Goal: Task Accomplishment & Management: Use online tool/utility

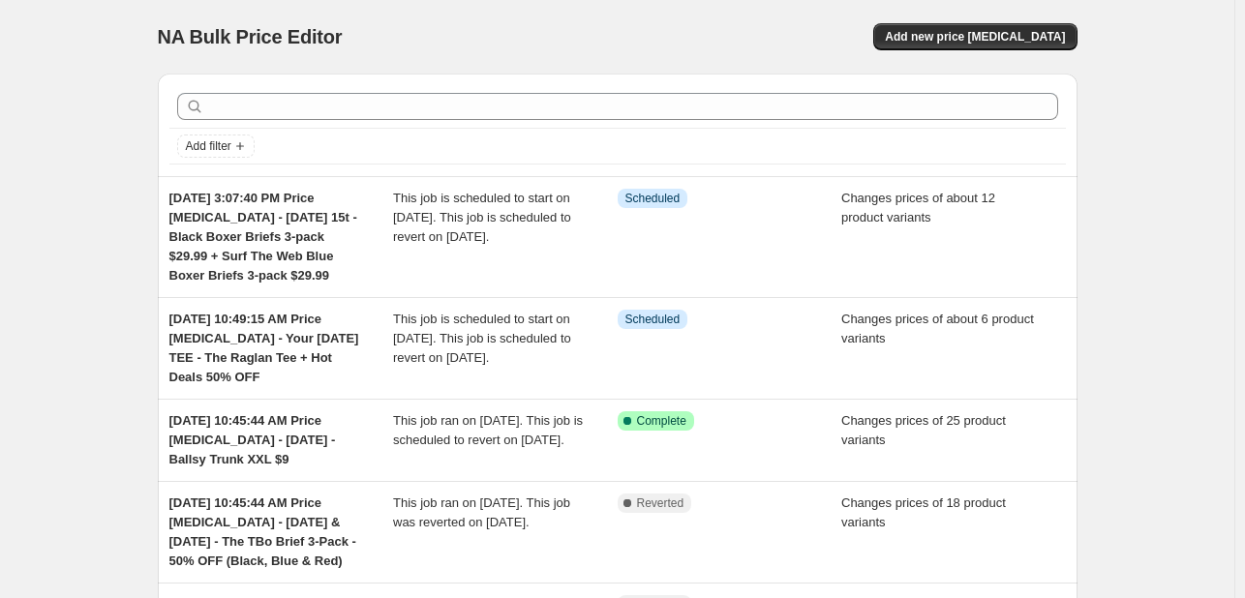
click at [992, 54] on div "NA Bulk Price Editor. This page is ready NA Bulk Price Editor Add new price [ME…" at bounding box center [617, 37] width 919 height 74
click at [989, 28] on button "Add new price [MEDICAL_DATA]" at bounding box center [974, 36] width 203 height 27
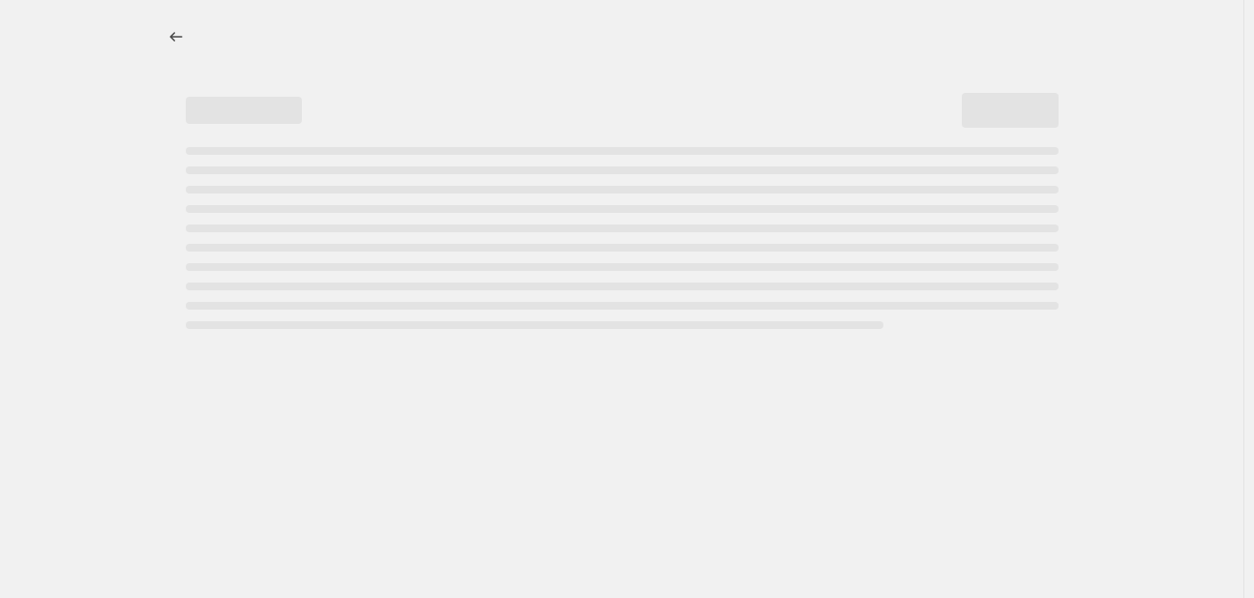
select select "percentage"
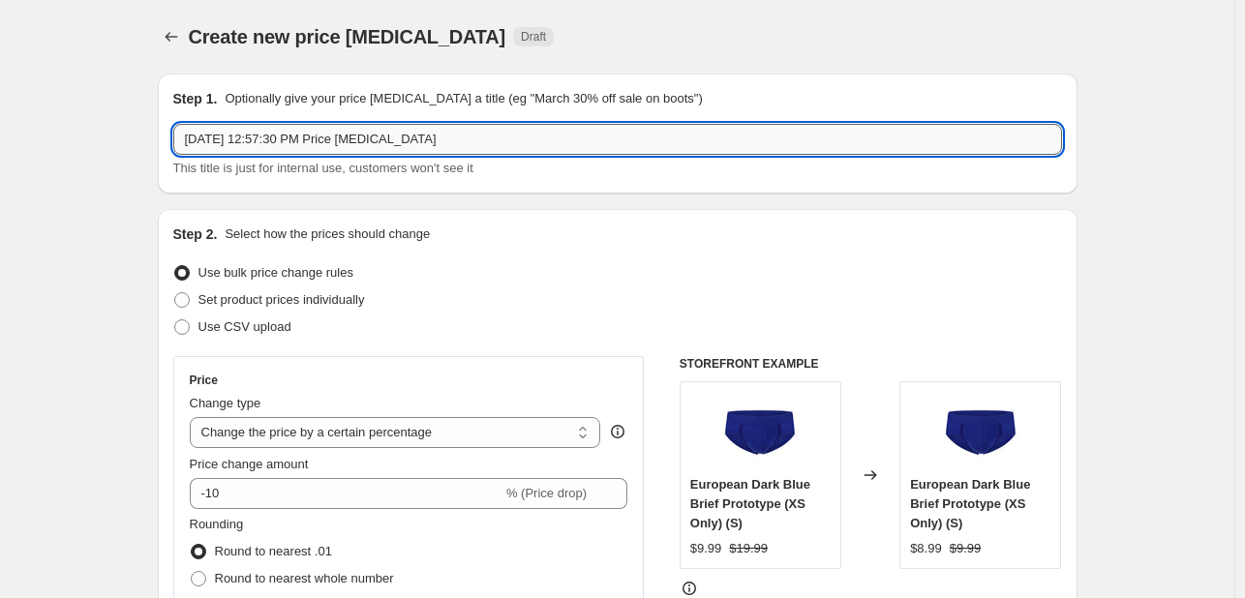
click at [467, 139] on input "[DATE] 12:57:30 PM Price [MEDICAL_DATA]" at bounding box center [617, 139] width 889 height 31
click at [512, 155] on div "[DATE] 12:57:30 PM Price [MEDICAL_DATA] - This title is just for internal use, …" at bounding box center [617, 151] width 889 height 54
paste input "Green thong V2 Powder Blue Briefs Island Paradise Serenty Blue Mint Green Brief…"
click at [585, 140] on input "Sep - [DATE] 12:57:30 PM Price [MEDICAL_DATA] - [DATE]" at bounding box center [617, 139] width 889 height 31
click at [585, 141] on input "Sep - [DATE] 12:57:30 PM Price [MEDICAL_DATA] - [DATE]" at bounding box center [617, 139] width 889 height 31
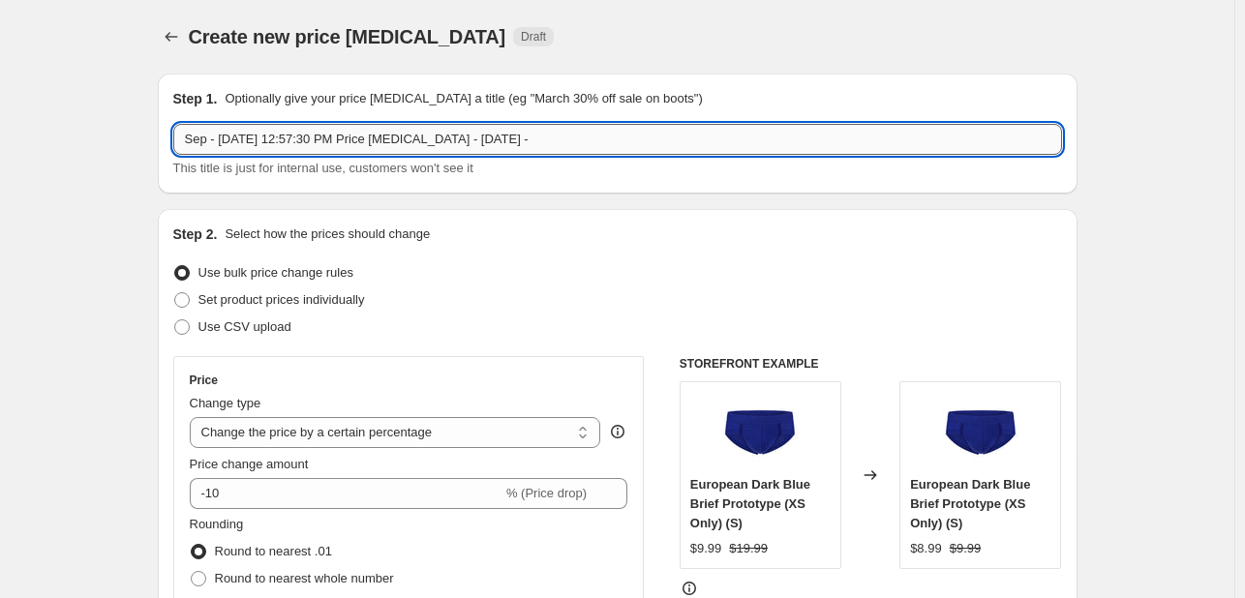
click at [196, 140] on input "Sep - [DATE] 12:57:30 PM Price [MEDICAL_DATA] - [DATE] -" at bounding box center [617, 139] width 889 height 31
click at [750, 136] on input "Sep - [DATE] 12:57:30 PM Price [MEDICAL_DATA] - [DATE] -" at bounding box center [617, 139] width 889 height 31
paste input "Black Boxer Brief 3-Pack 40% OFF"
type input "Sep - [DATE] 12:57:30 PM Price [MEDICAL_DATA] - [DATE] - Black Boxer Brief 3-Pa…"
click at [346, 296] on span "Set product prices individually" at bounding box center [281, 299] width 166 height 15
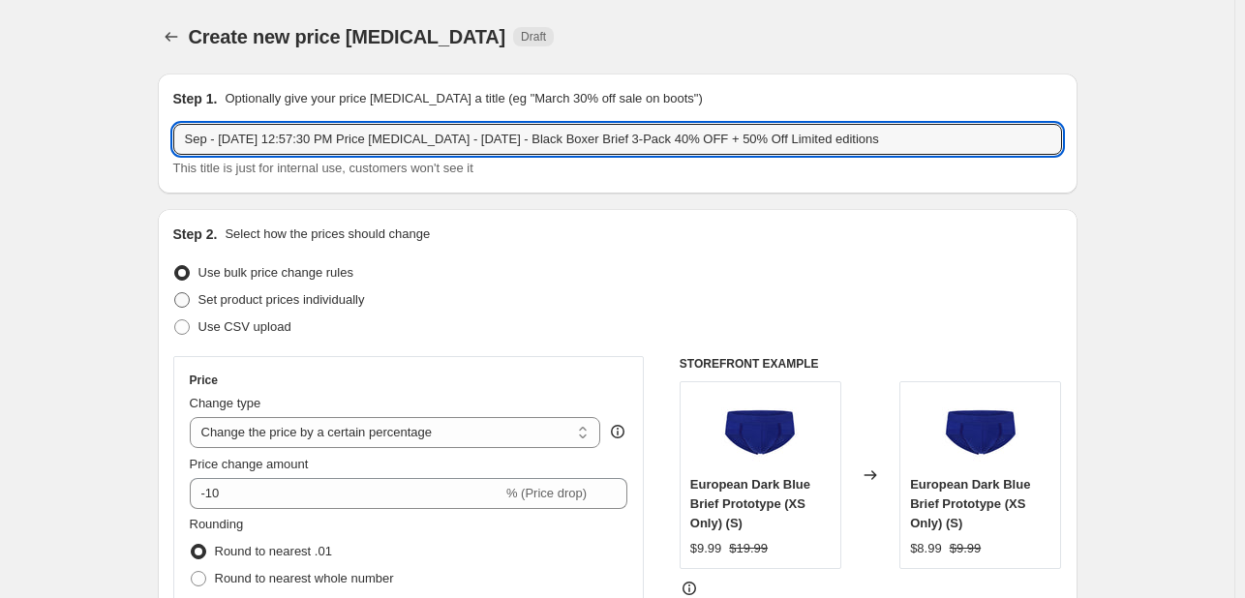
click at [175, 293] on input "Set product prices individually" at bounding box center [174, 292] width 1 height 1
radio input "true"
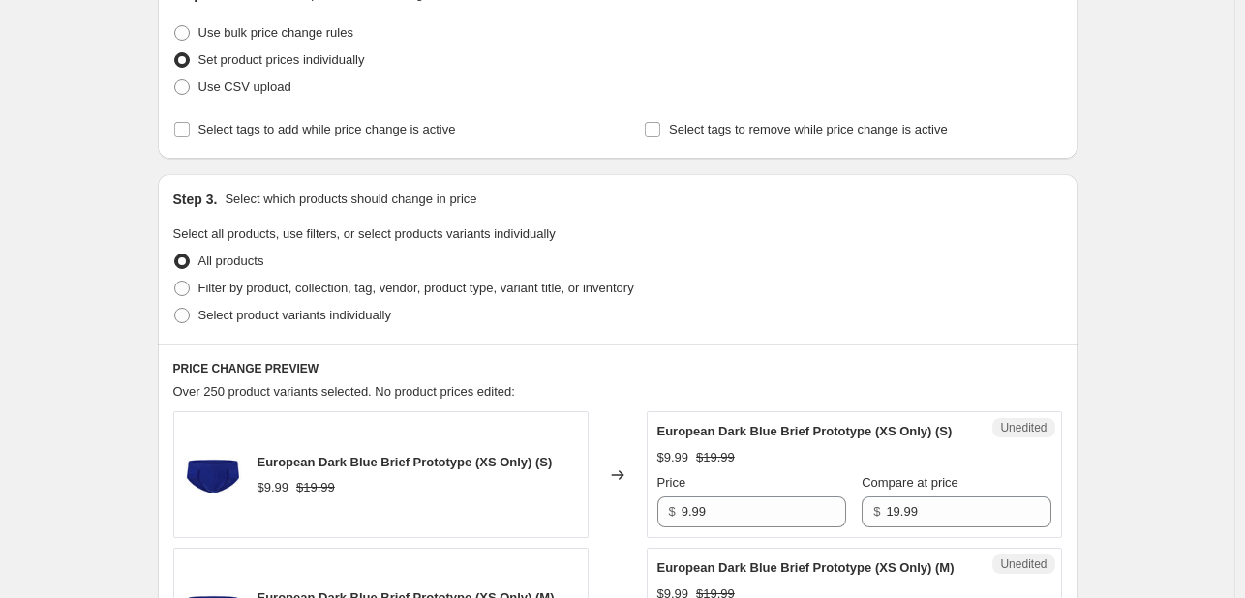
scroll to position [290, 0]
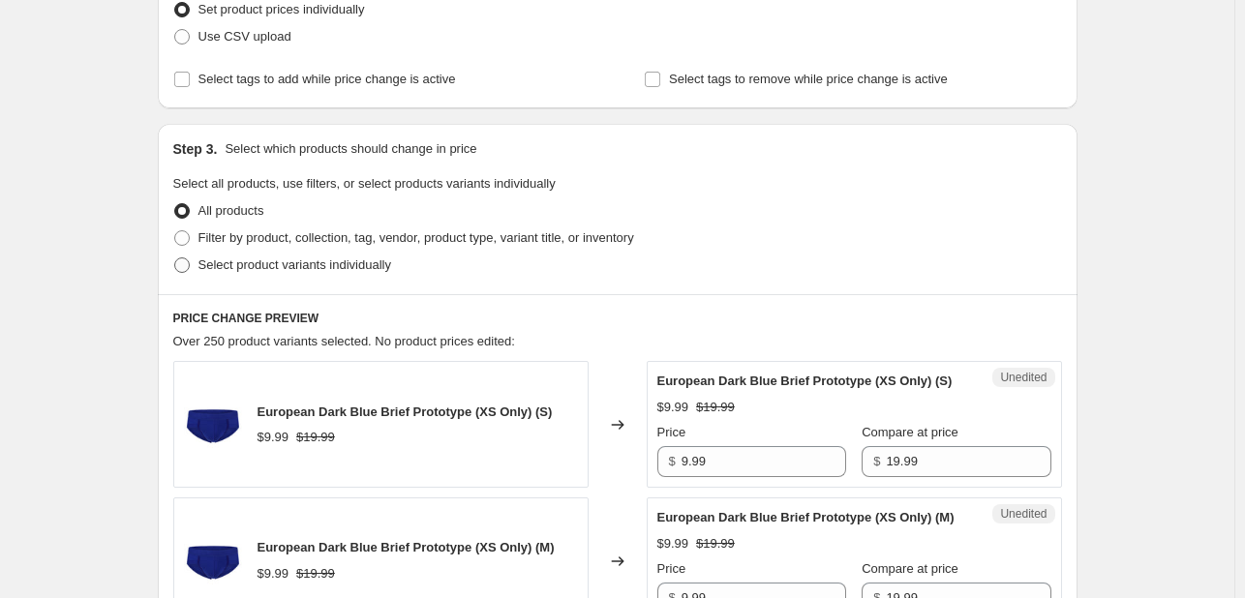
click at [319, 268] on span "Select product variants individually" at bounding box center [294, 264] width 193 height 15
click at [175, 258] on input "Select product variants individually" at bounding box center [174, 257] width 1 height 1
radio input "true"
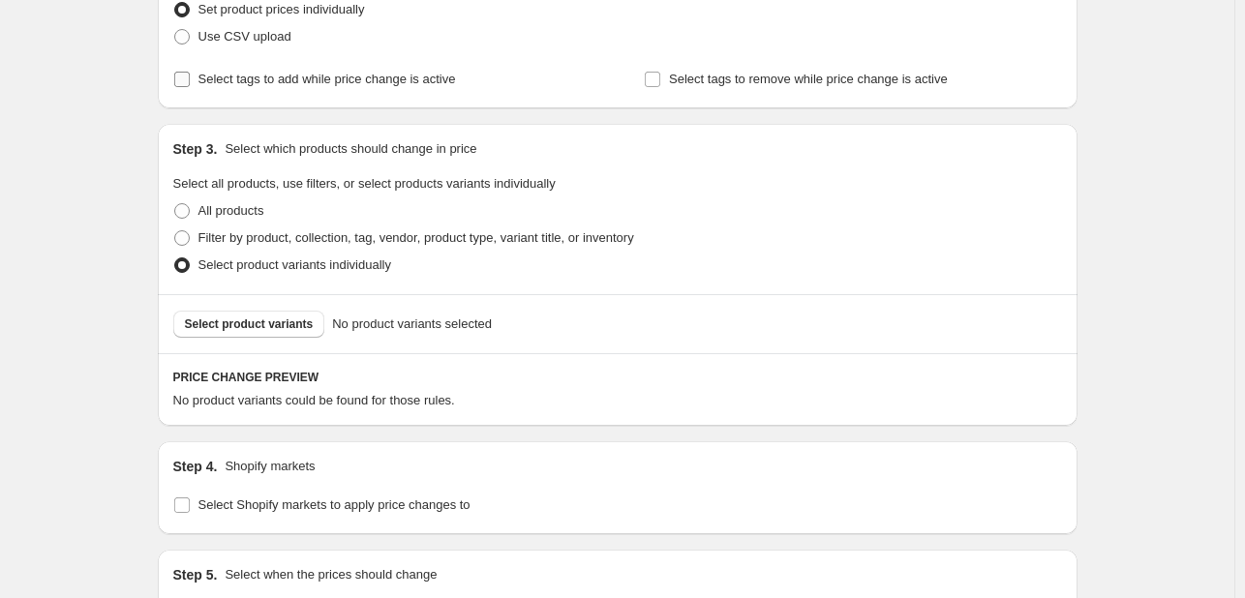
click at [256, 90] on label "Select tags to add while price change is active" at bounding box center [314, 79] width 283 height 27
click at [190, 87] on input "Select tags to add while price change is active" at bounding box center [181, 79] width 15 height 15
checkbox input "true"
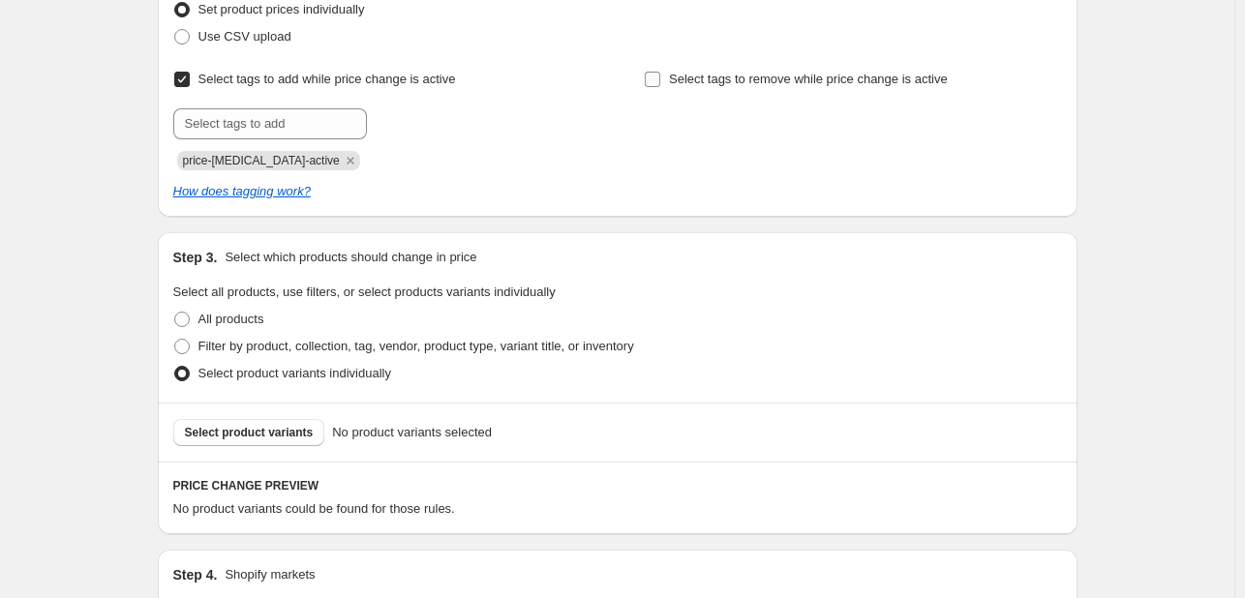
click at [717, 86] on span "Select tags to remove while price change is active" at bounding box center [808, 79] width 279 height 15
click at [660, 86] on input "Select tags to remove while price change is active" at bounding box center [652, 79] width 15 height 15
checkbox input "true"
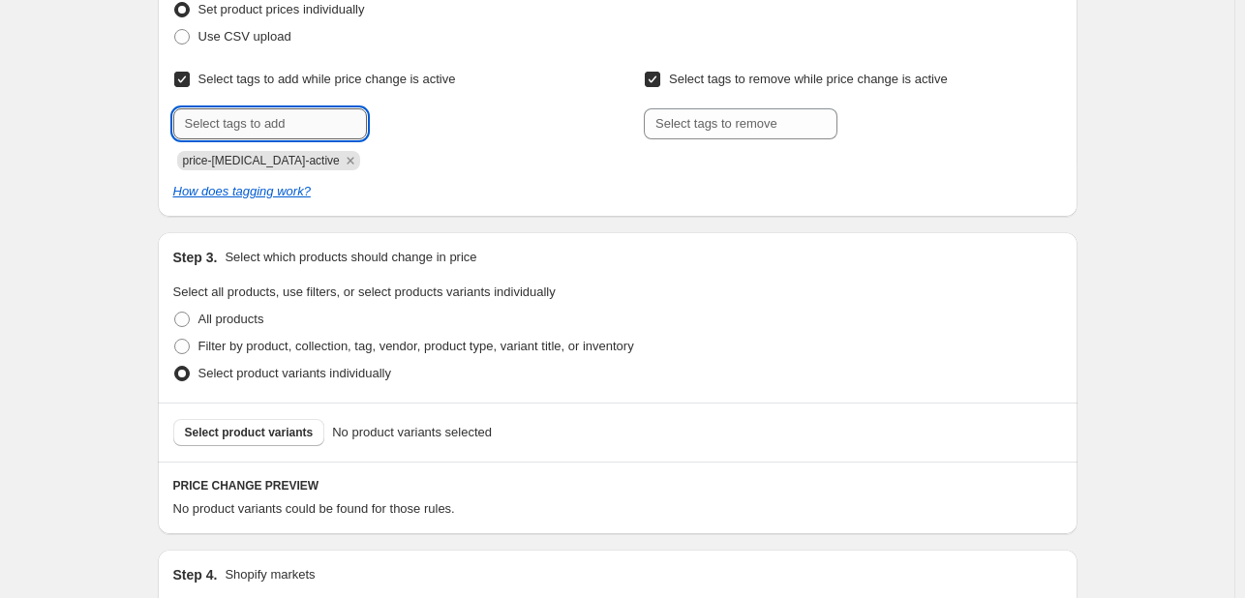
click at [238, 113] on input "text" at bounding box center [270, 123] width 194 height 31
type input "dc"
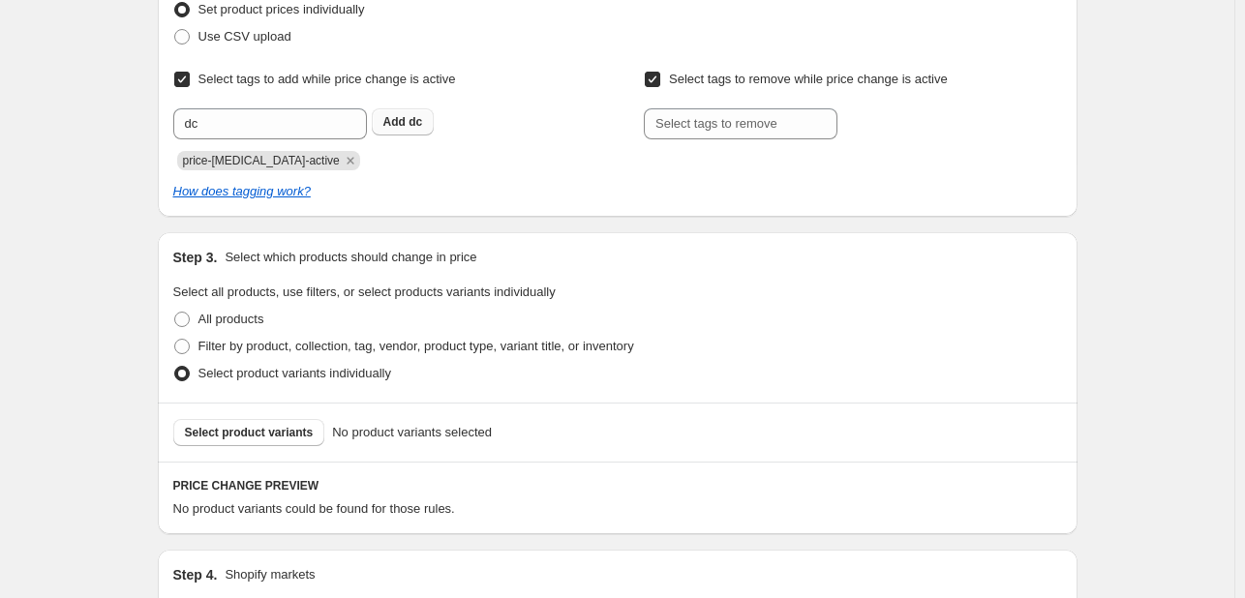
drag, startPoint x: 422, startPoint y: 128, endPoint x: 585, endPoint y: 145, distance: 163.5
click at [422, 127] on span "dc" at bounding box center [415, 122] width 14 height 14
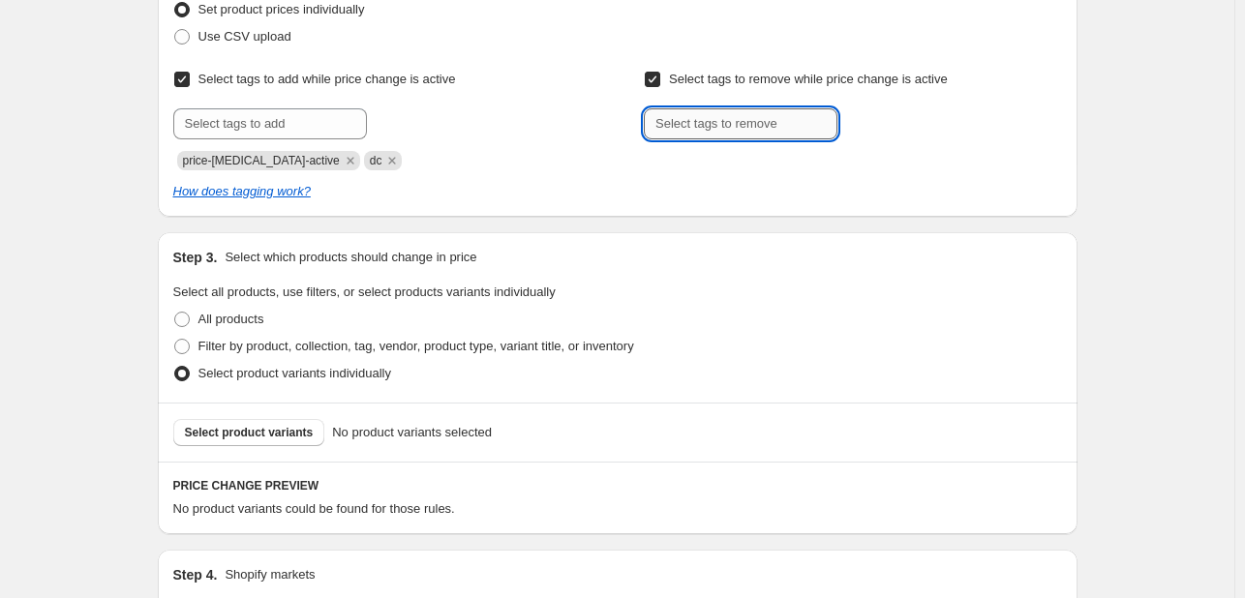
click at [789, 123] on input "text" at bounding box center [741, 123] width 194 height 31
type input "dc"
click at [893, 126] on span "dc" at bounding box center [887, 122] width 14 height 14
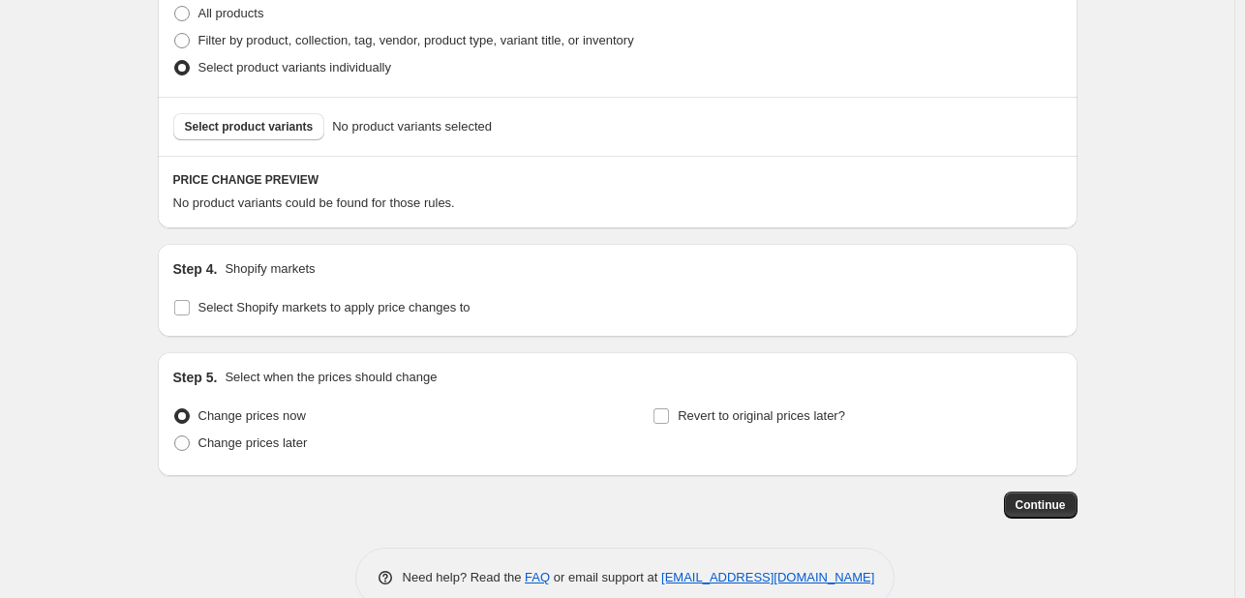
scroll to position [635, 0]
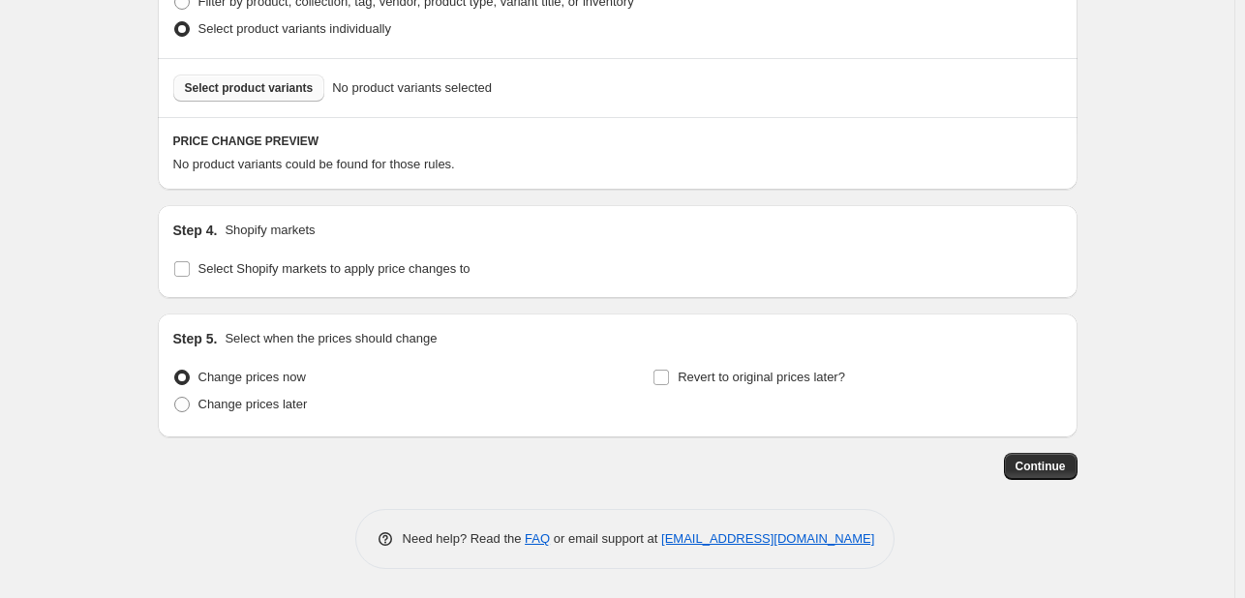
click at [278, 96] on button "Select product variants" at bounding box center [249, 88] width 152 height 27
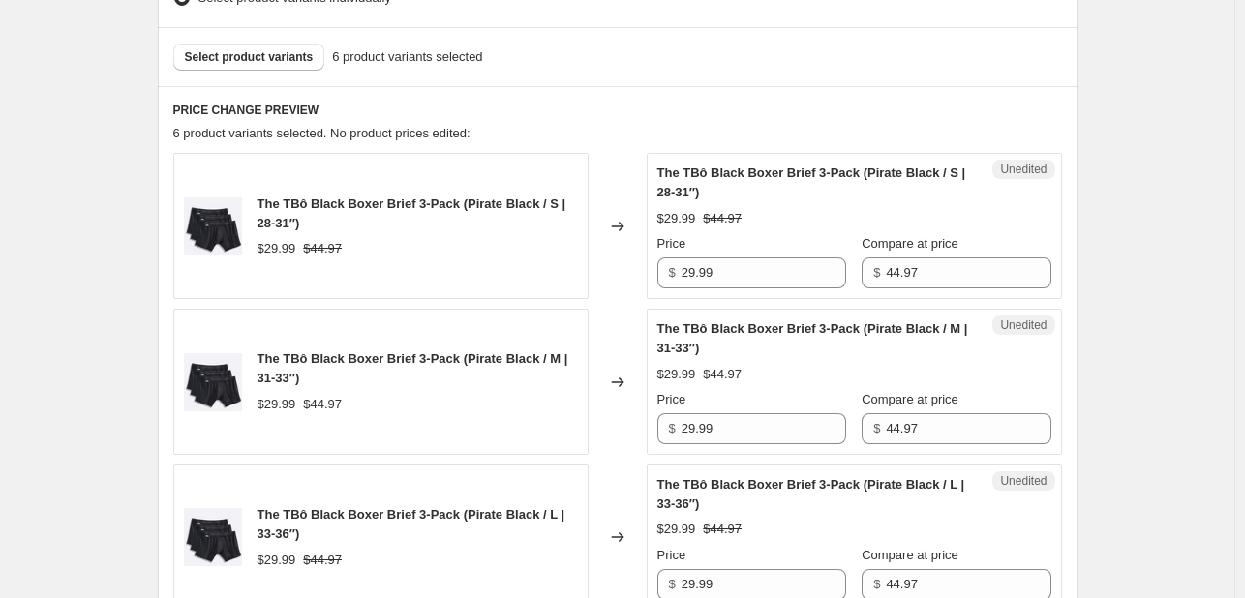
scroll to position [678, 0]
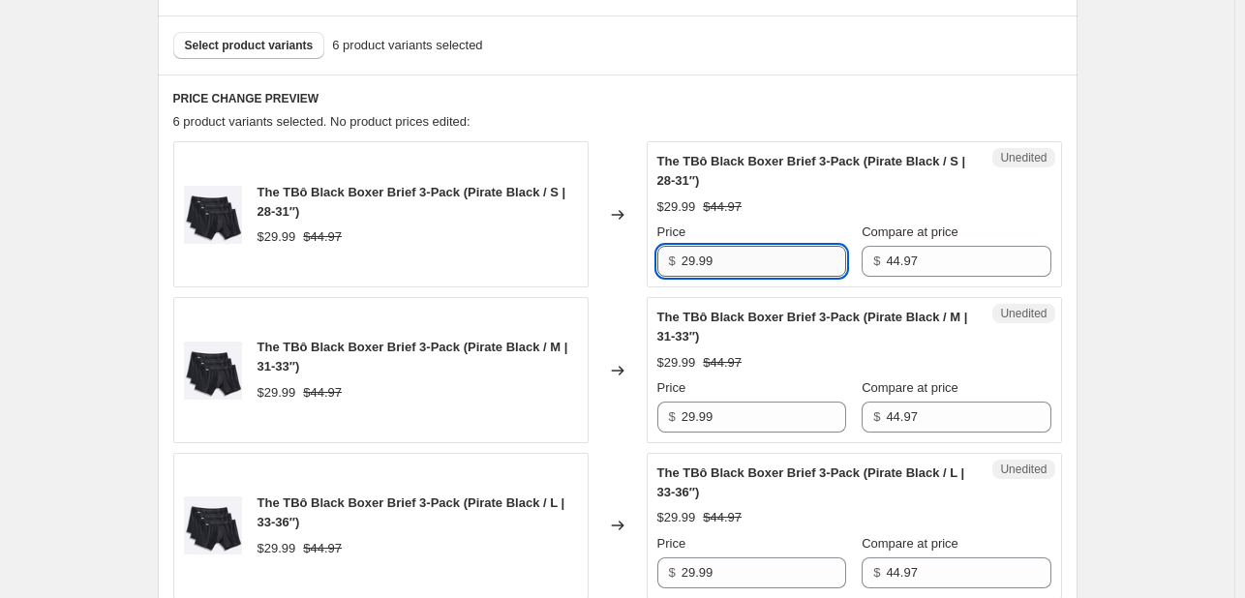
click at [746, 262] on input "29.99" at bounding box center [763, 261] width 165 height 31
type input "26.98"
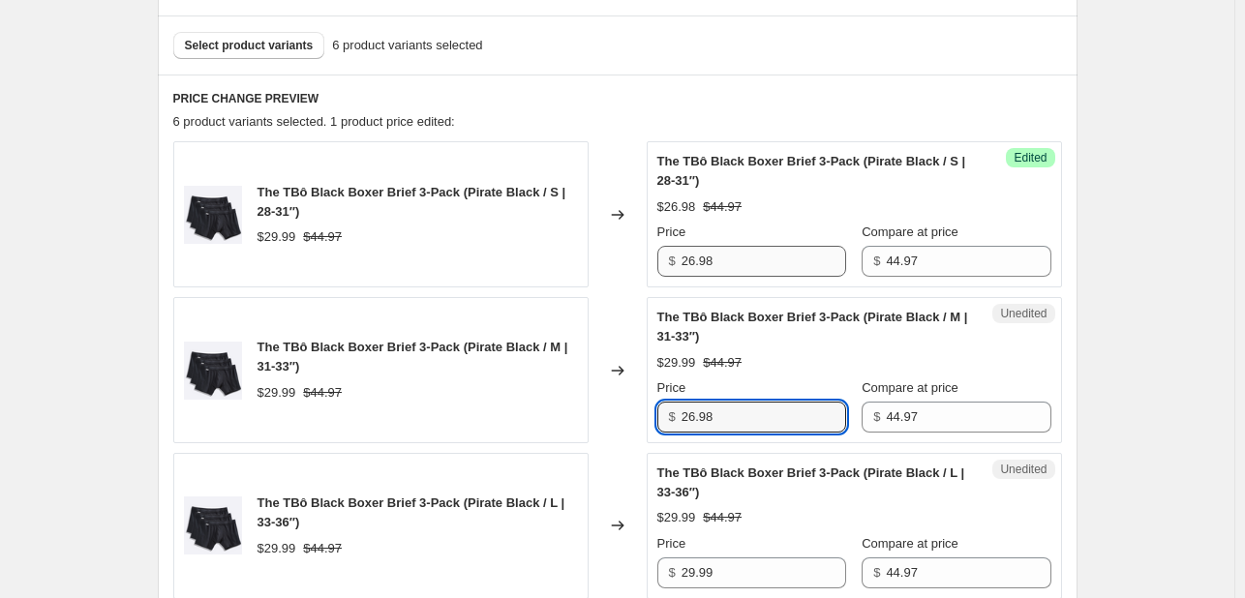
type input "26.98"
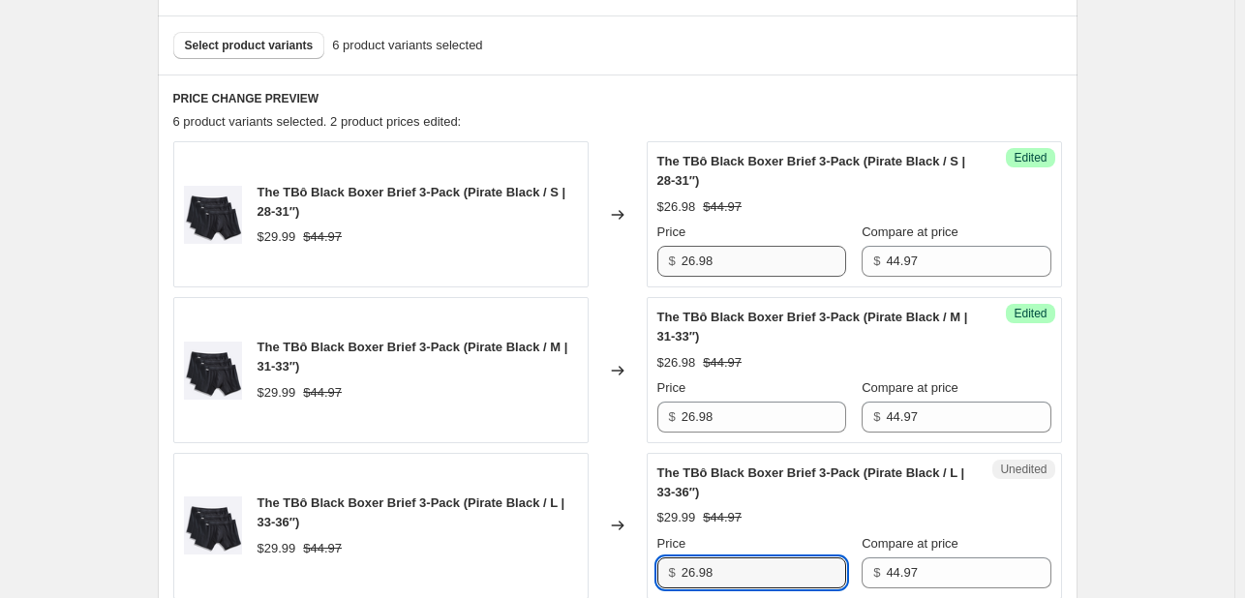
type input "26.98"
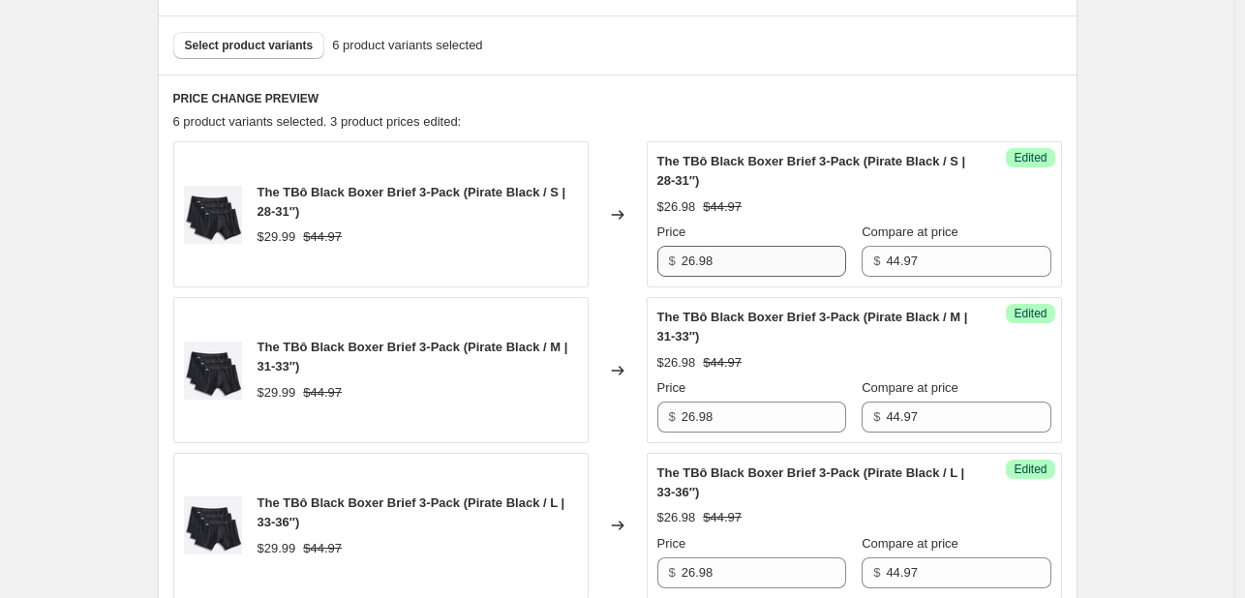
scroll to position [1105, 0]
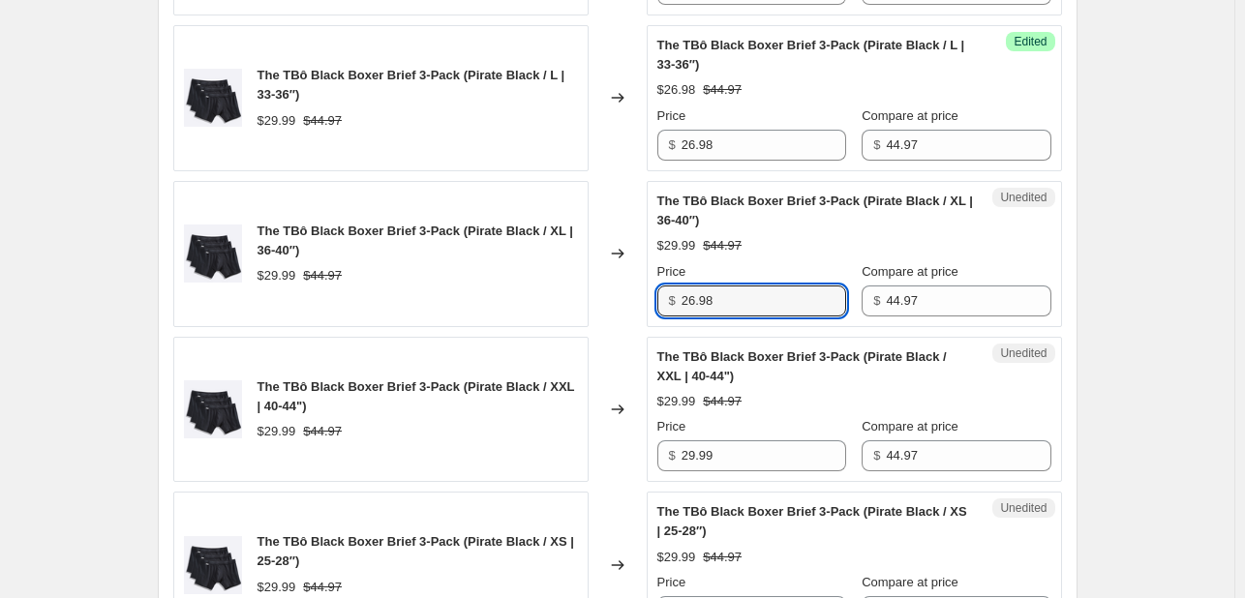
type input "26.98"
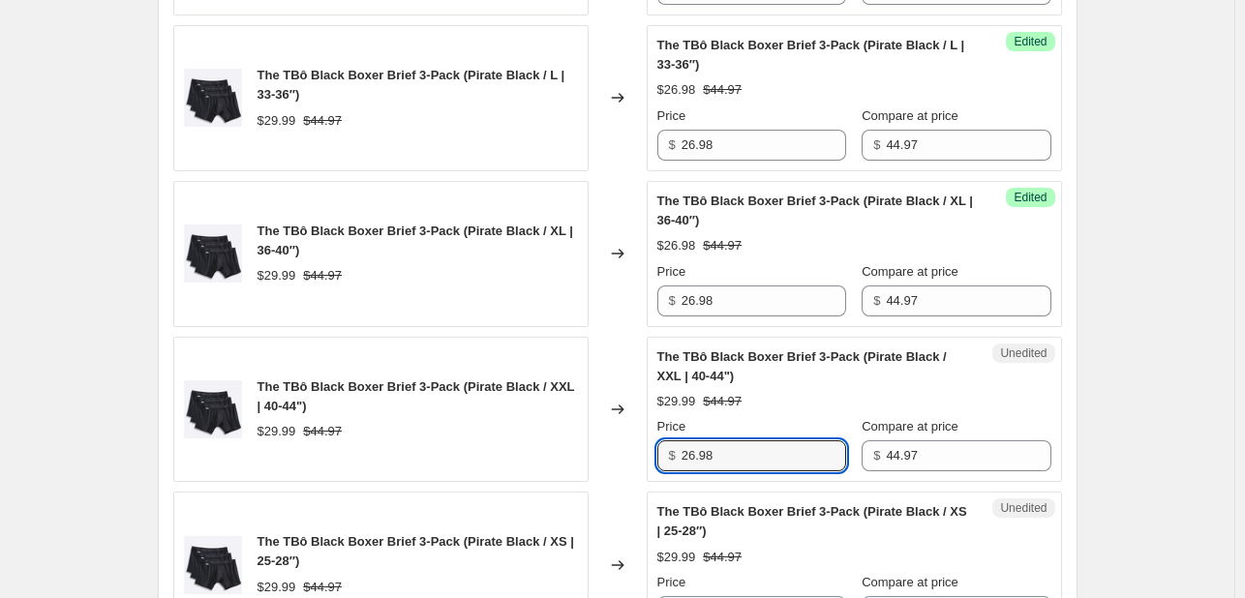
type input "26.98"
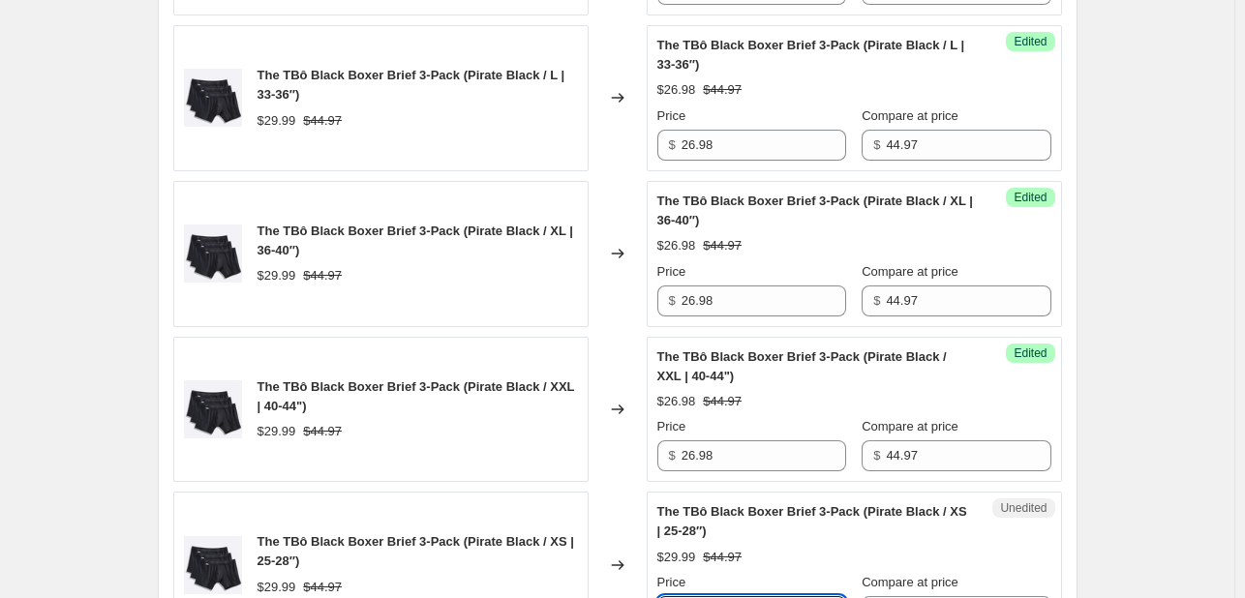
scroll to position [1132, 0]
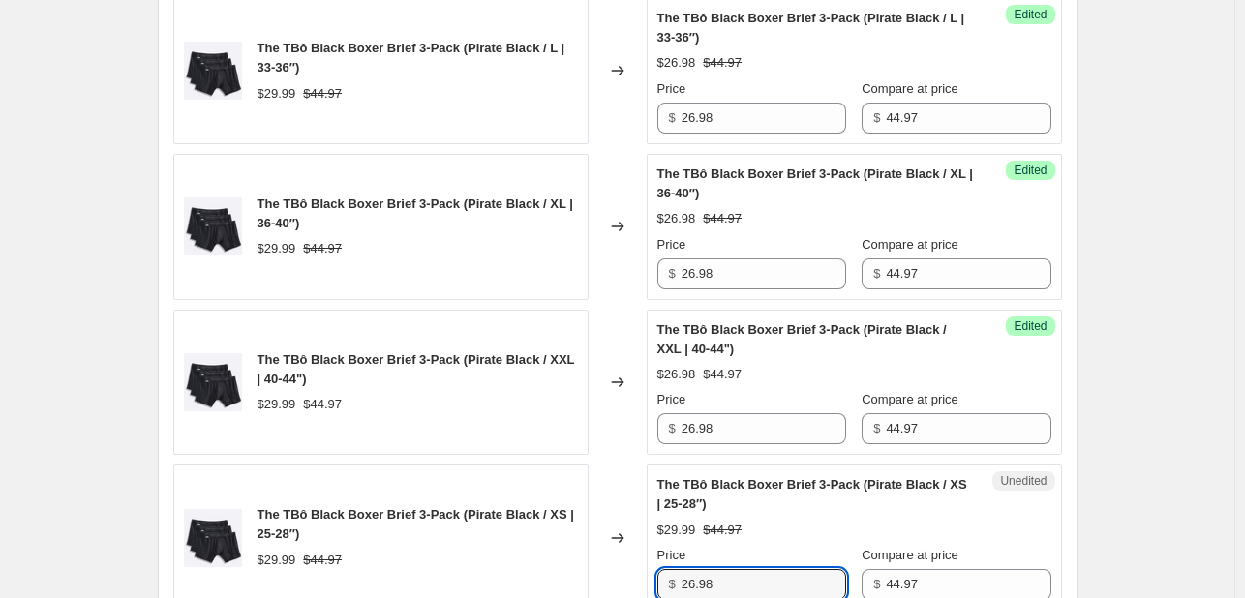
type input "26.98"
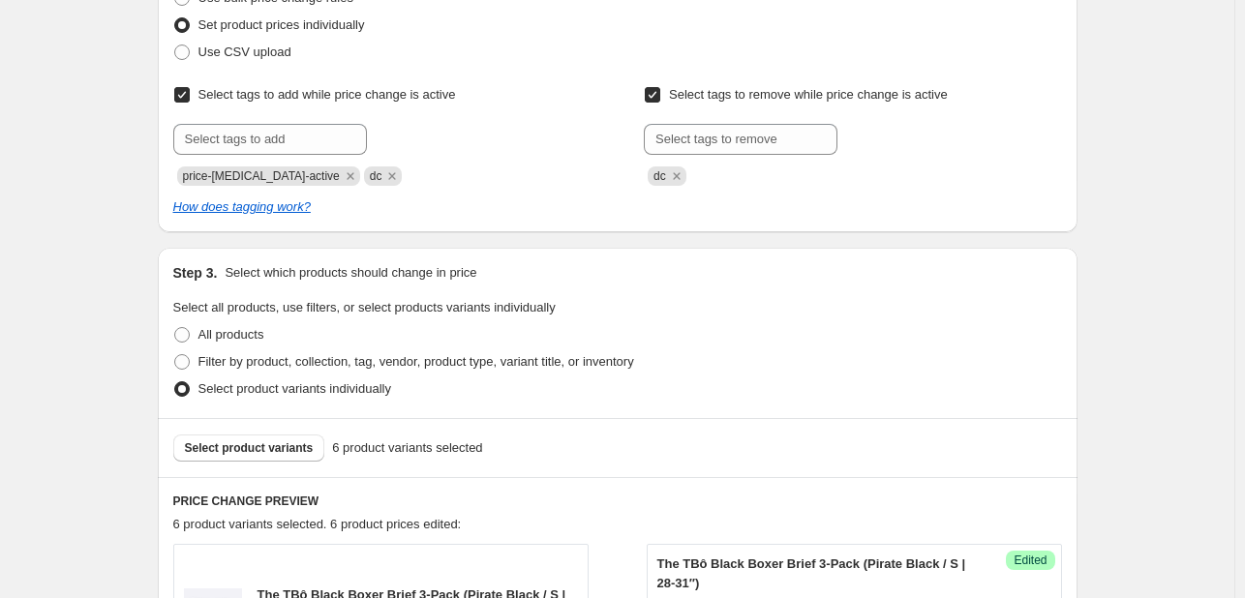
scroll to position [418, 0]
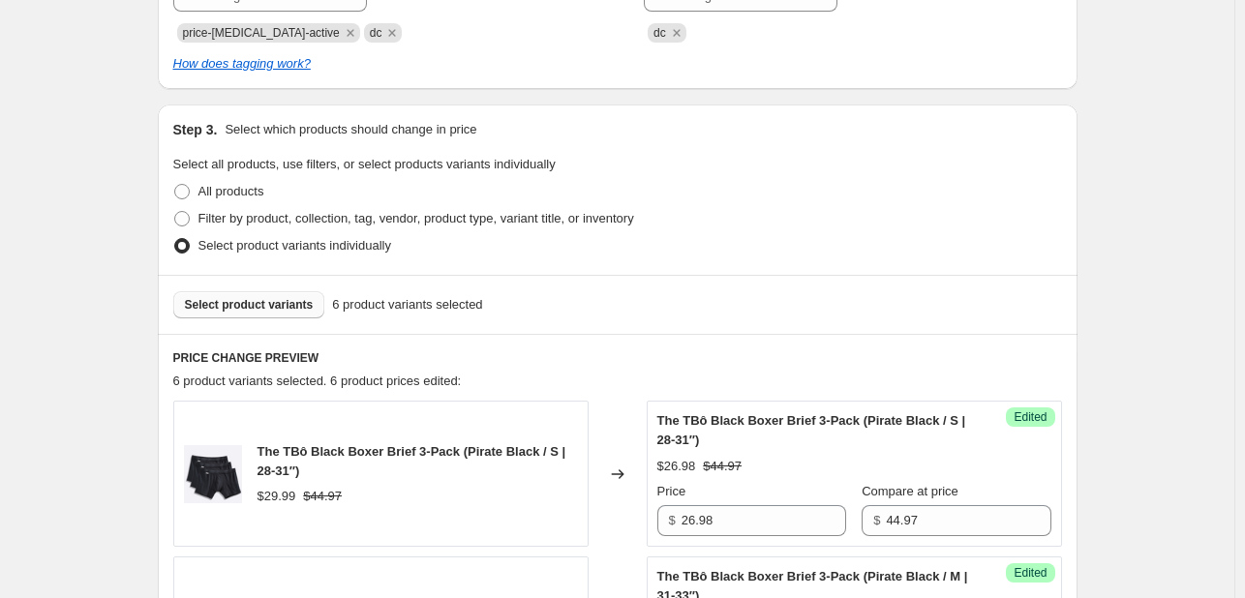
click at [285, 308] on span "Select product variants" at bounding box center [249, 304] width 129 height 15
click at [302, 318] on div "Select product variants 34 product variants selected" at bounding box center [617, 304] width 919 height 59
click at [296, 308] on span "Select product variants" at bounding box center [249, 304] width 129 height 15
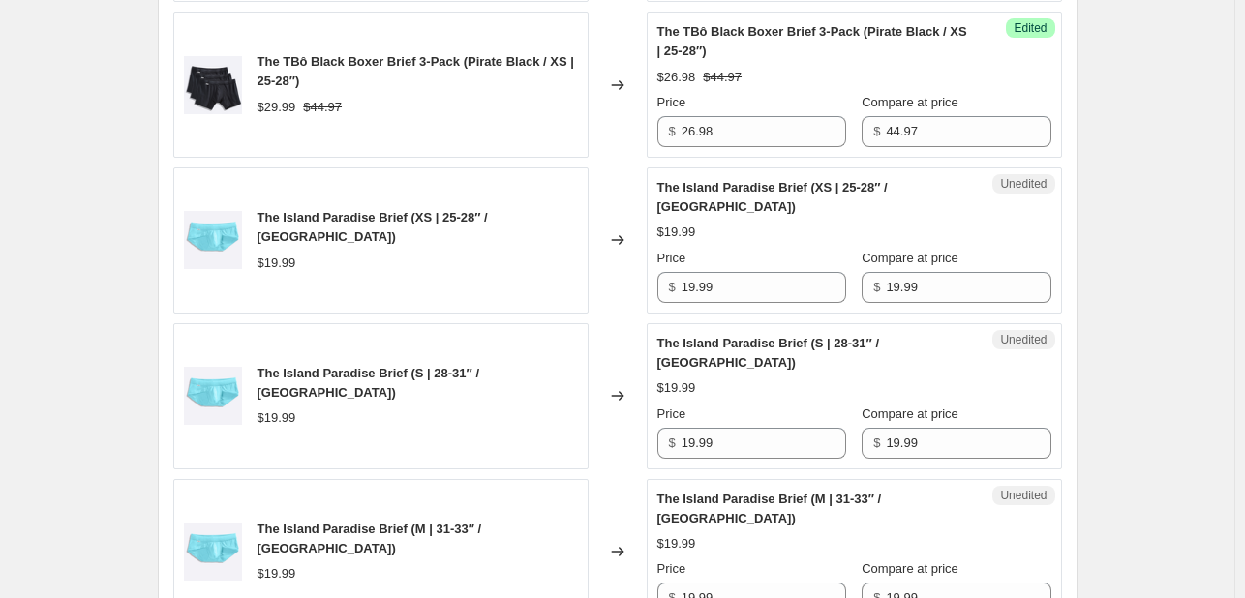
scroll to position [1580, 0]
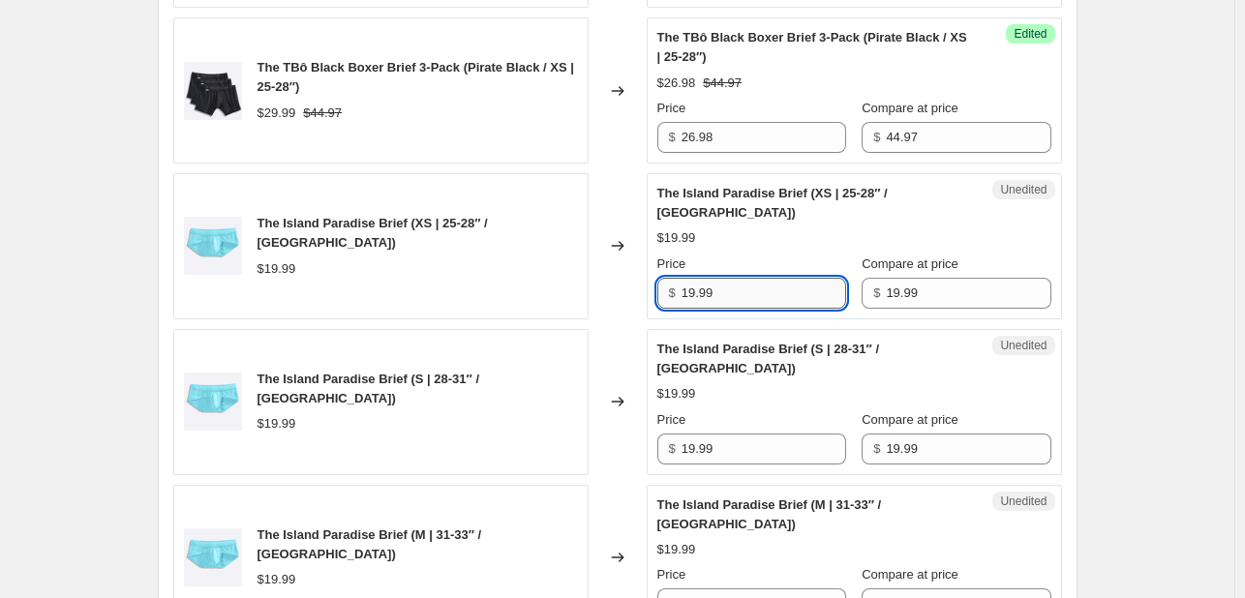
click at [753, 293] on input "19.99" at bounding box center [763, 293] width 165 height 31
click at [759, 286] on input "19.99" at bounding box center [763, 293] width 165 height 31
type input "9.99"
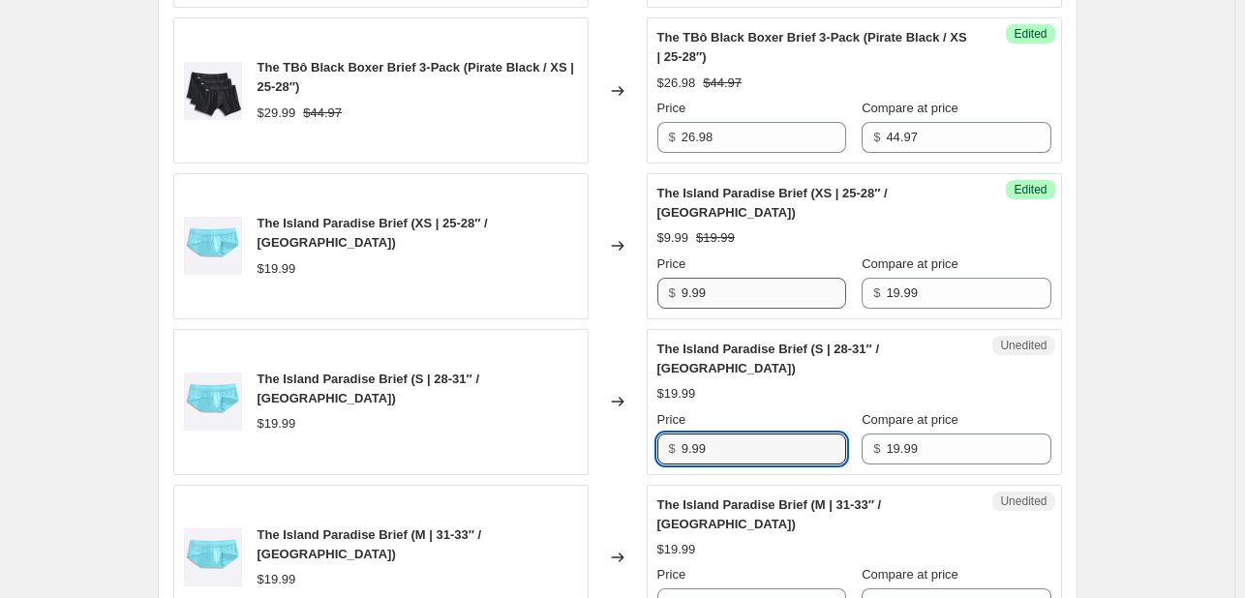
type input "9.99"
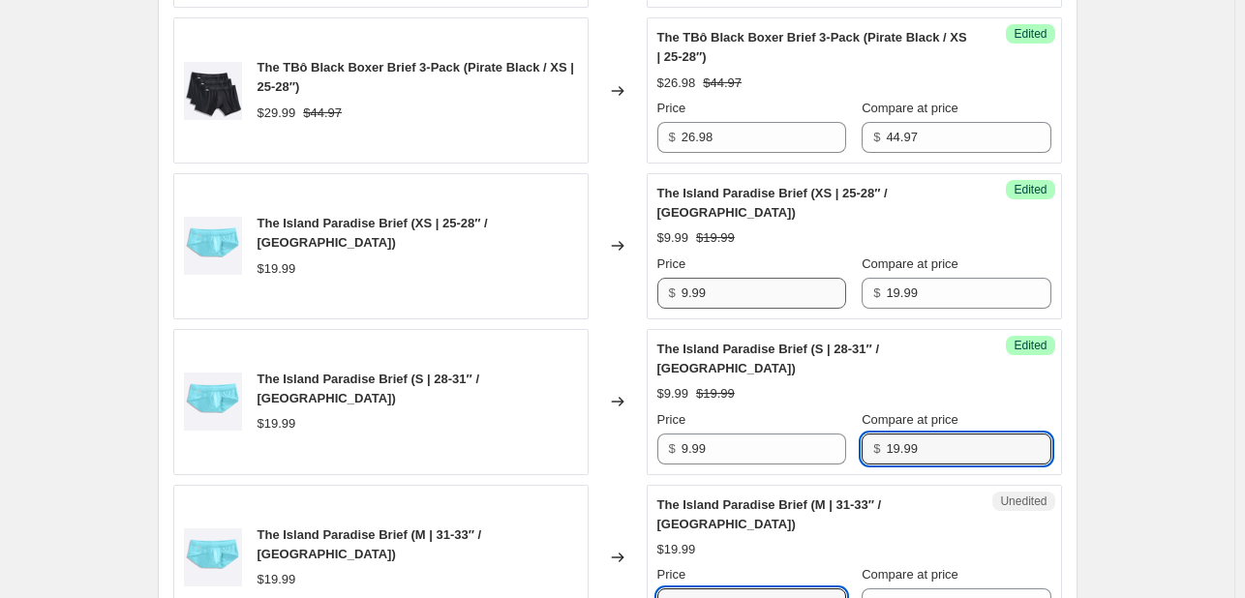
scroll to position [1598, 0]
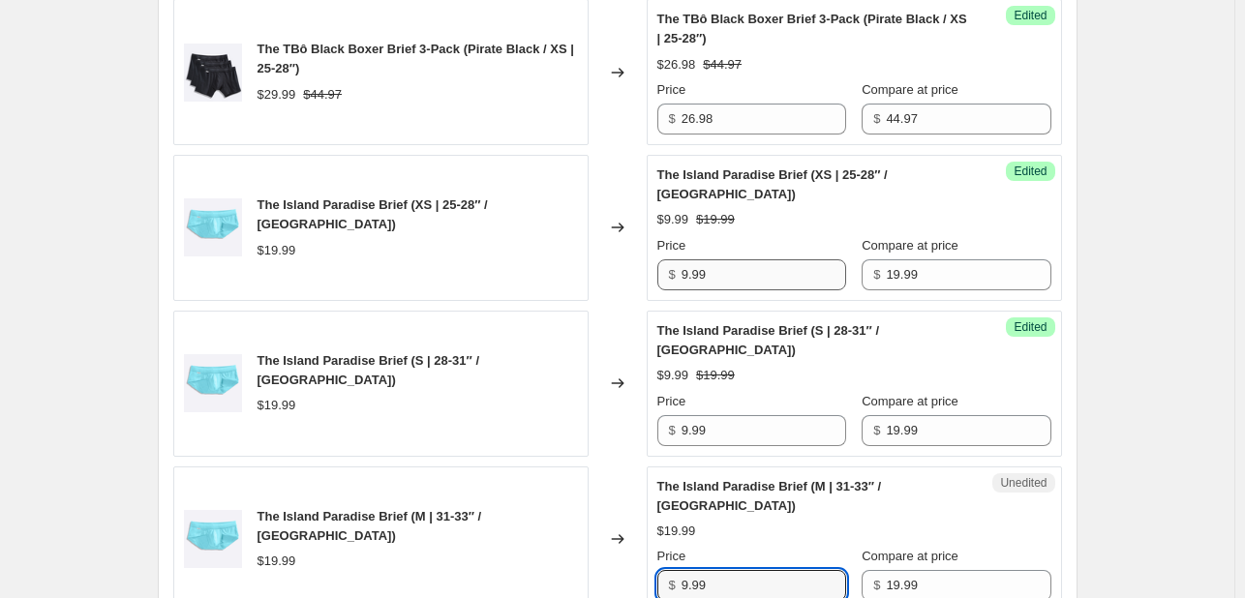
type input "9.99"
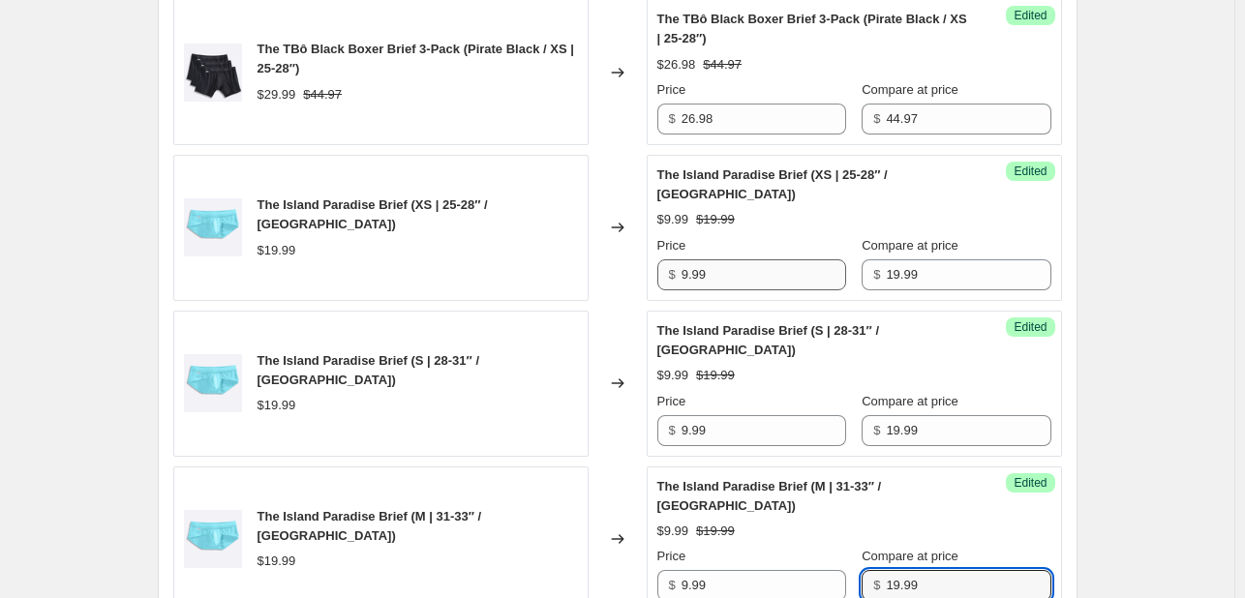
scroll to position [2036, 0]
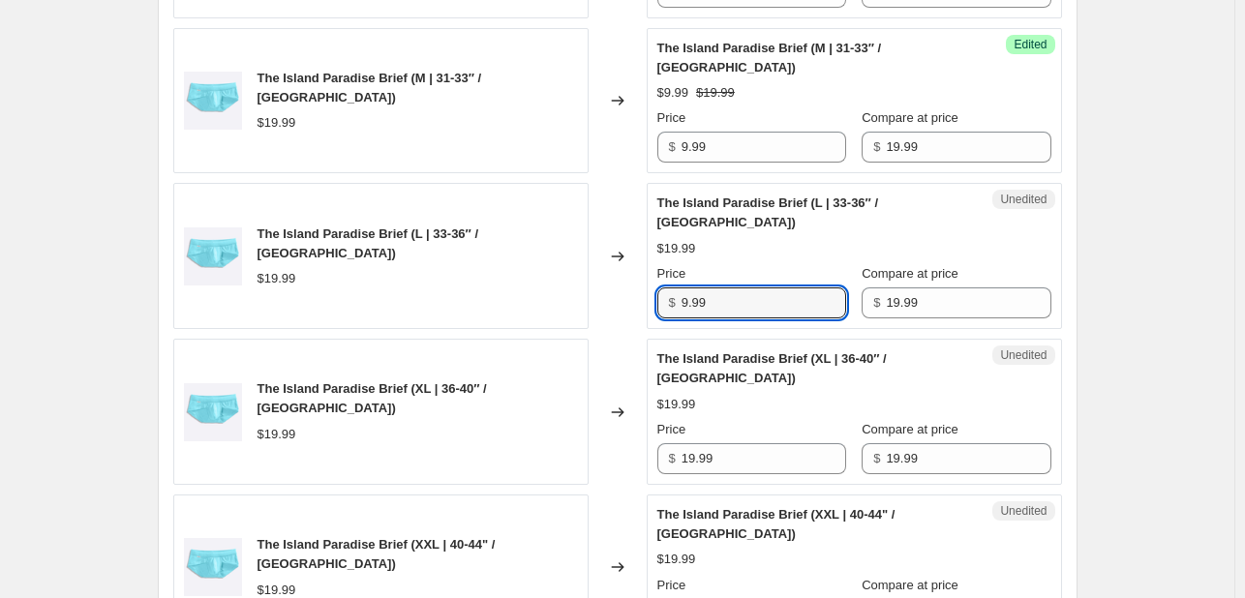
type input "9.99"
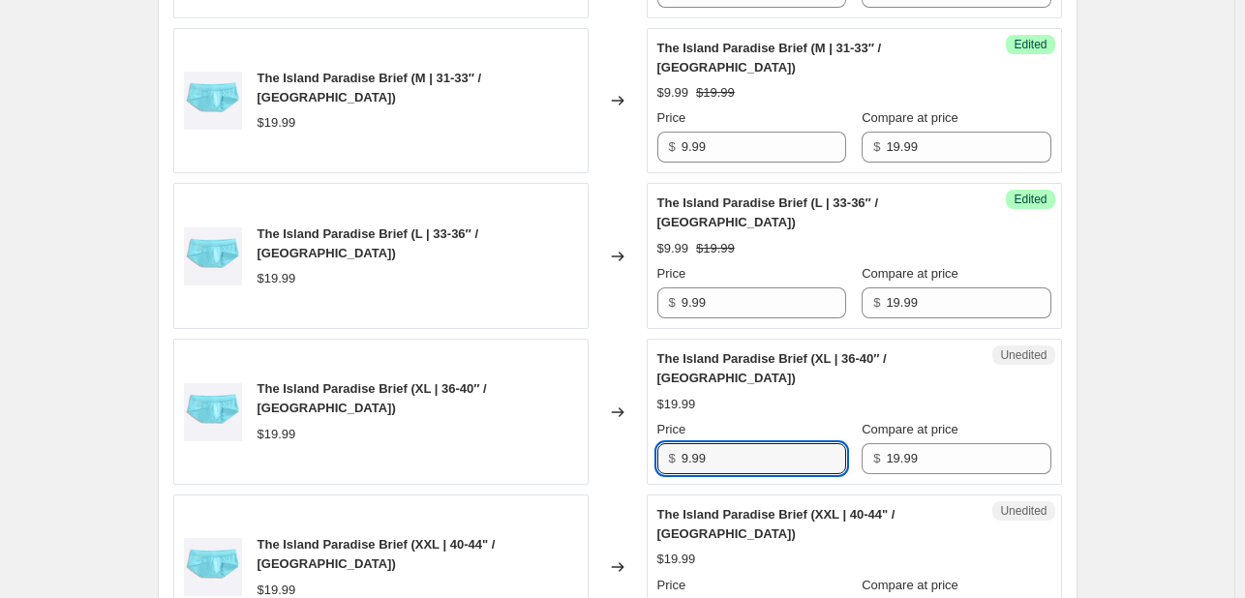
type input "9.99"
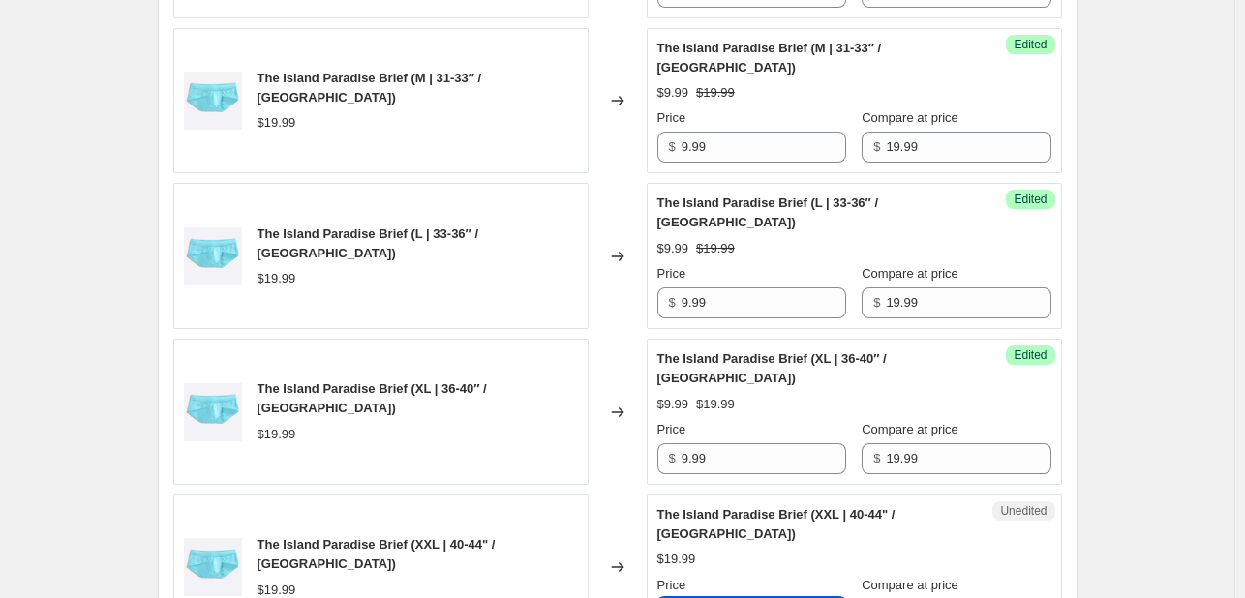
scroll to position [2064, 0]
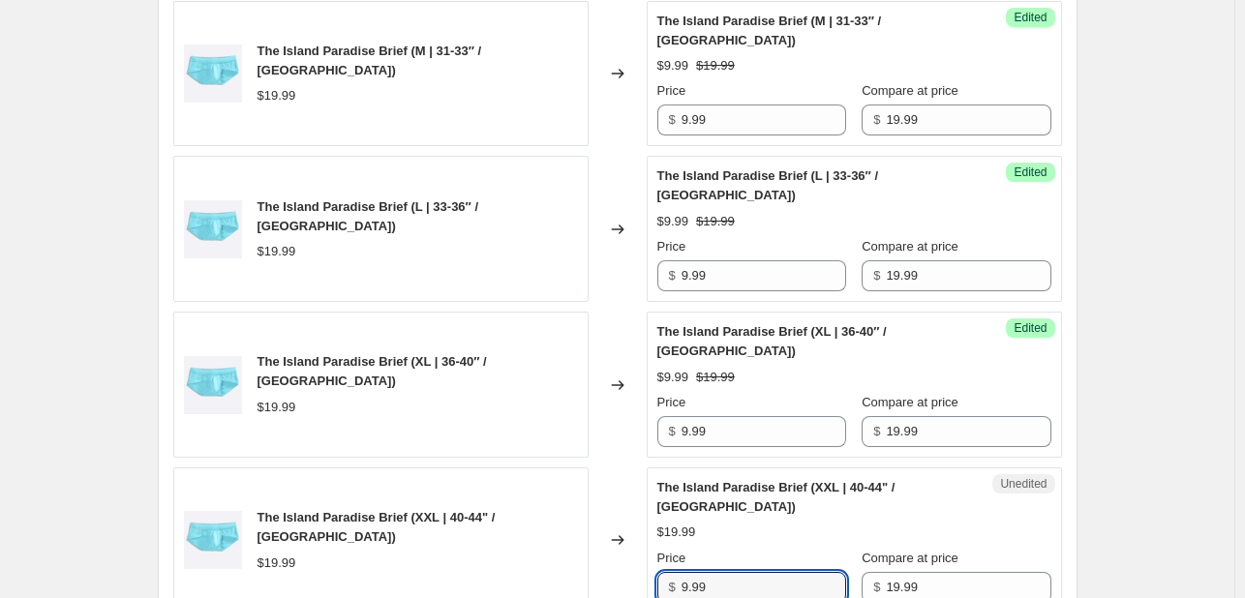
type input "9.99"
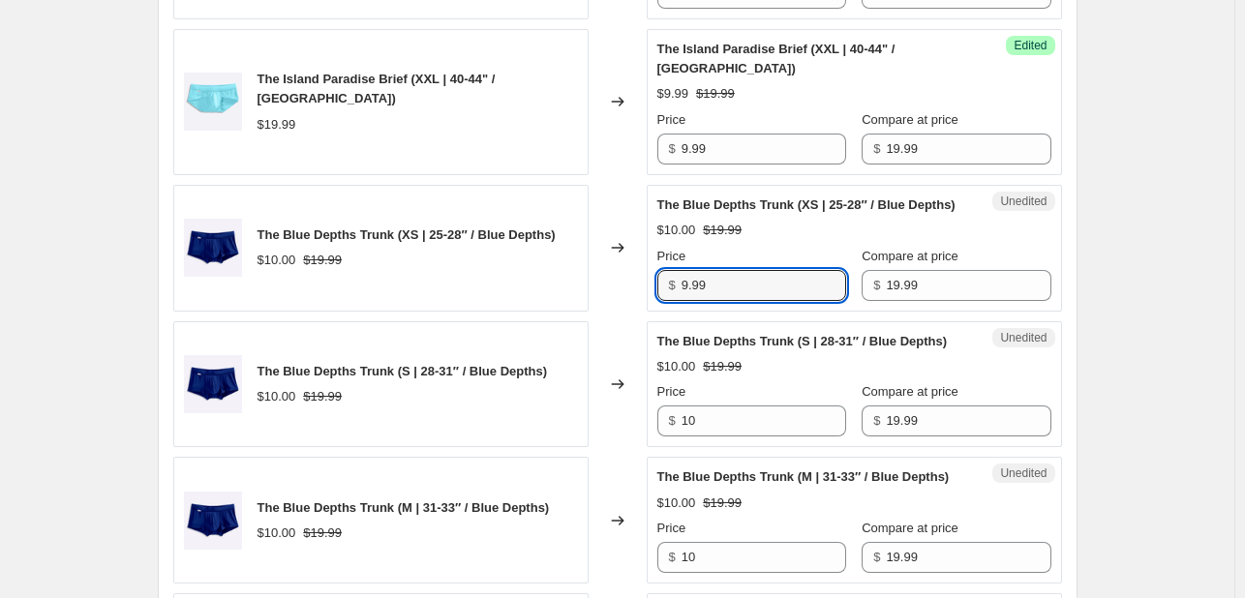
type input "9.99"
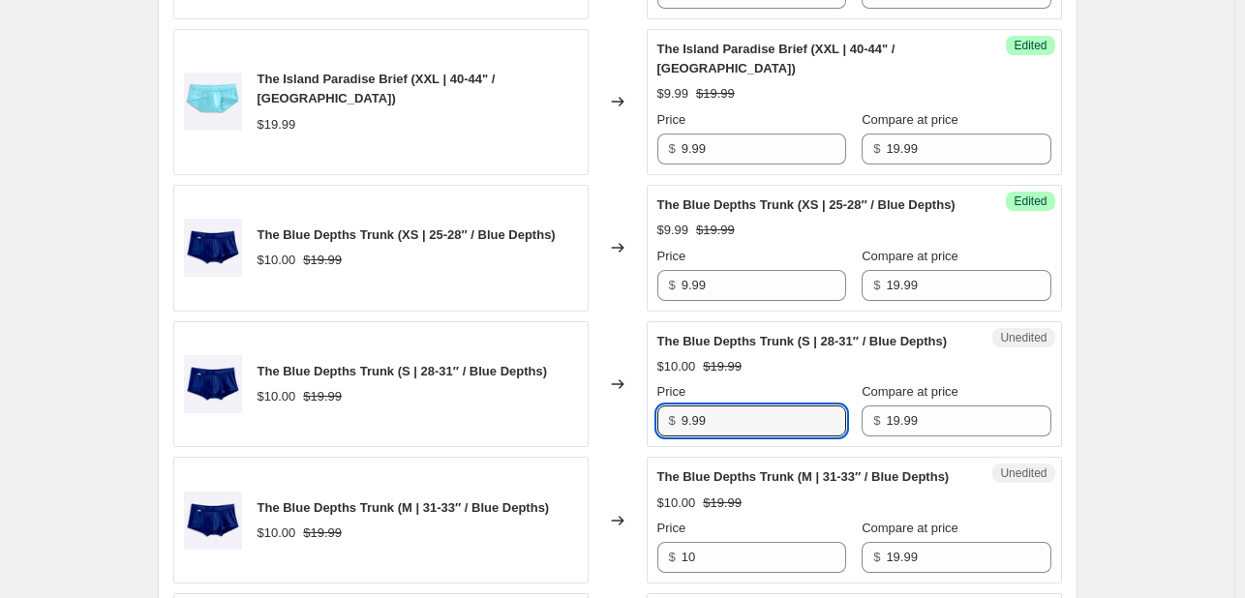
type input "9.99"
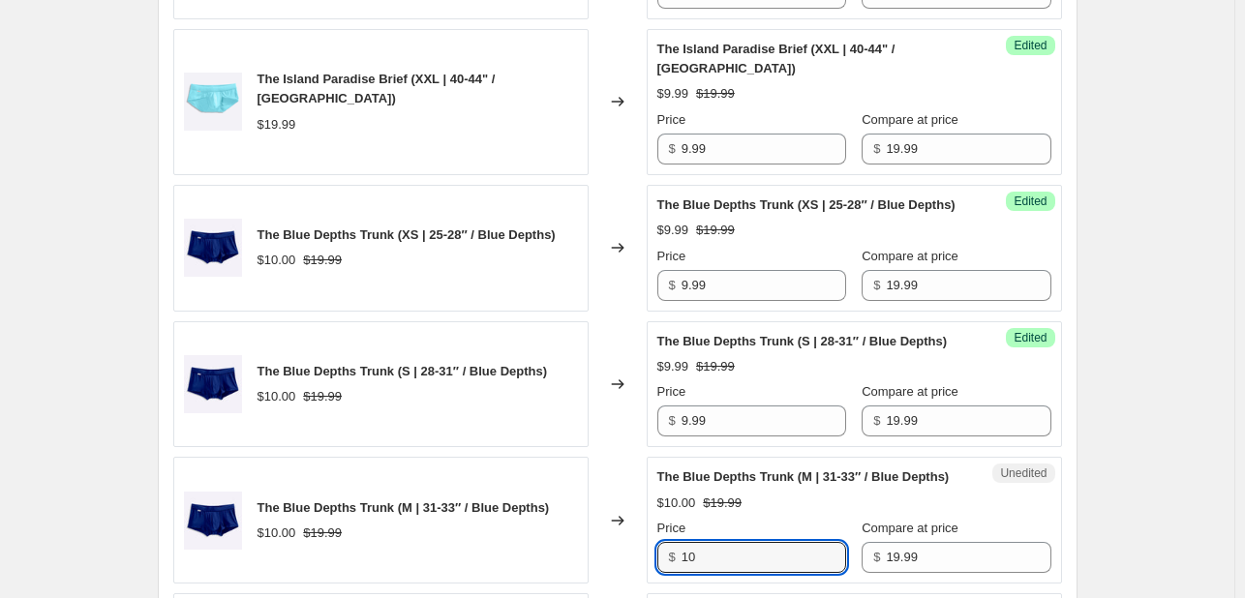
scroll to position [2529, 0]
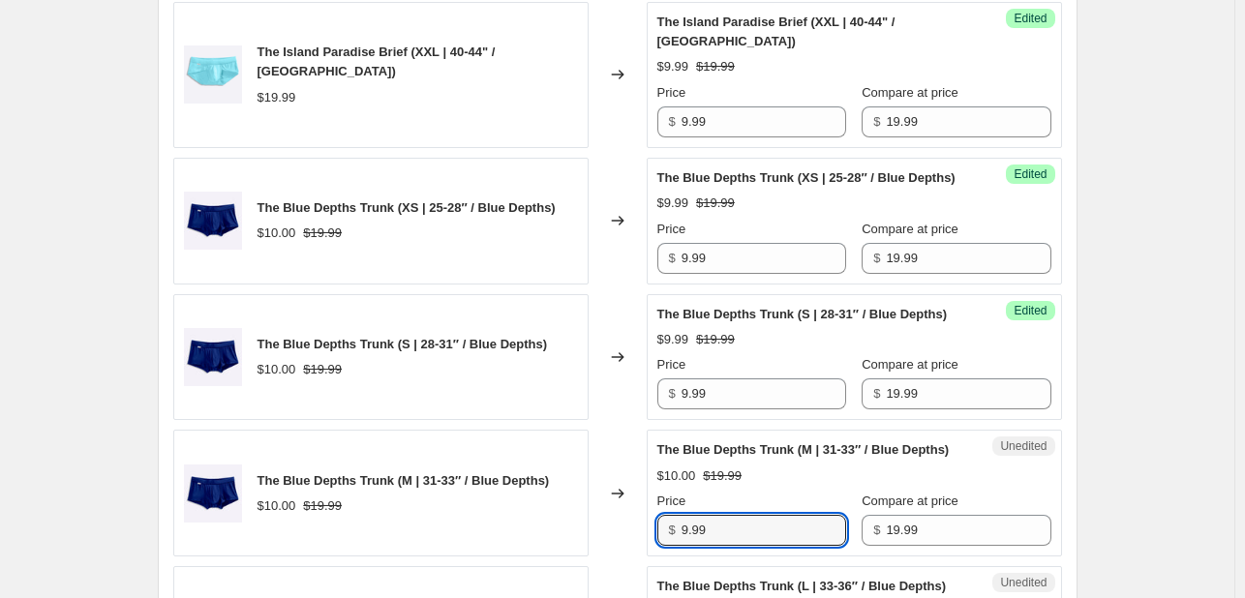
type input "9.99"
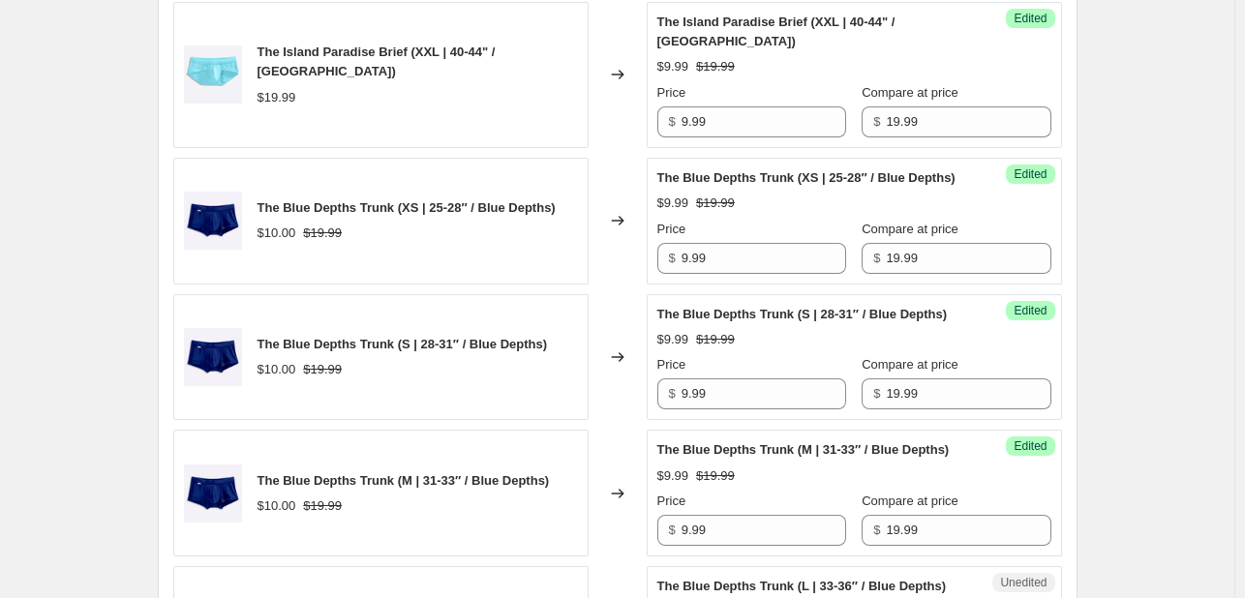
scroll to position [2968, 0]
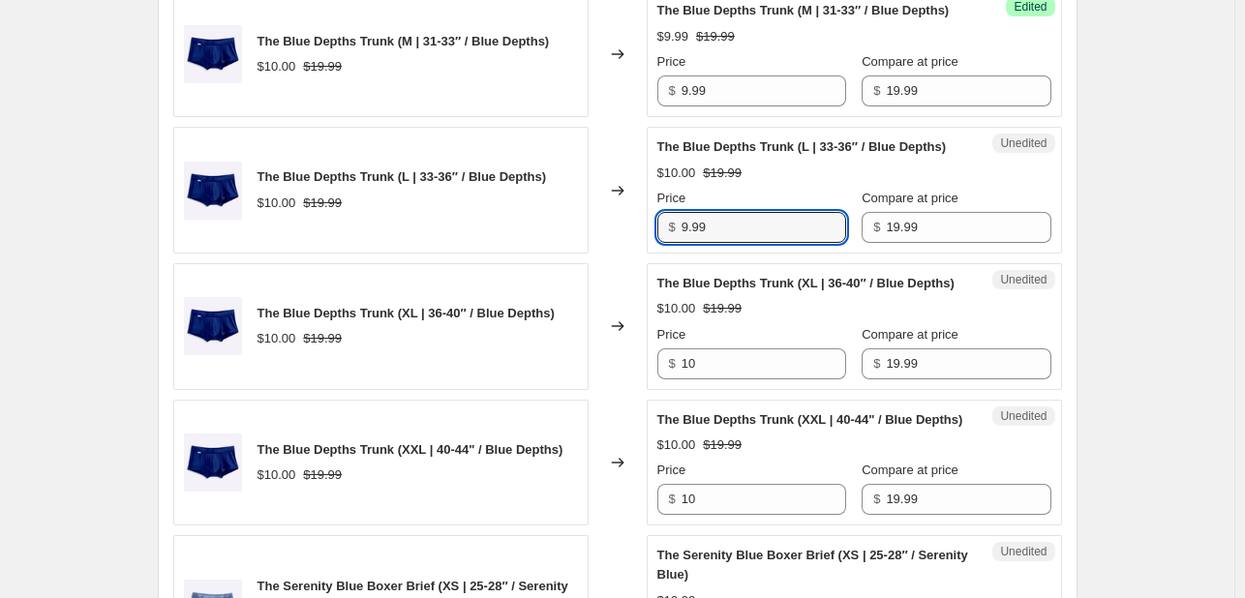
type input "9.99"
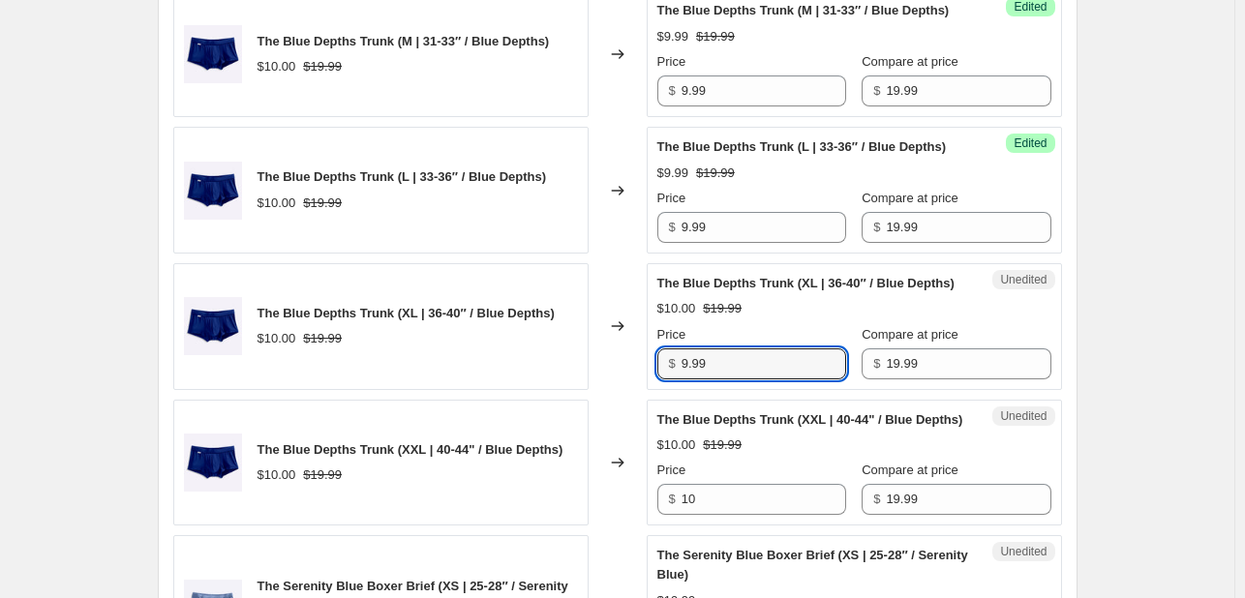
type input "9.99"
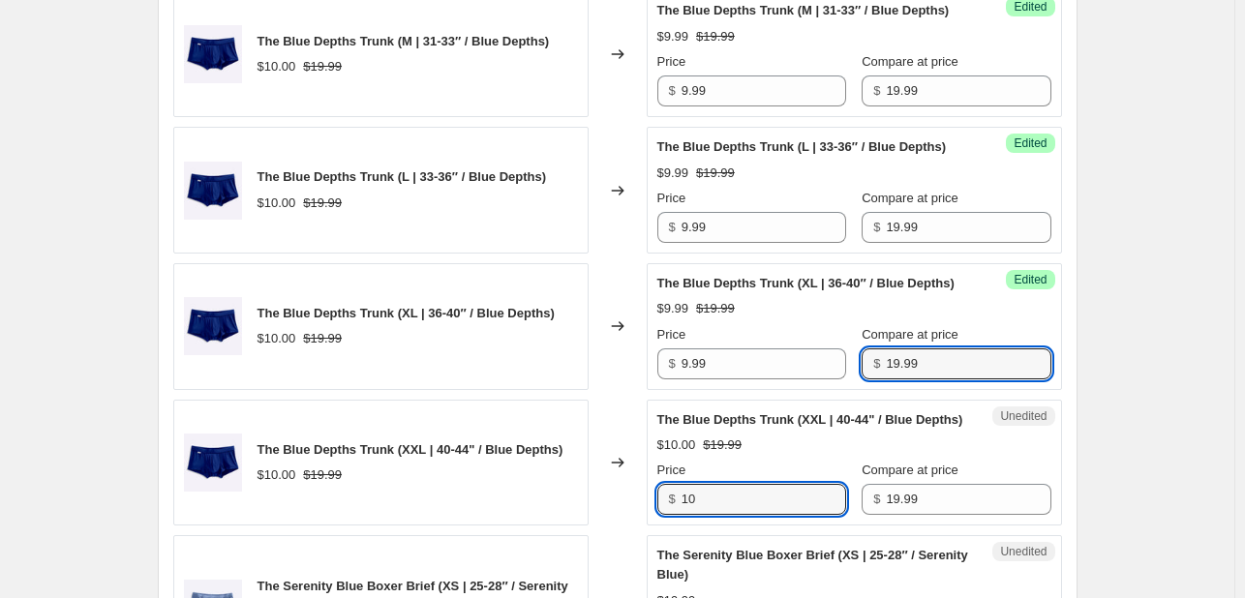
scroll to position [2996, 0]
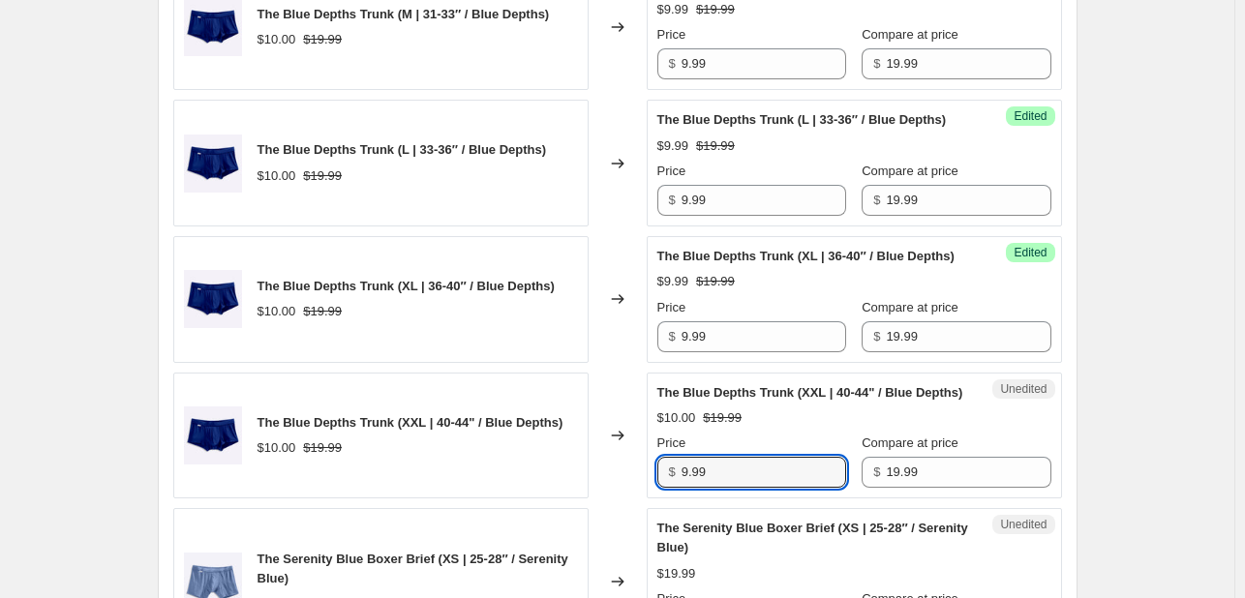
type input "9.99"
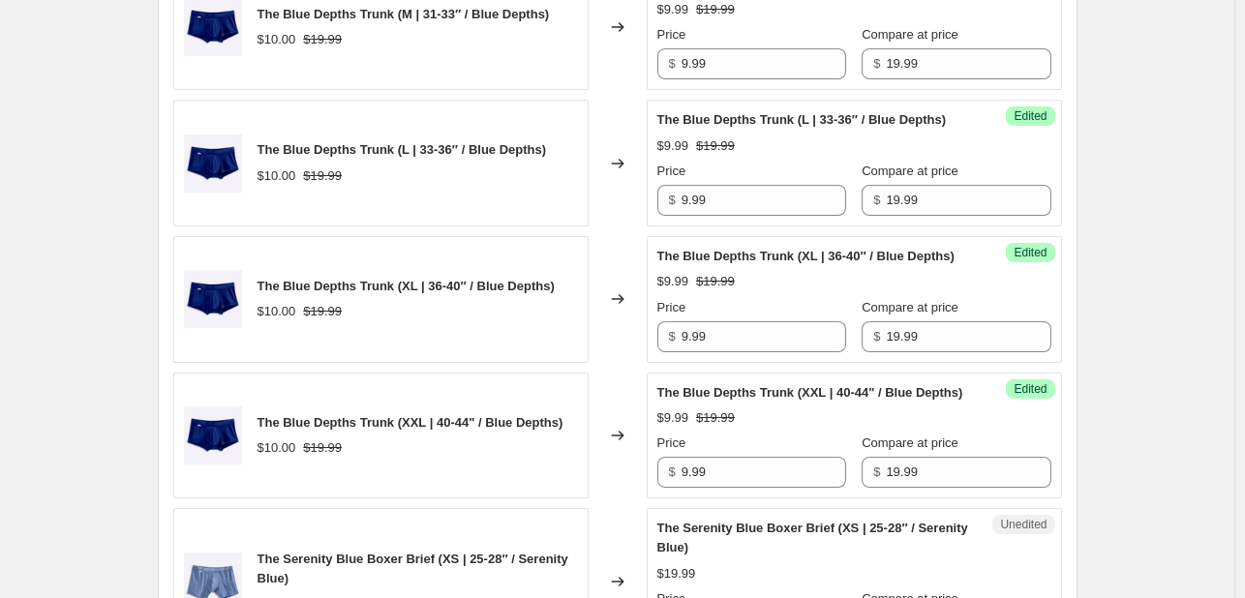
scroll to position [3434, 0]
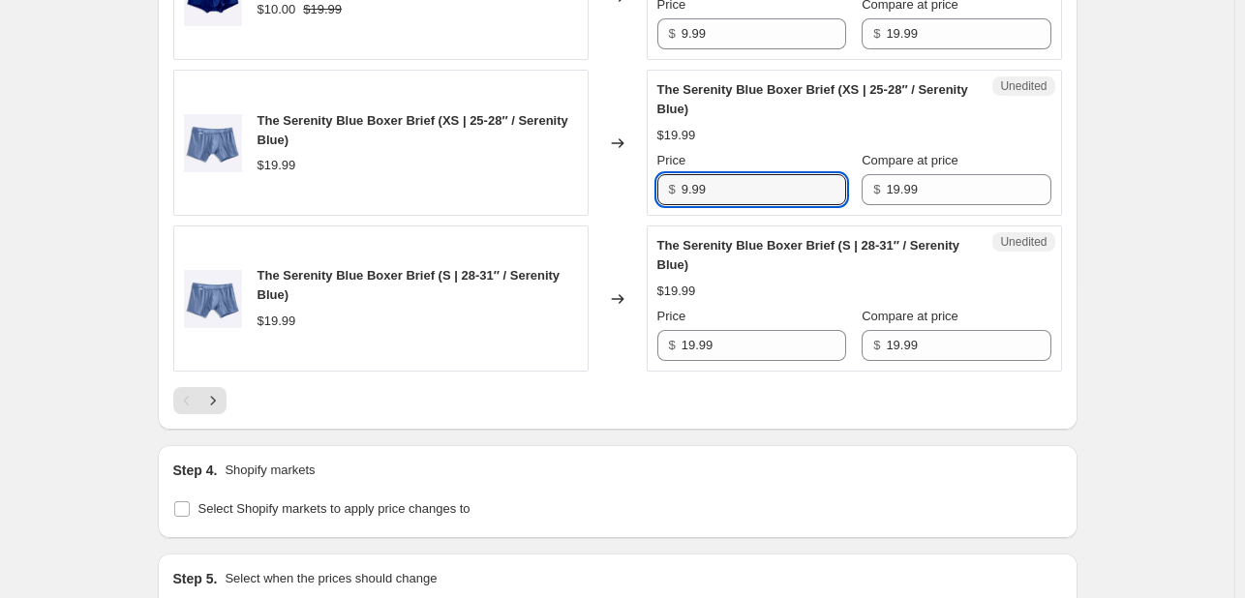
type input "9.99"
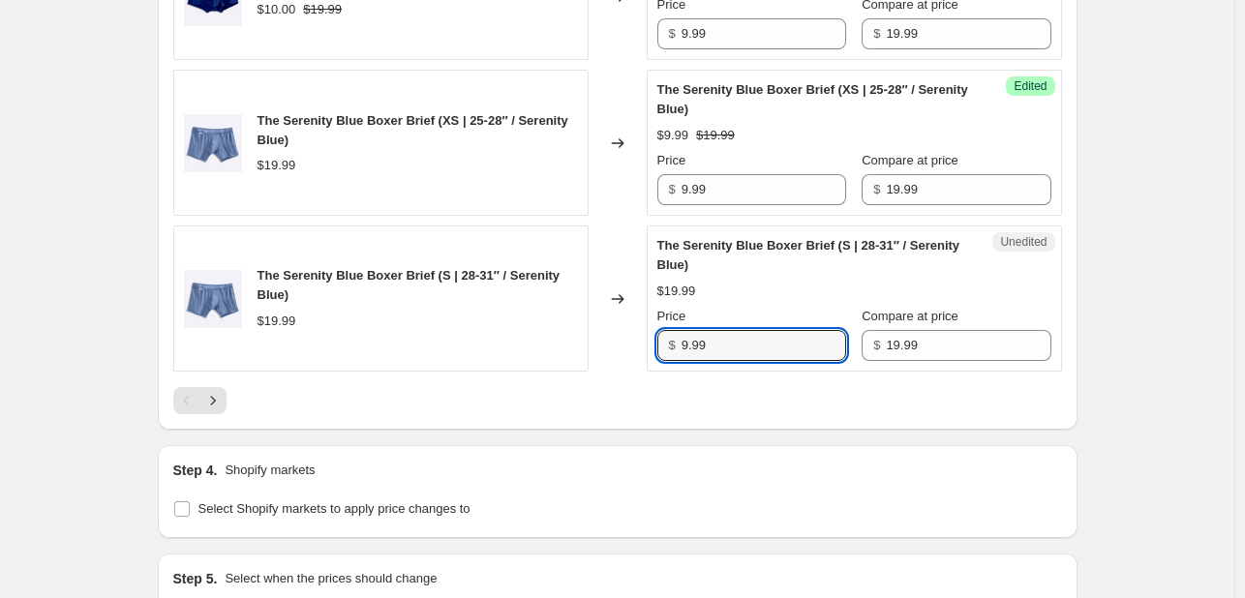
type input "9.99"
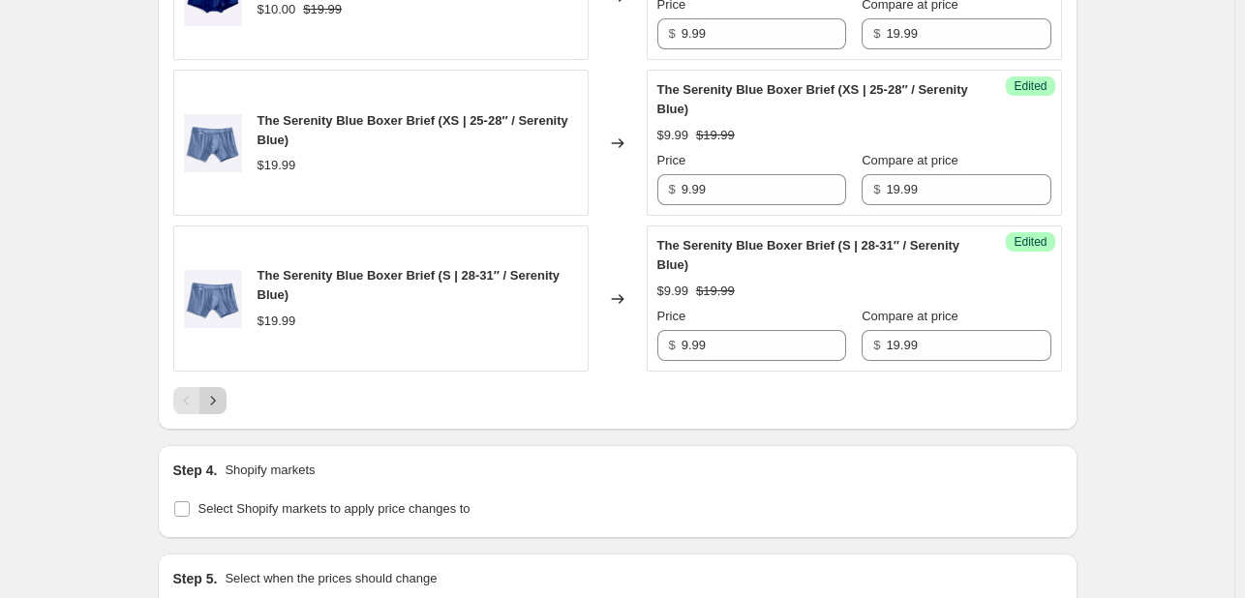
click at [216, 414] on button "Next" at bounding box center [212, 400] width 27 height 27
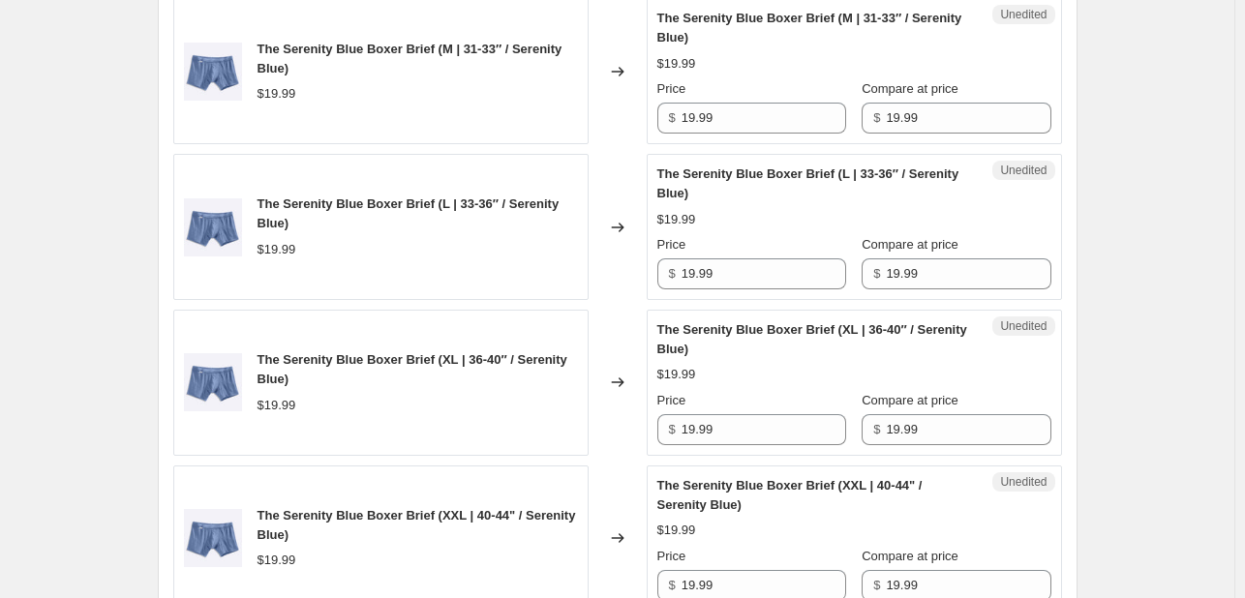
scroll to position [627, 0]
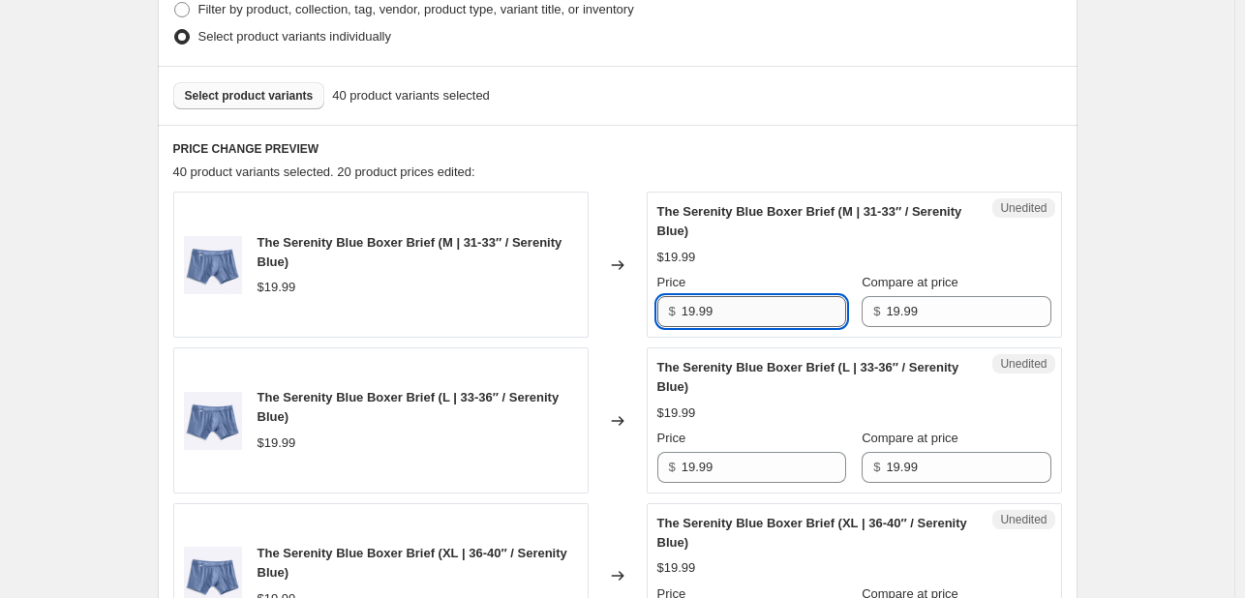
click at [776, 299] on input "19.99" at bounding box center [763, 311] width 165 height 31
type input "9.99"
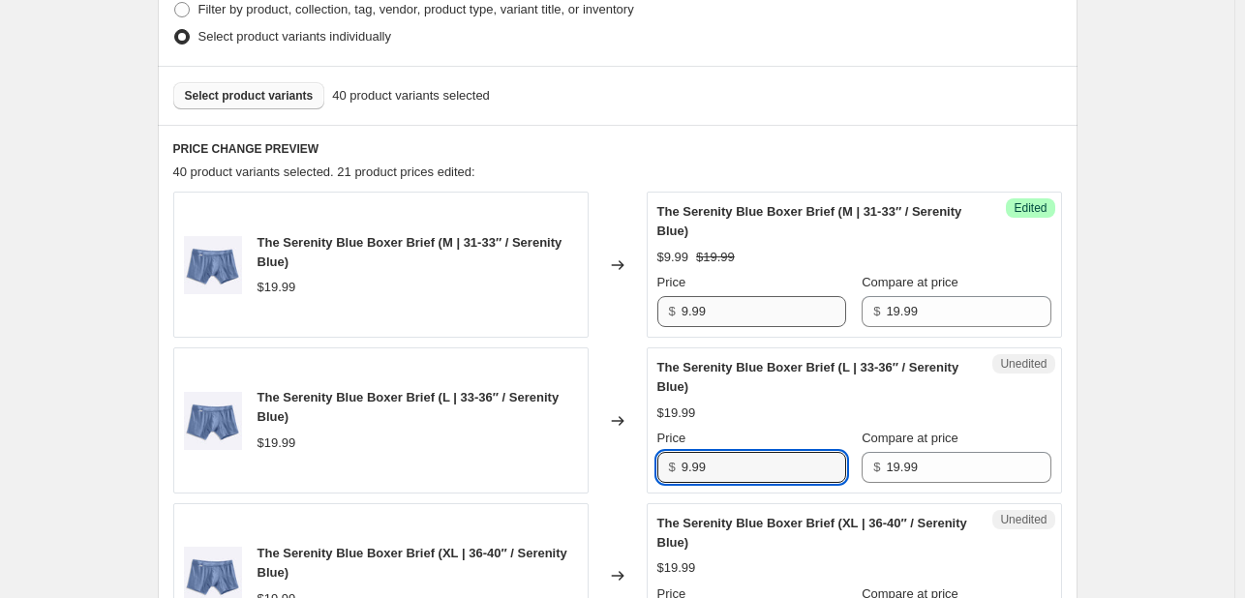
type input "9.99"
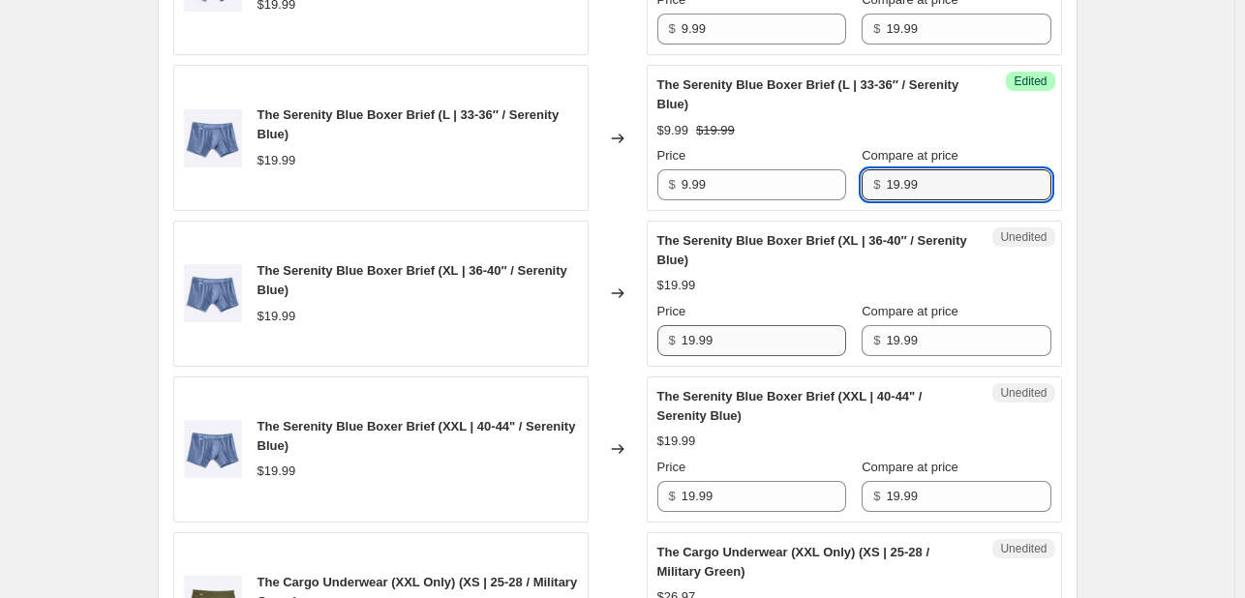
scroll to position [918, 0]
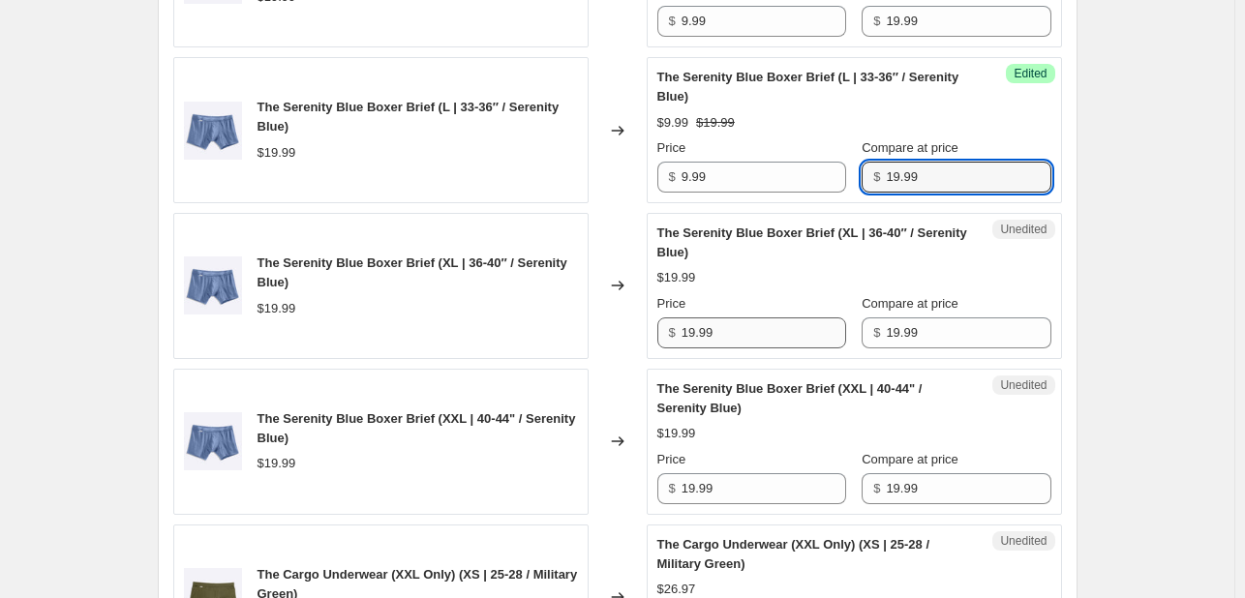
click at [773, 346] on div "Unedited The Serenity Blue Boxer Brief (XL | 36-40″ / Serenity Blue) $19.99 Pri…" at bounding box center [854, 286] width 415 height 146
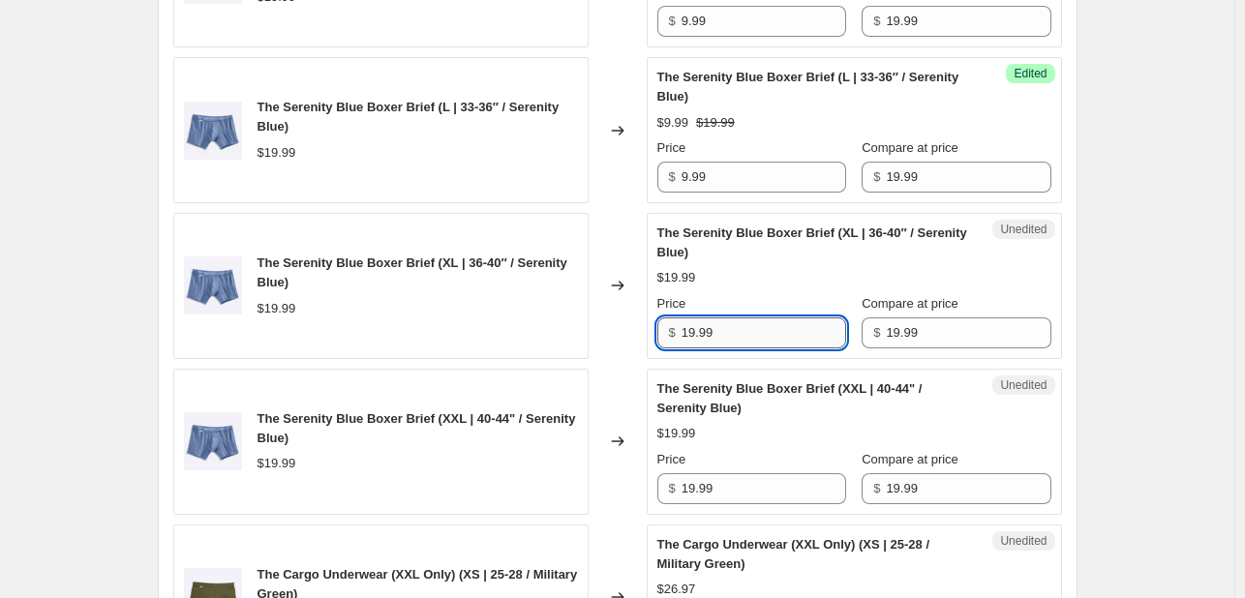
click at [771, 339] on input "19.99" at bounding box center [763, 332] width 165 height 31
click at [770, 339] on input "19.99" at bounding box center [763, 332] width 165 height 31
type input "9.99"
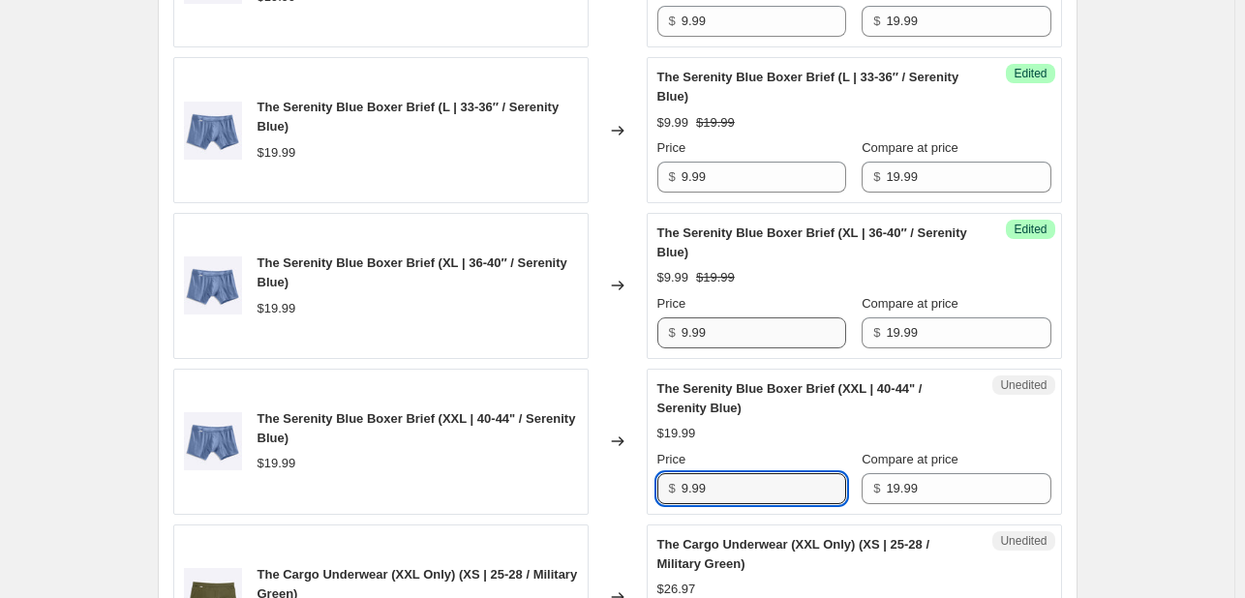
type input "9.99"
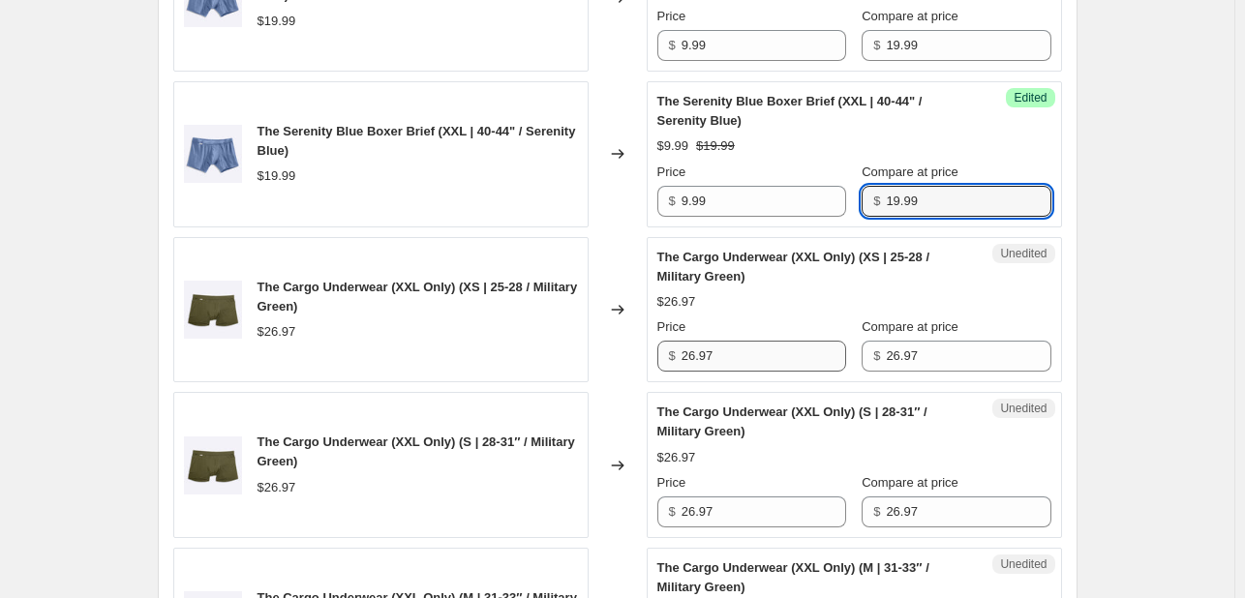
scroll to position [1208, 0]
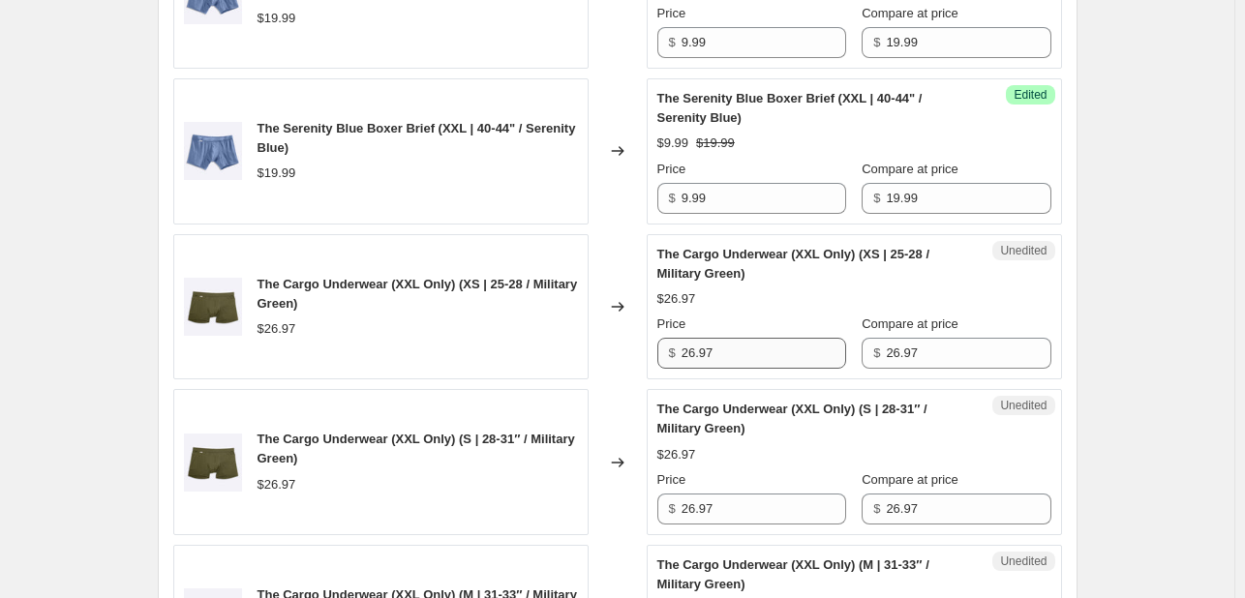
click at [762, 338] on div "Price $ 26.97" at bounding box center [751, 342] width 189 height 54
click at [757, 349] on input "26.97" at bounding box center [763, 353] width 165 height 31
type input "13.49"
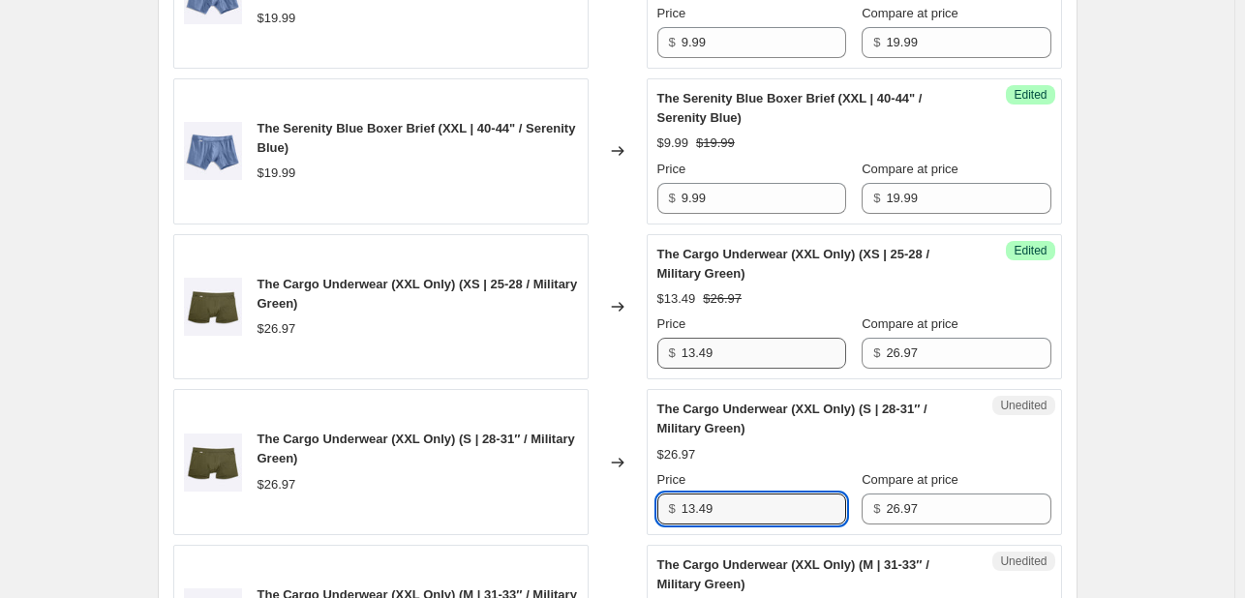
type input "13.49"
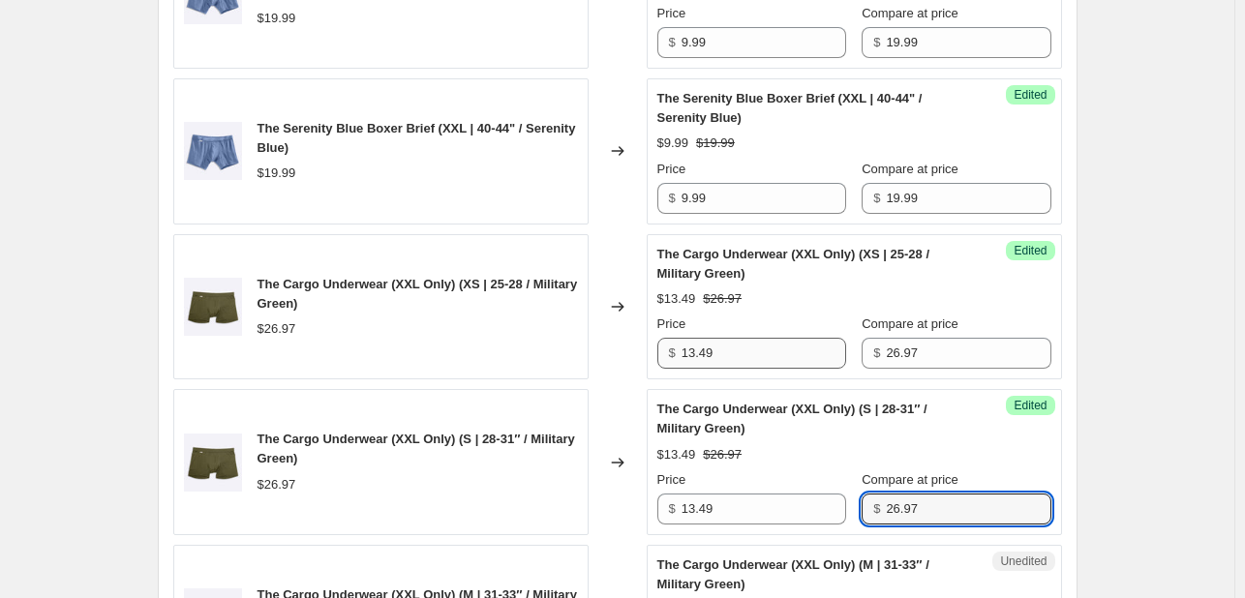
scroll to position [1571, 0]
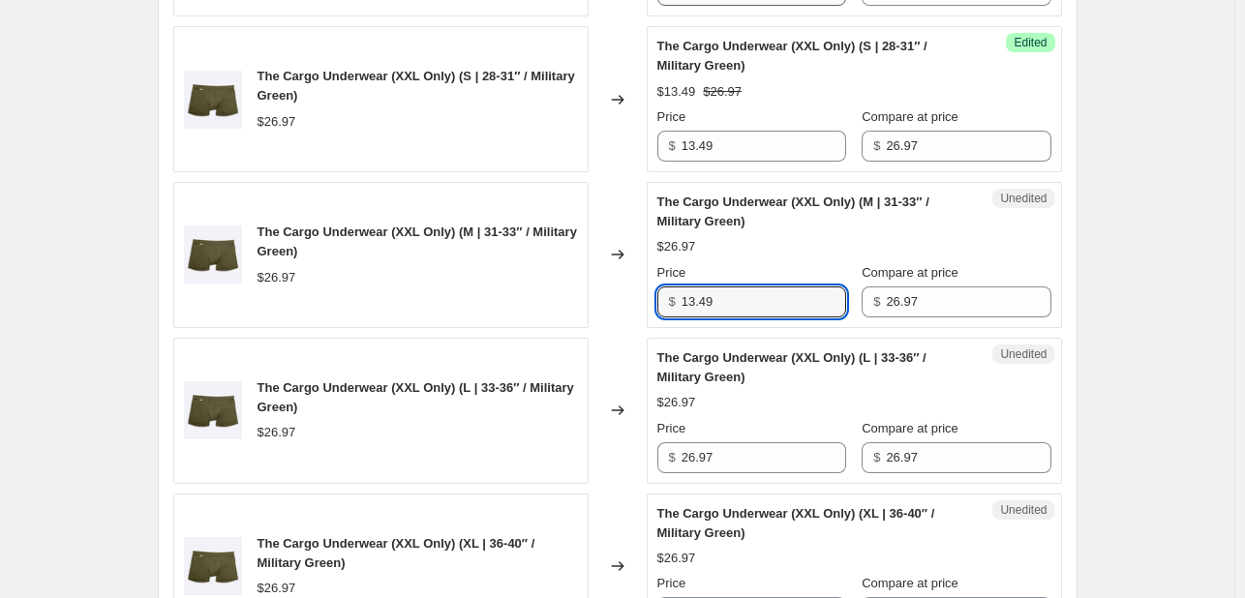
type input "13.49"
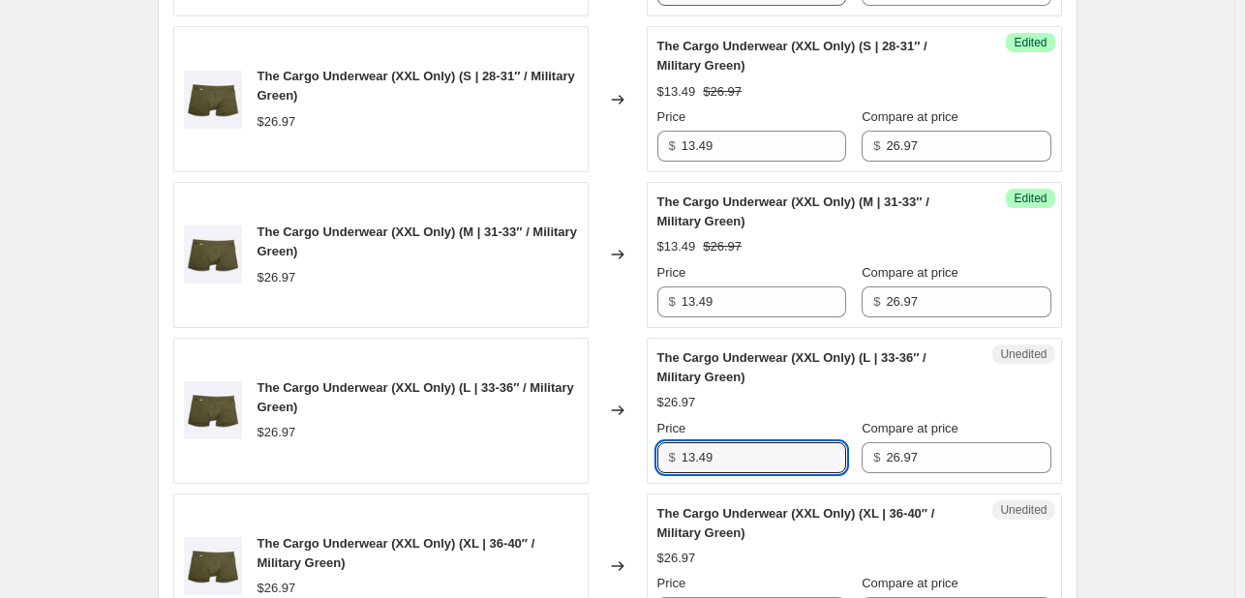
type input "13.49"
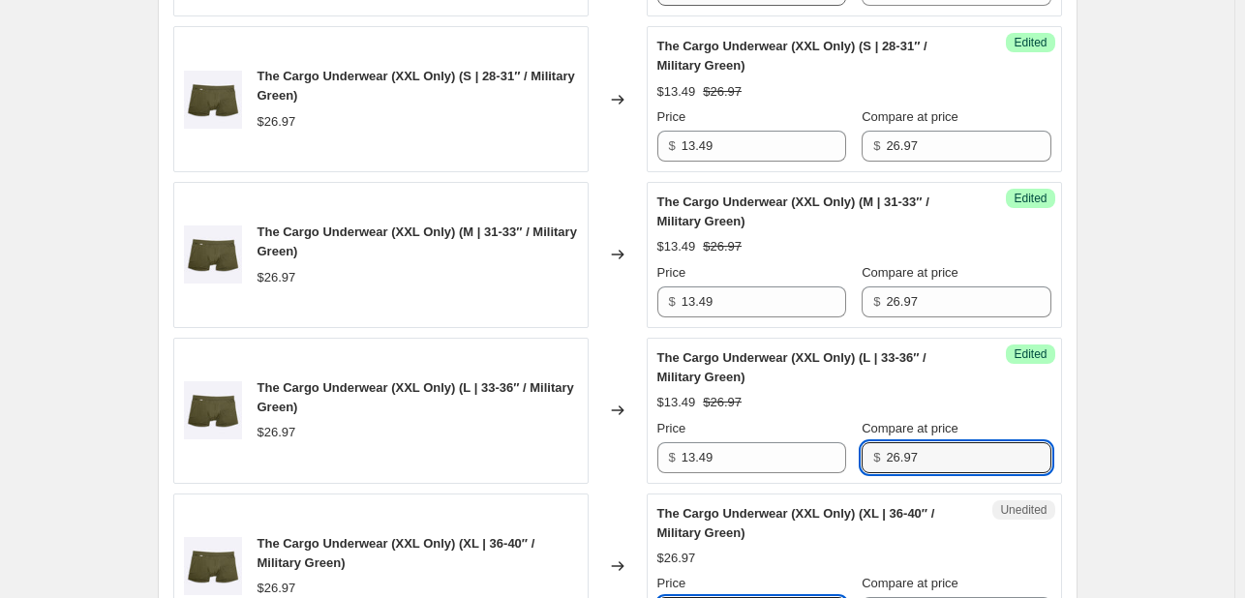
scroll to position [1598, 0]
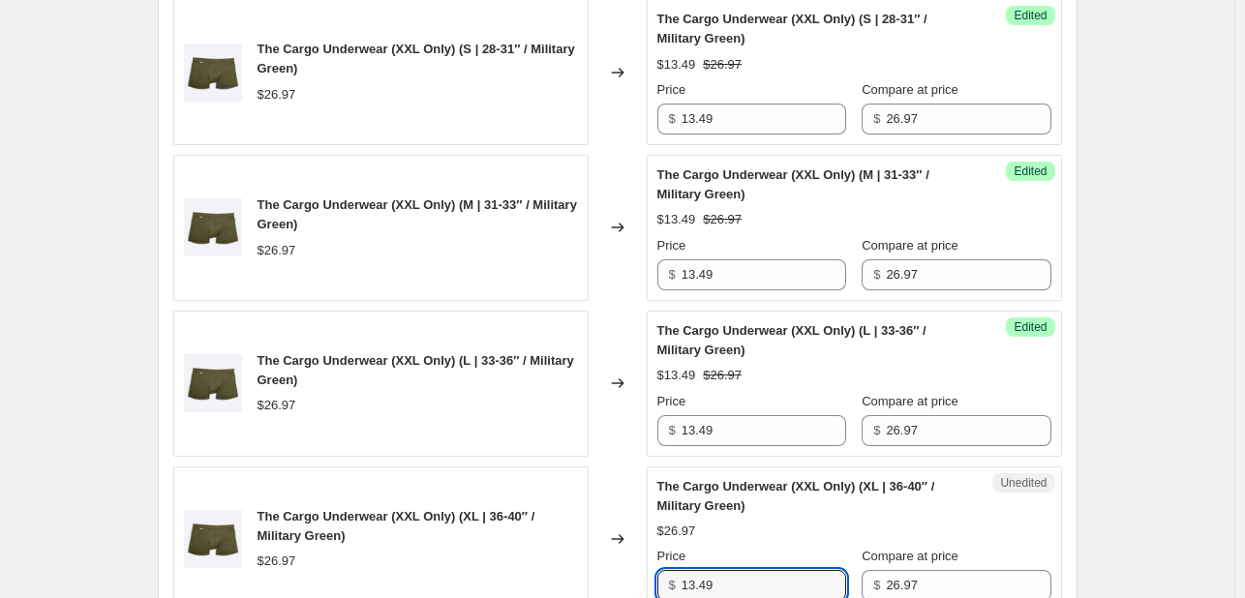
type input "13.49"
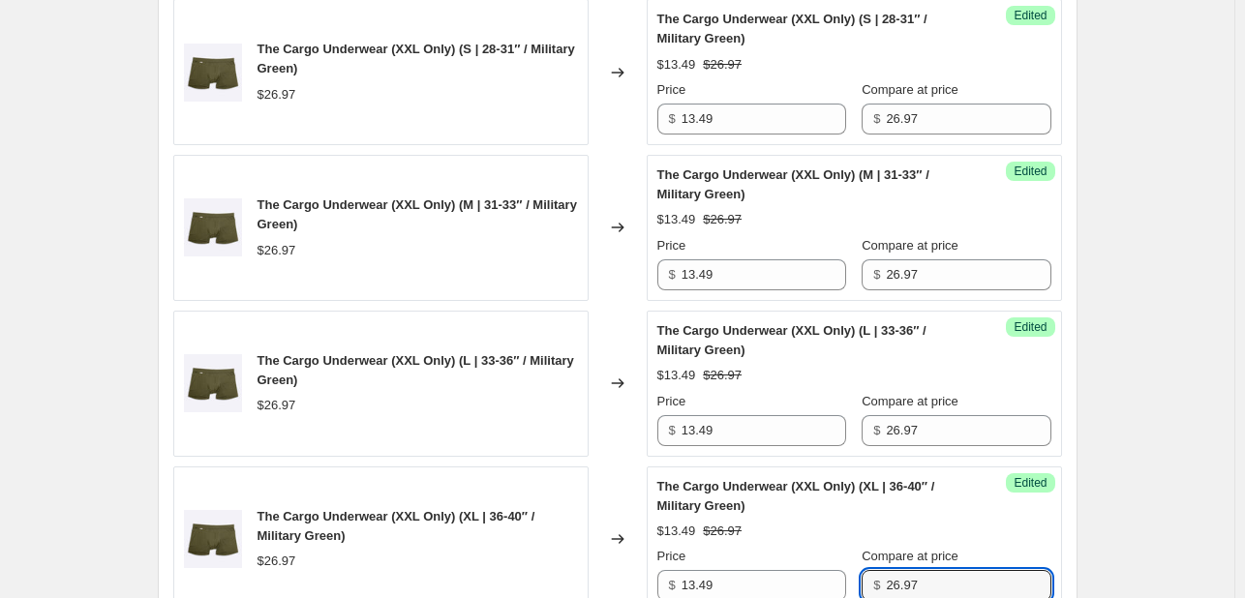
scroll to position [2036, 0]
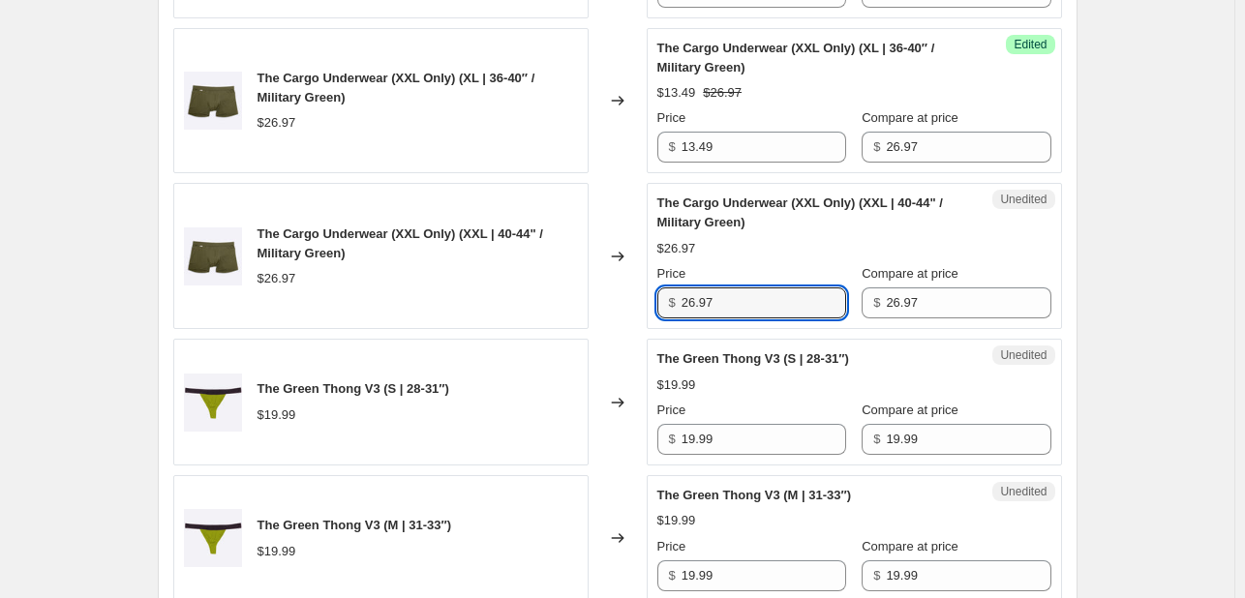
type input "4"
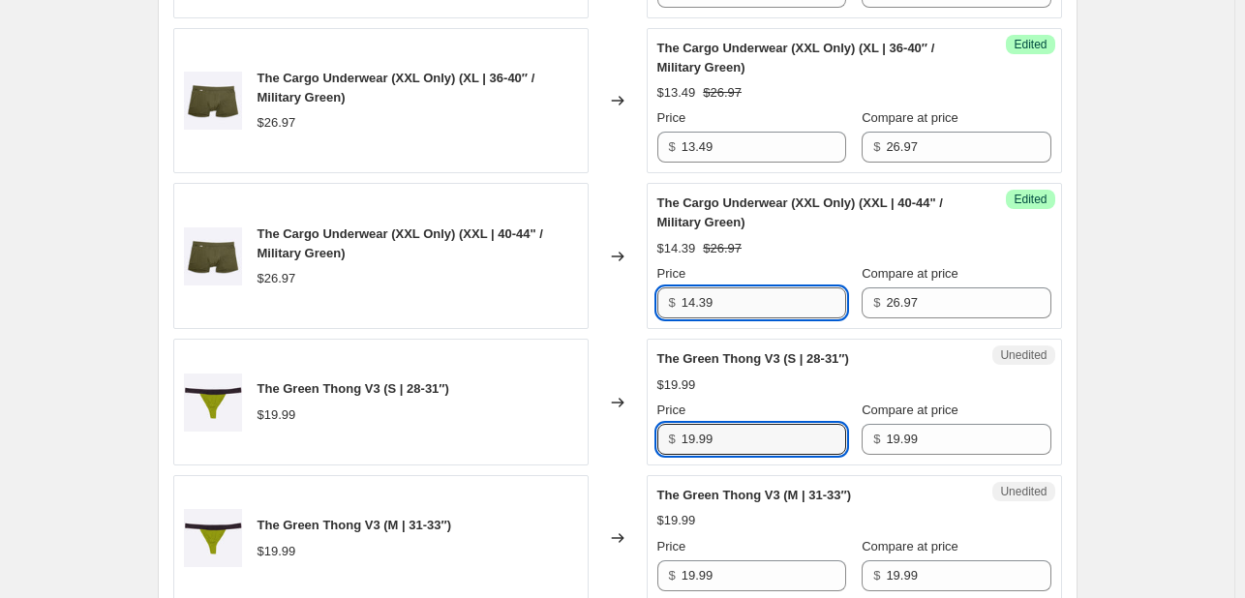
click at [692, 290] on input "14.39" at bounding box center [763, 302] width 165 height 31
type input "13.39"
click at [787, 426] on input "19.99" at bounding box center [763, 439] width 165 height 31
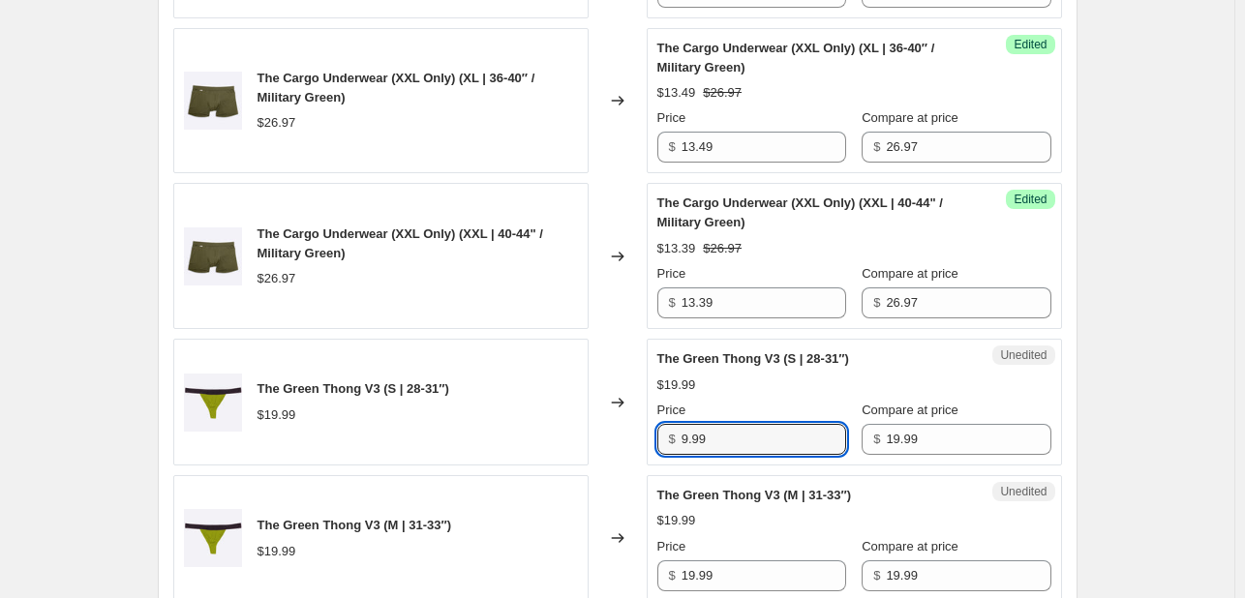
type input "9.99"
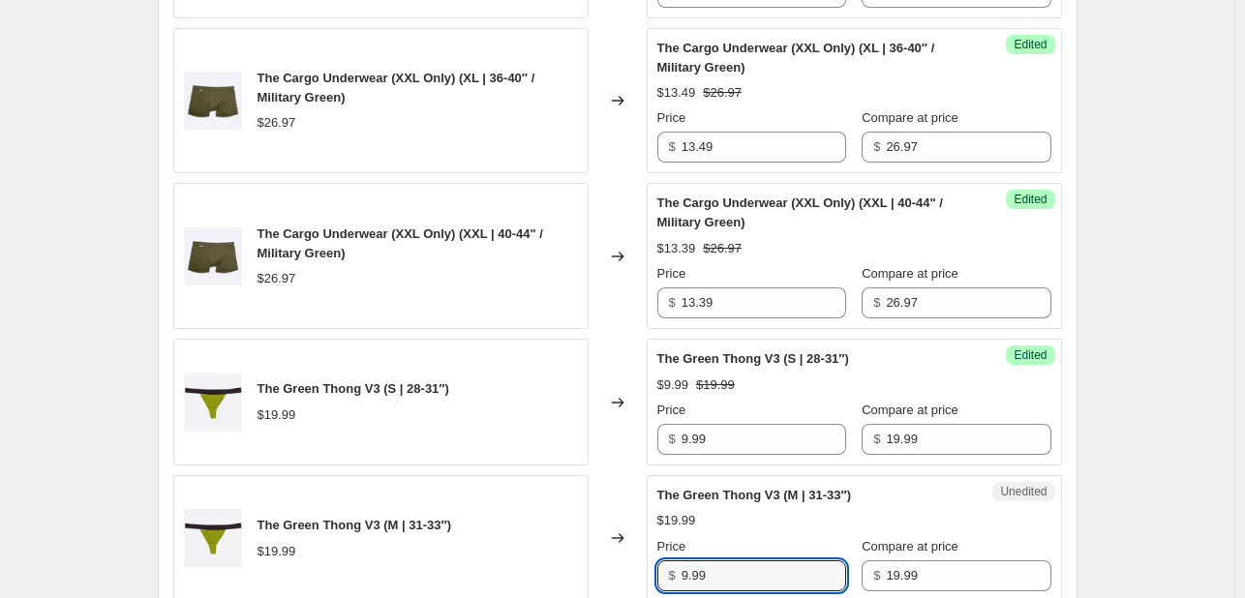
type input "9.99"
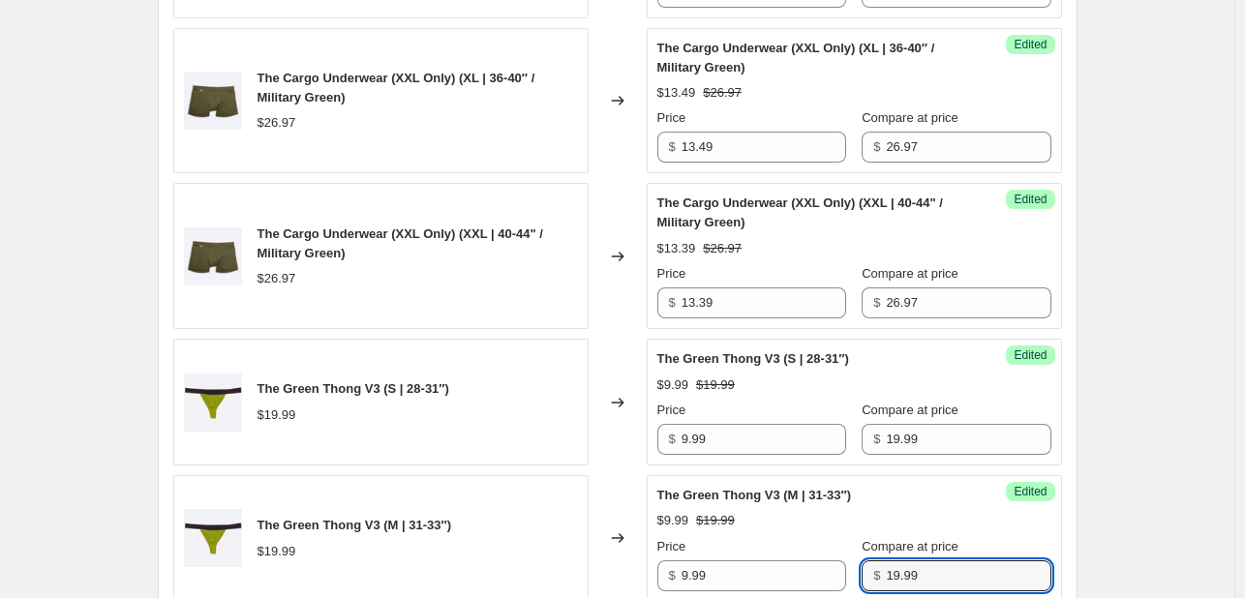
scroll to position [2444, 0]
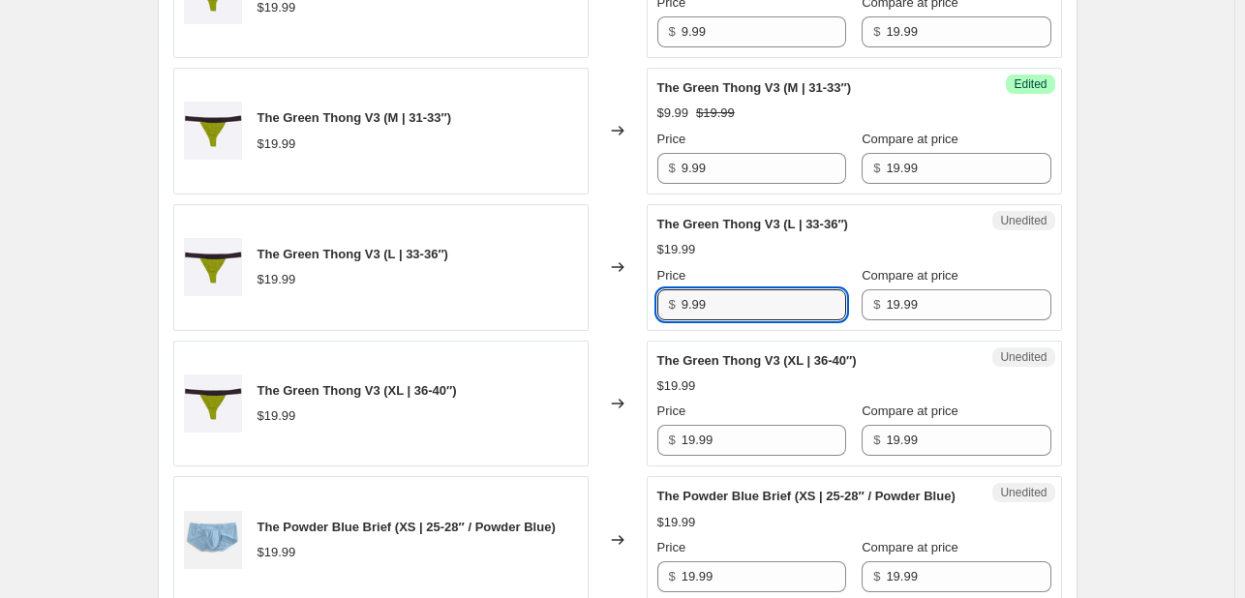
type input "9.99"
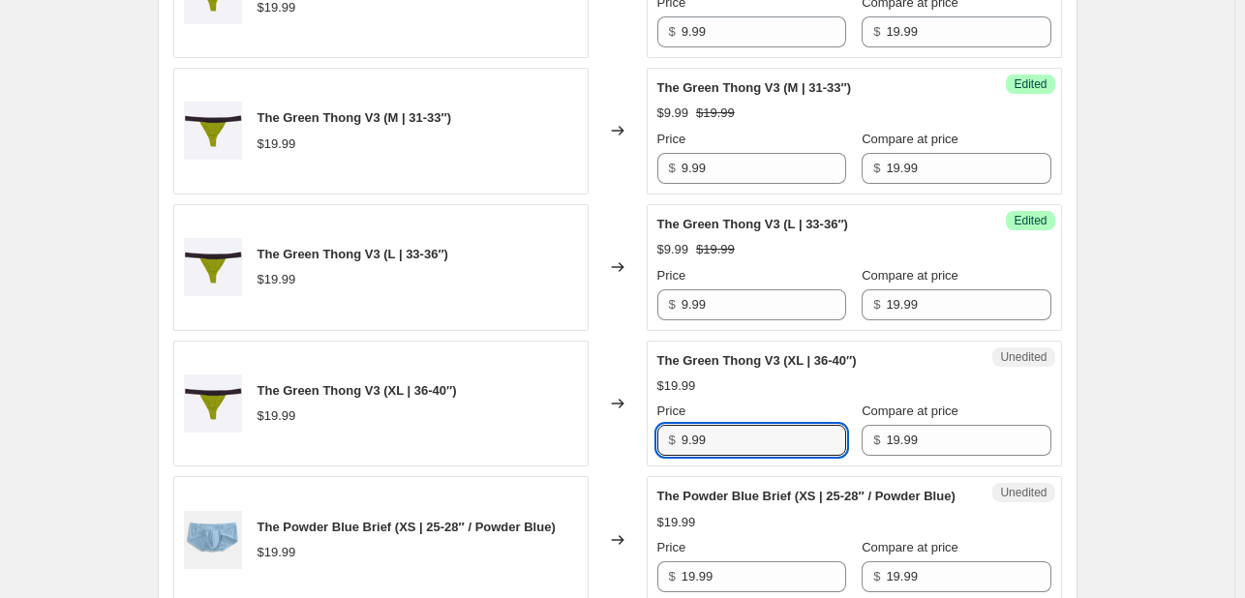
type input "9.99"
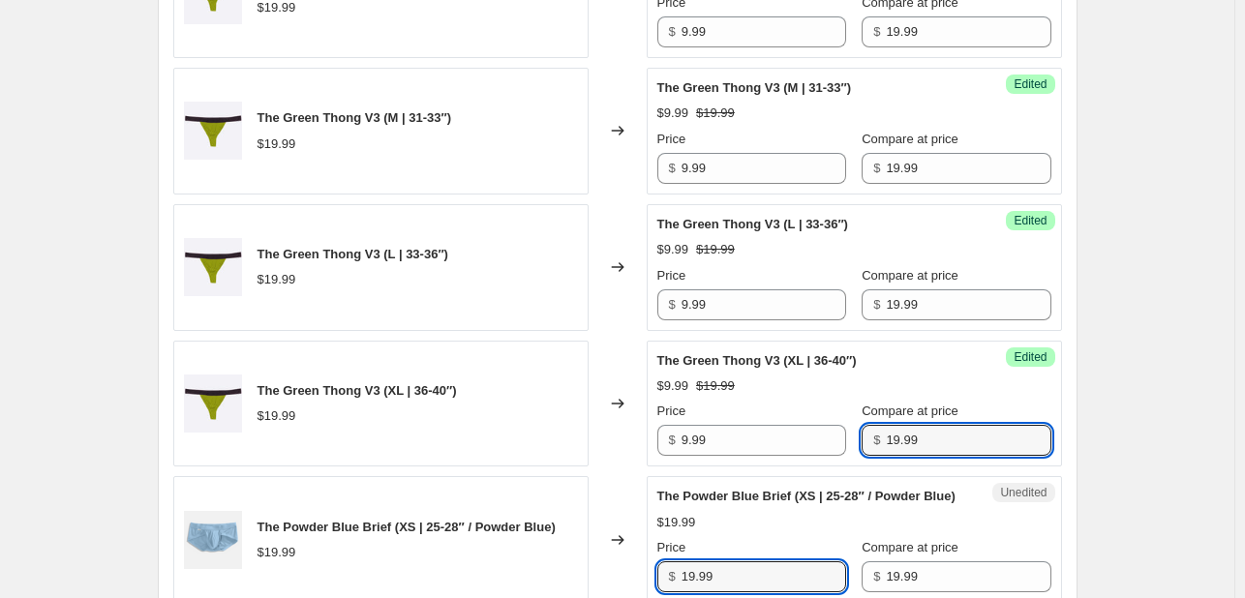
scroll to position [2452, 0]
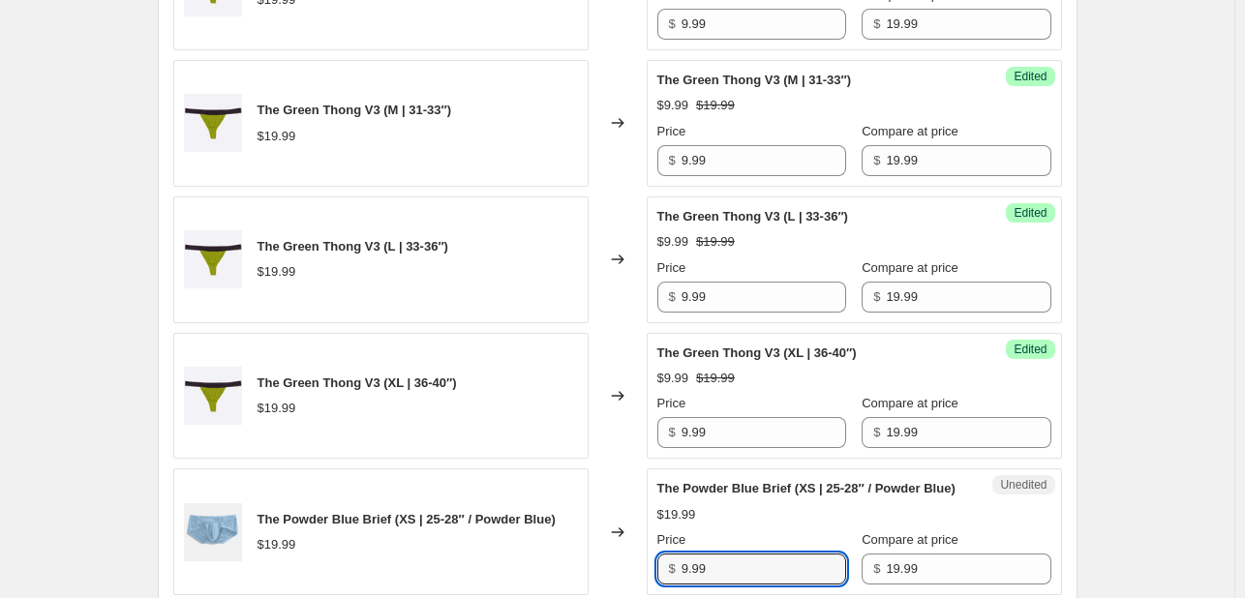
type input "9.99"
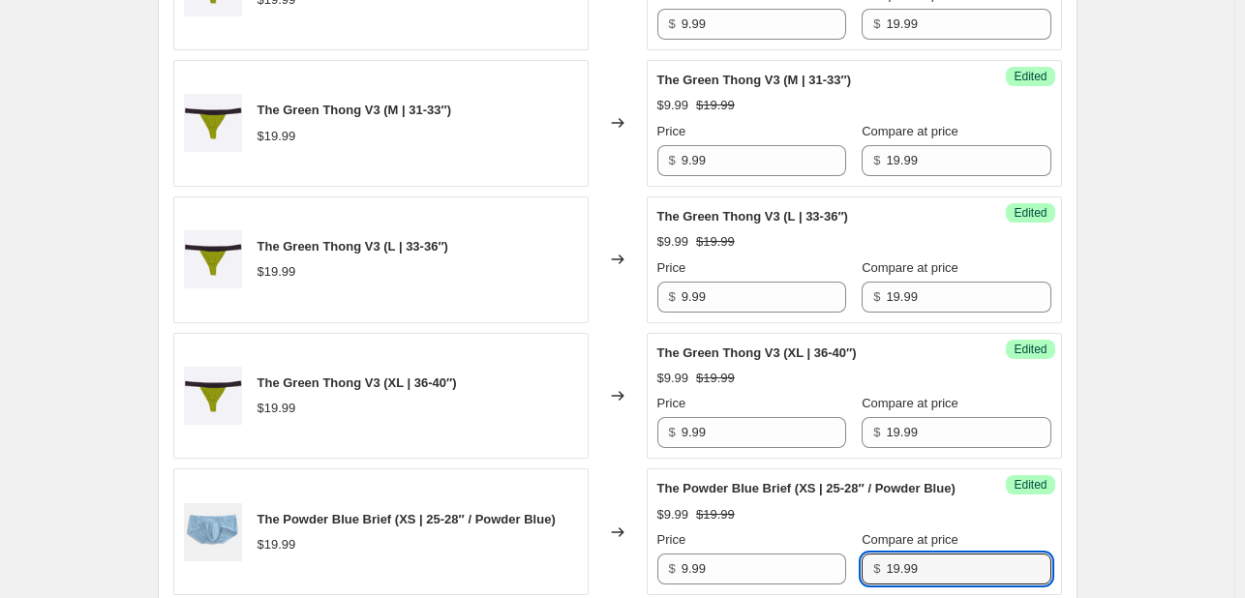
scroll to position [2891, 0]
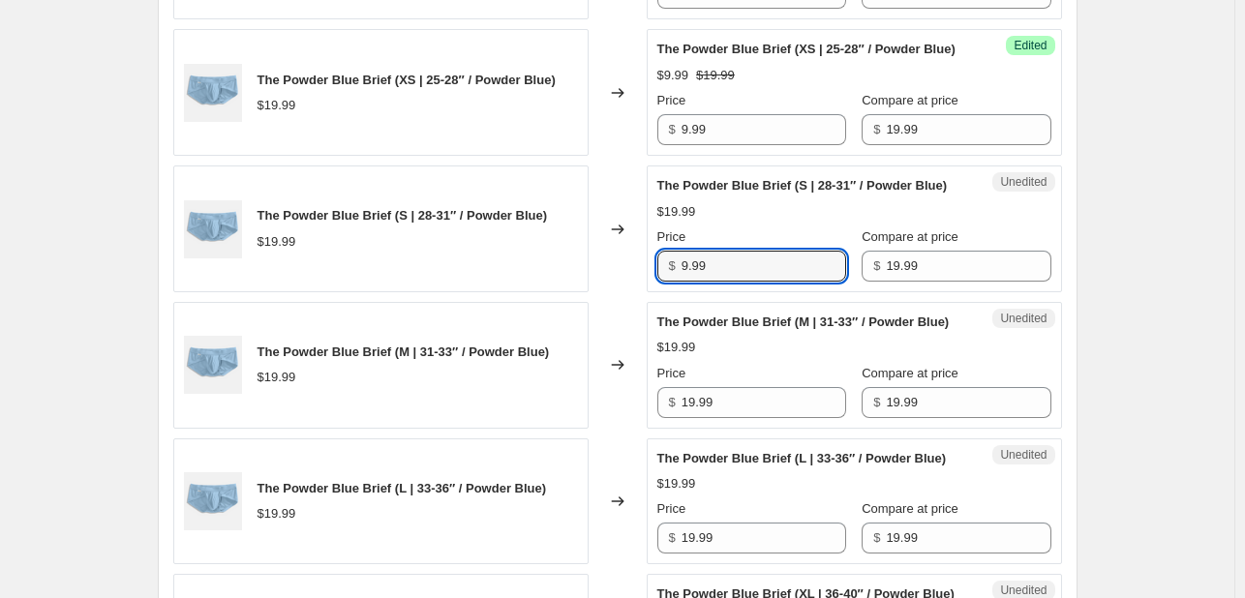
type input "9.99"
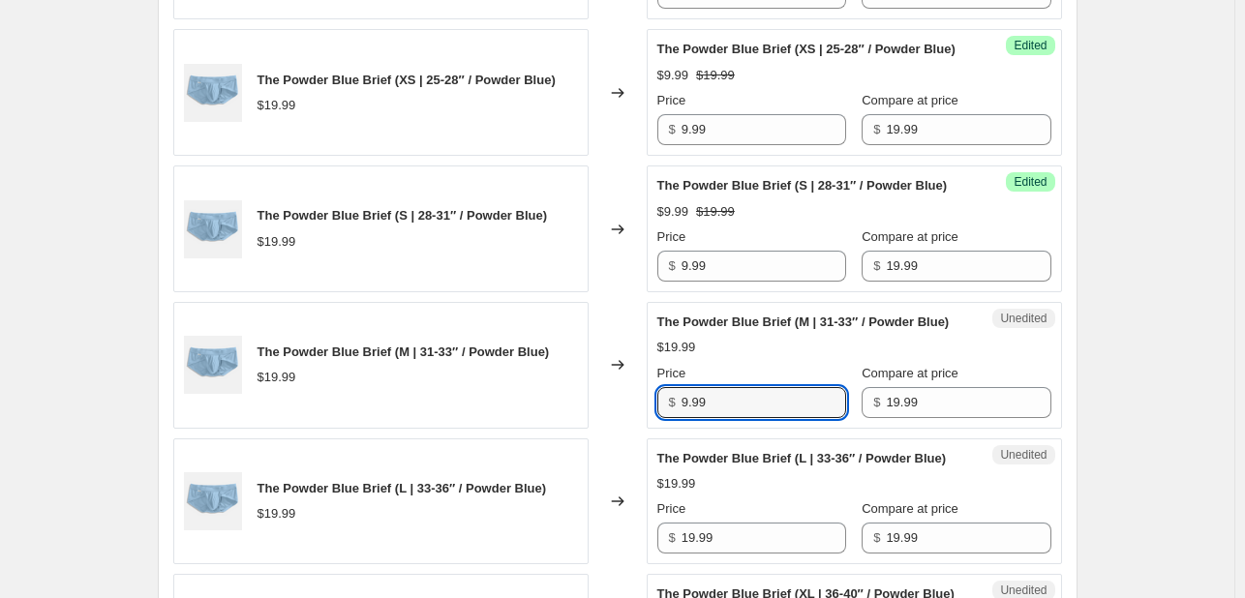
type input "9.99"
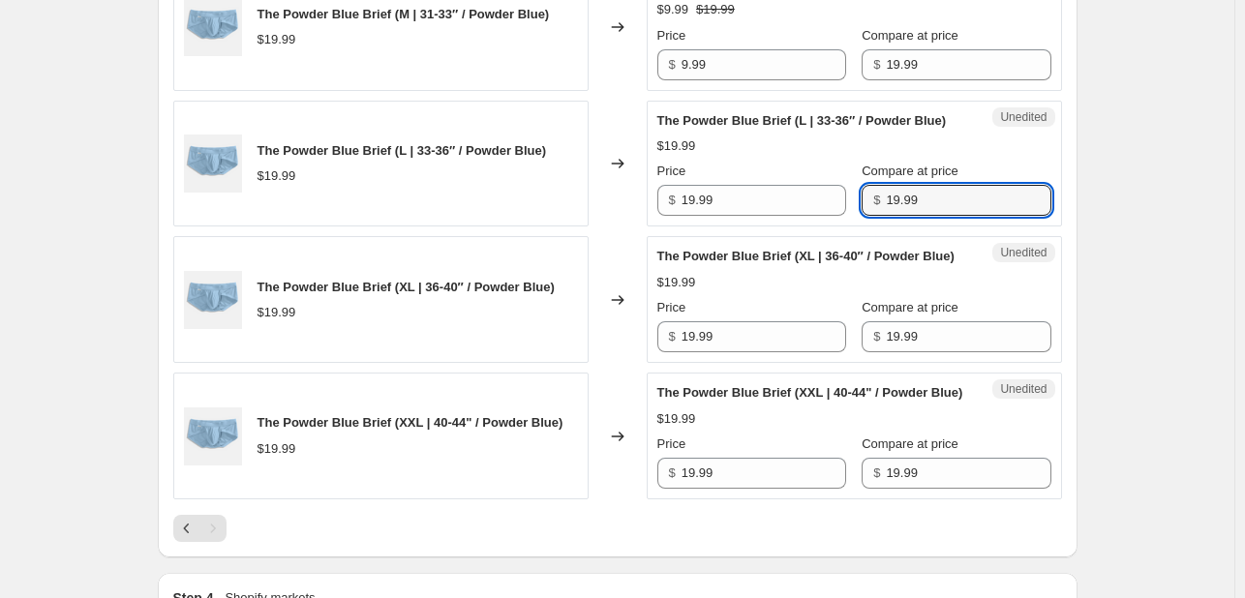
scroll to position [3305, 0]
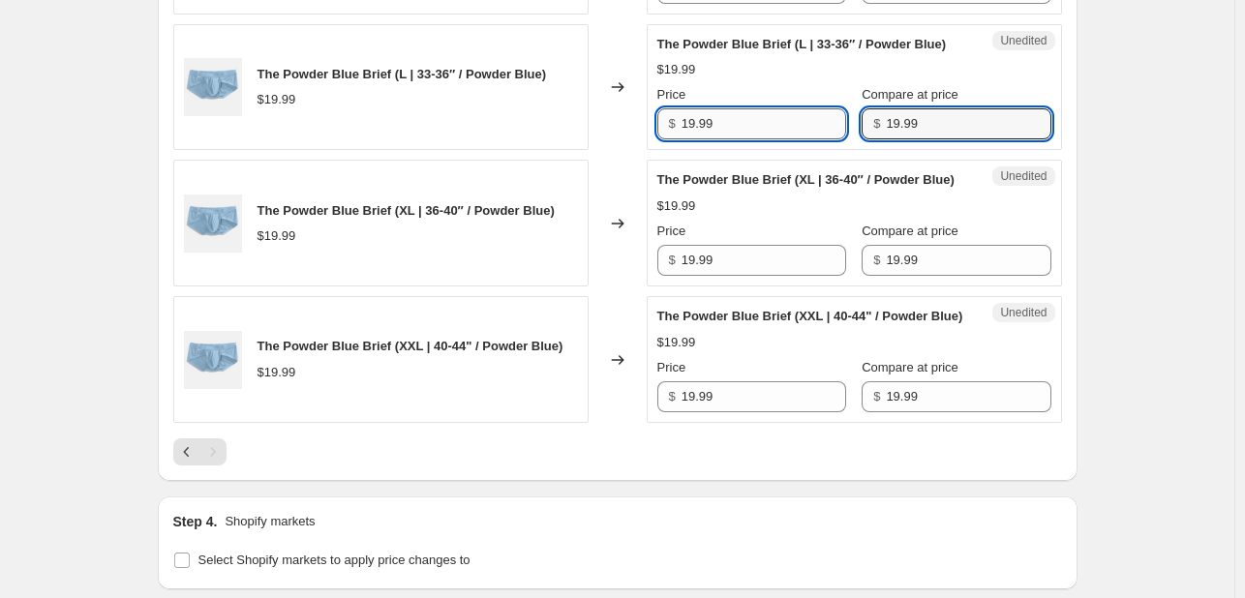
click at [744, 139] on input "19.99" at bounding box center [763, 123] width 165 height 31
type input "9.99"
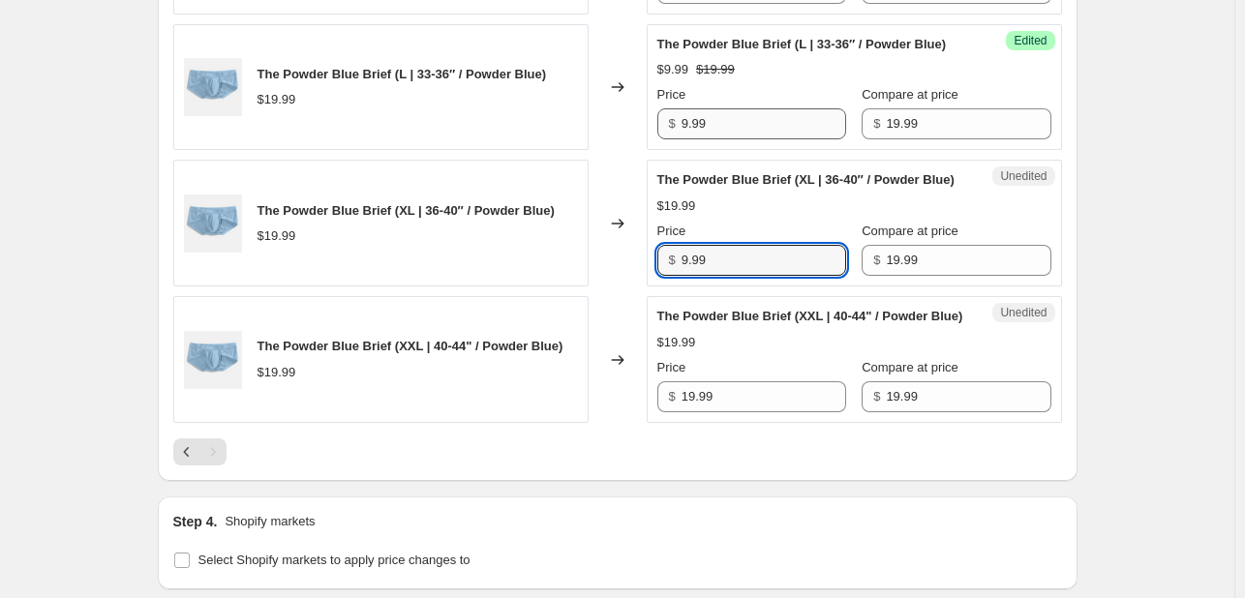
type input "9.99"
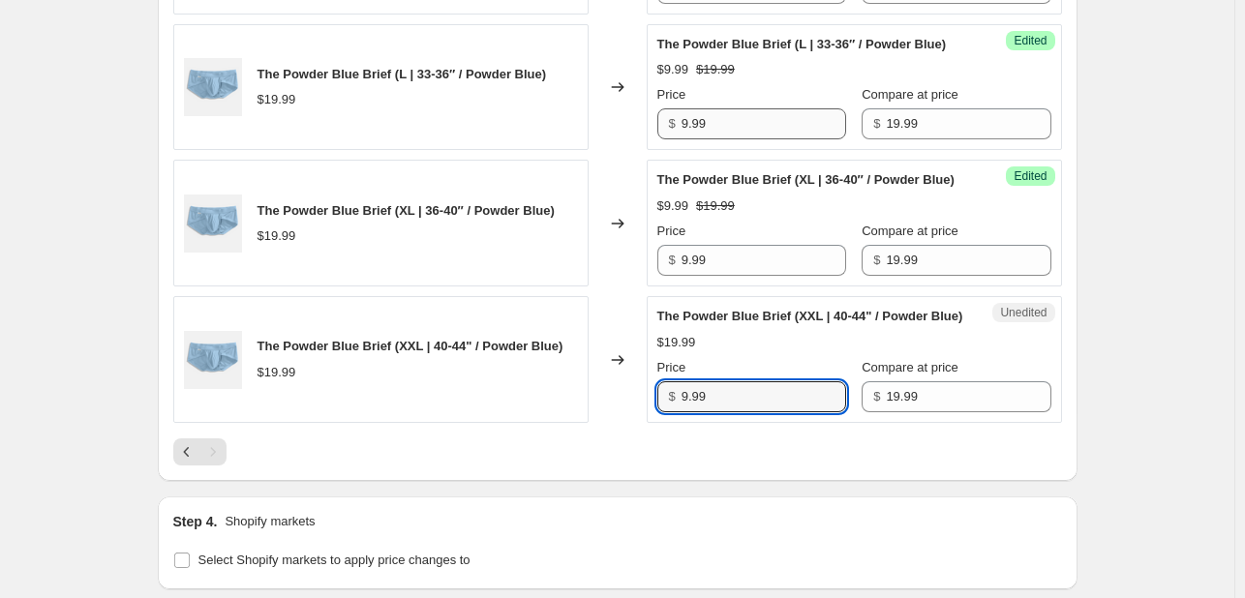
type input "9.99"
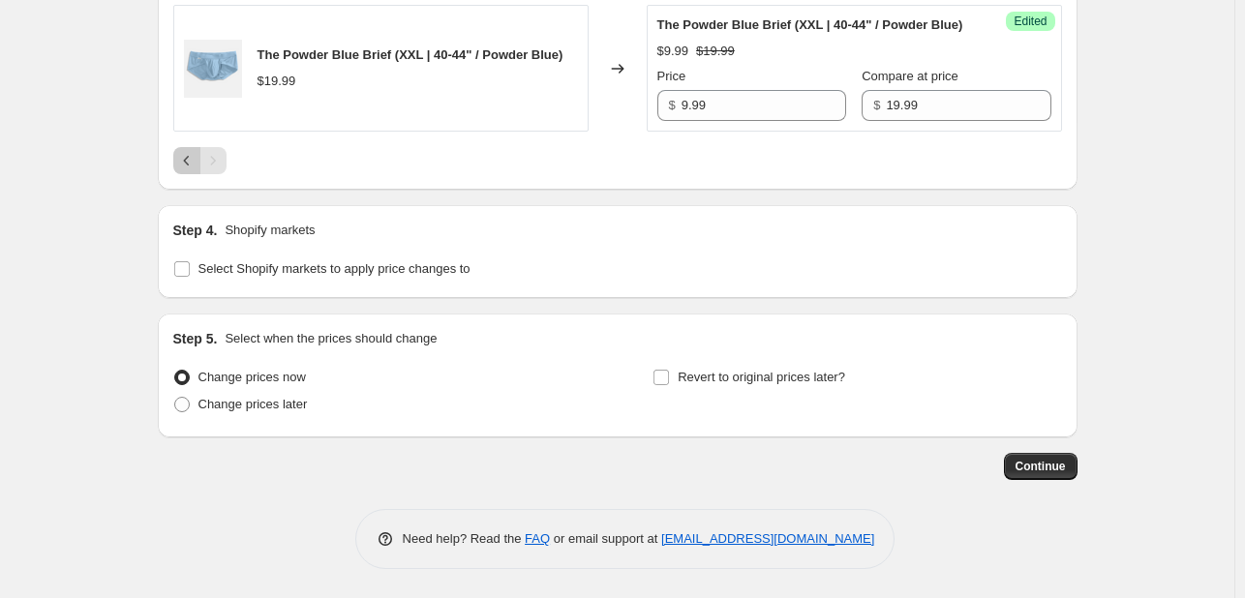
scroll to position [3705, 0]
click at [208, 399] on span "Change prices later" at bounding box center [252, 404] width 109 height 15
click at [175, 398] on input "Change prices later" at bounding box center [174, 397] width 1 height 1
radio input "true"
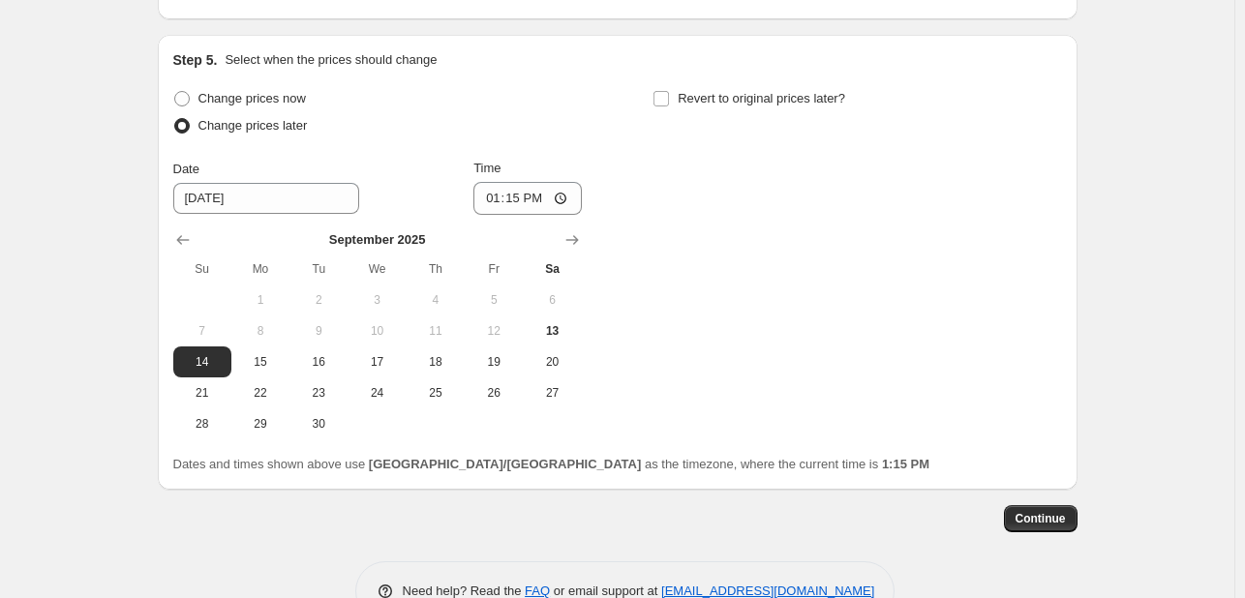
scroll to position [3899, 0]
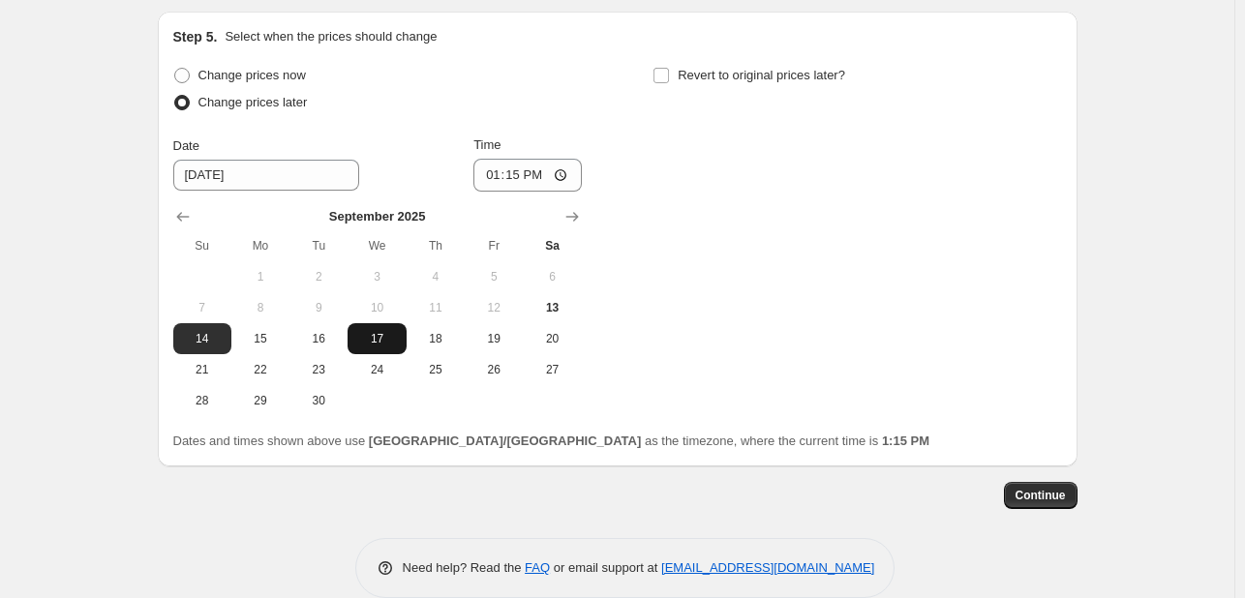
click at [403, 354] on button "17" at bounding box center [376, 338] width 58 height 31
type input "[DATE]"
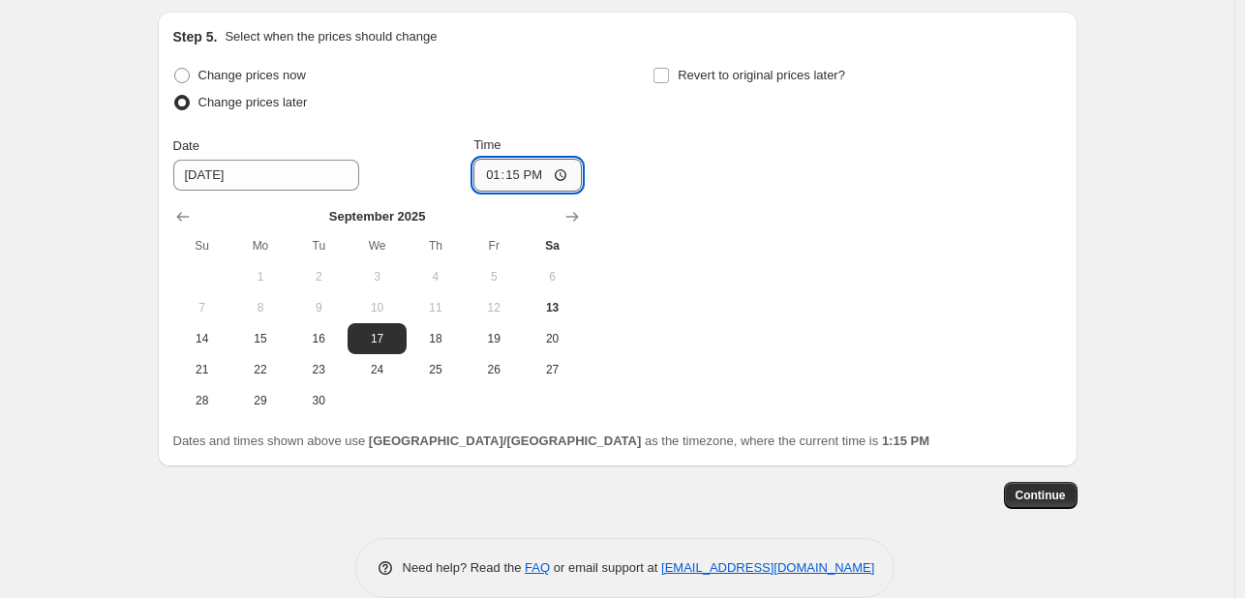
click at [505, 192] on input "13:15" at bounding box center [527, 175] width 108 height 33
click at [497, 192] on input "13:15" at bounding box center [527, 175] width 108 height 33
click at [528, 192] on input "21:20" at bounding box center [527, 175] width 108 height 33
type input "09:20"
click at [714, 85] on span "Revert to original prices later?" at bounding box center [761, 75] width 167 height 19
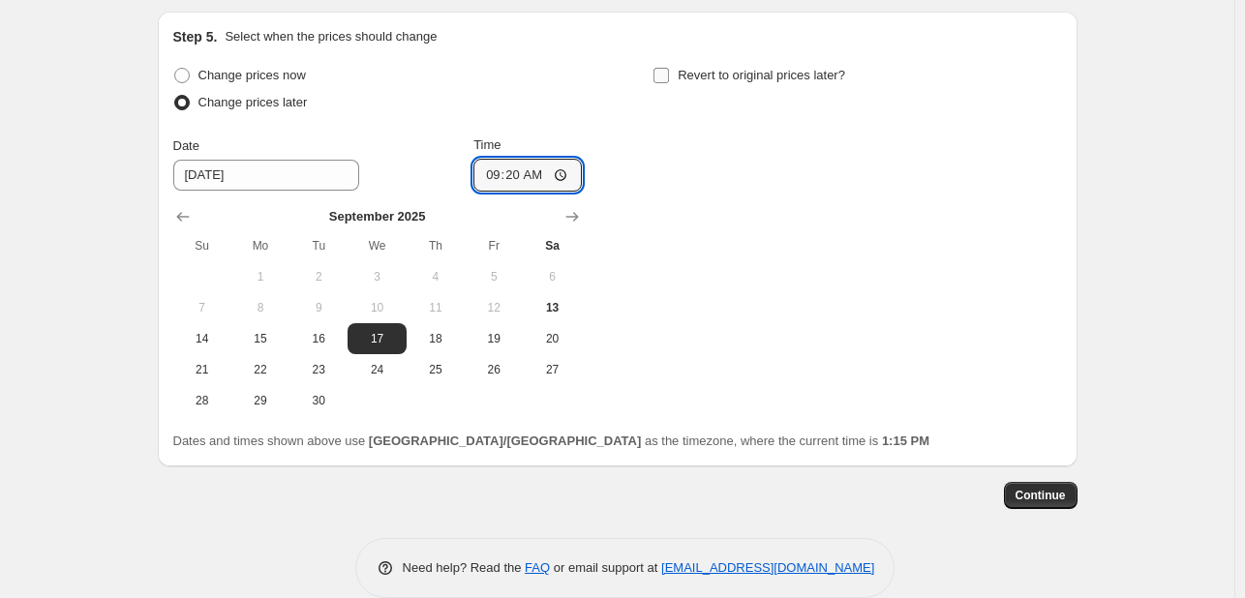
click at [669, 83] on input "Revert to original prices later?" at bounding box center [660, 75] width 15 height 15
checkbox input "true"
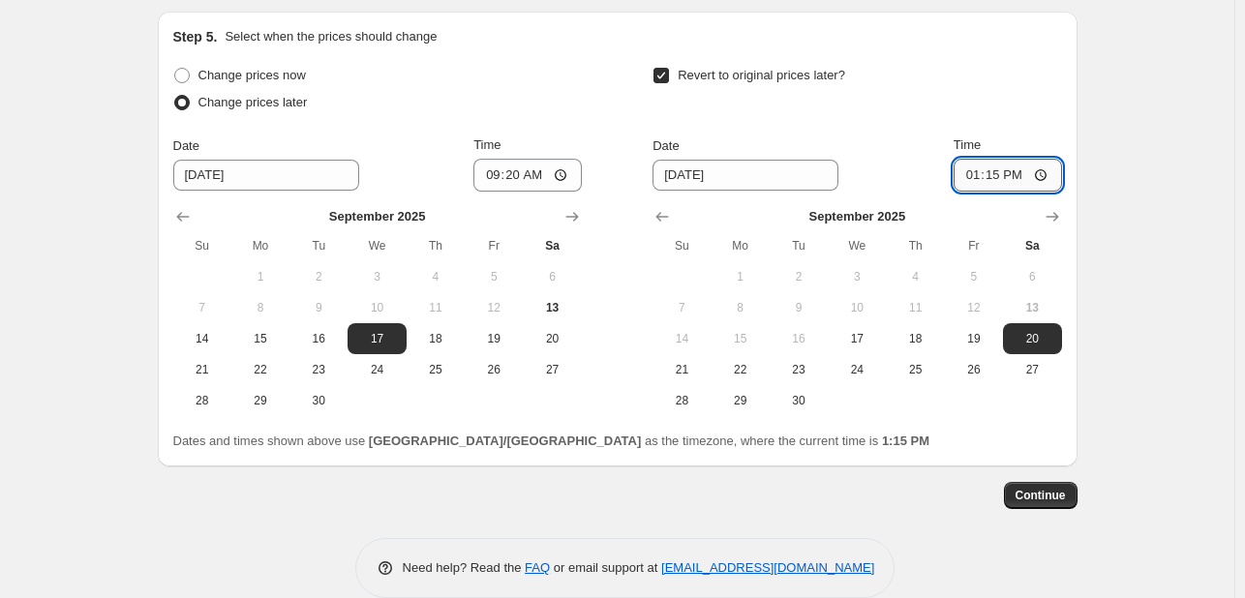
click at [1026, 192] on input "13:15" at bounding box center [1007, 175] width 108 height 33
click at [1013, 192] on input "13:15" at bounding box center [1007, 175] width 108 height 33
type input "01:15"
click at [936, 346] on span "18" at bounding box center [914, 338] width 43 height 15
type input "[DATE]"
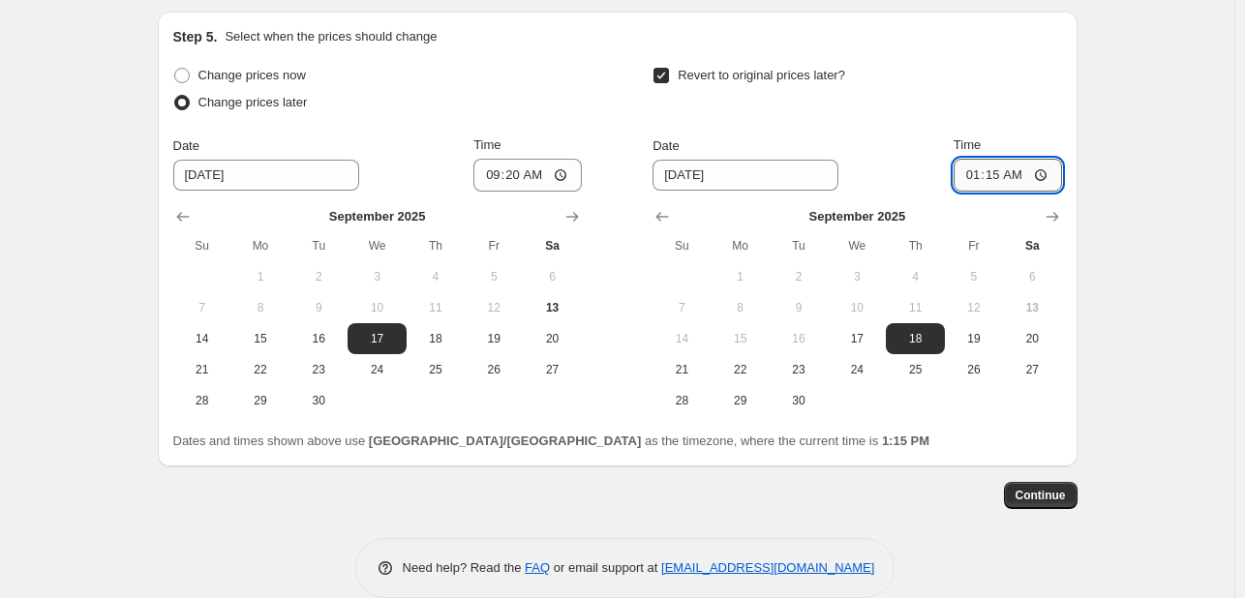
click at [975, 192] on input "01:15" at bounding box center [1007, 175] width 108 height 33
click at [984, 192] on input "09:15" at bounding box center [1007, 175] width 108 height 33
click at [987, 192] on input "09:15" at bounding box center [1007, 175] width 108 height 33
type input "09:20"
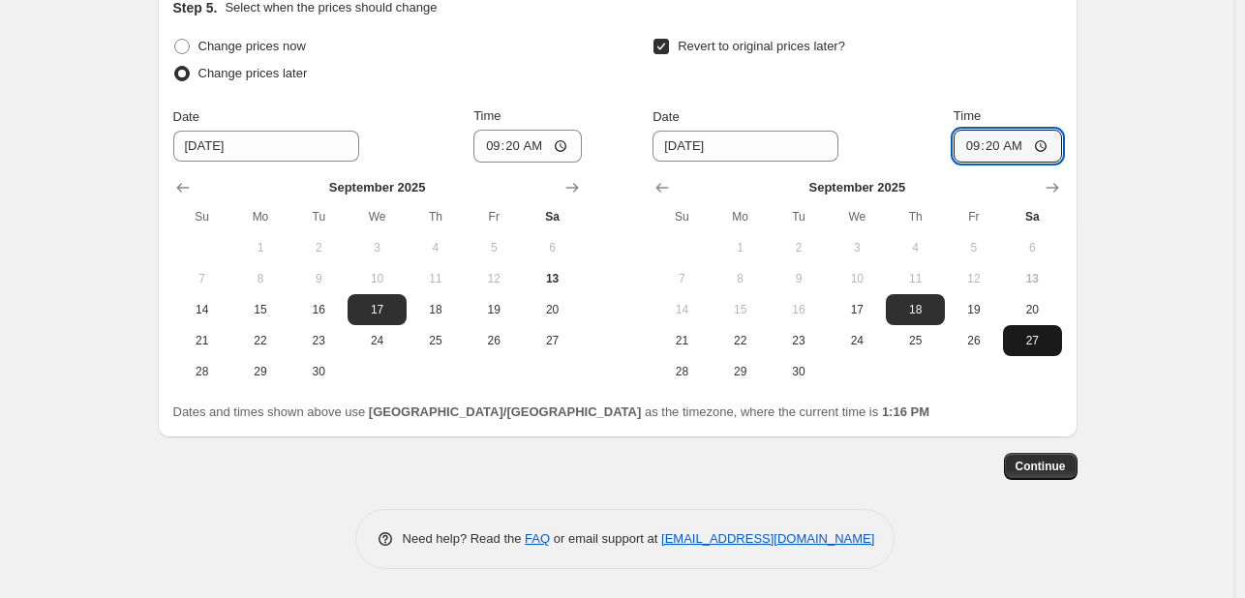
scroll to position [4036, 0]
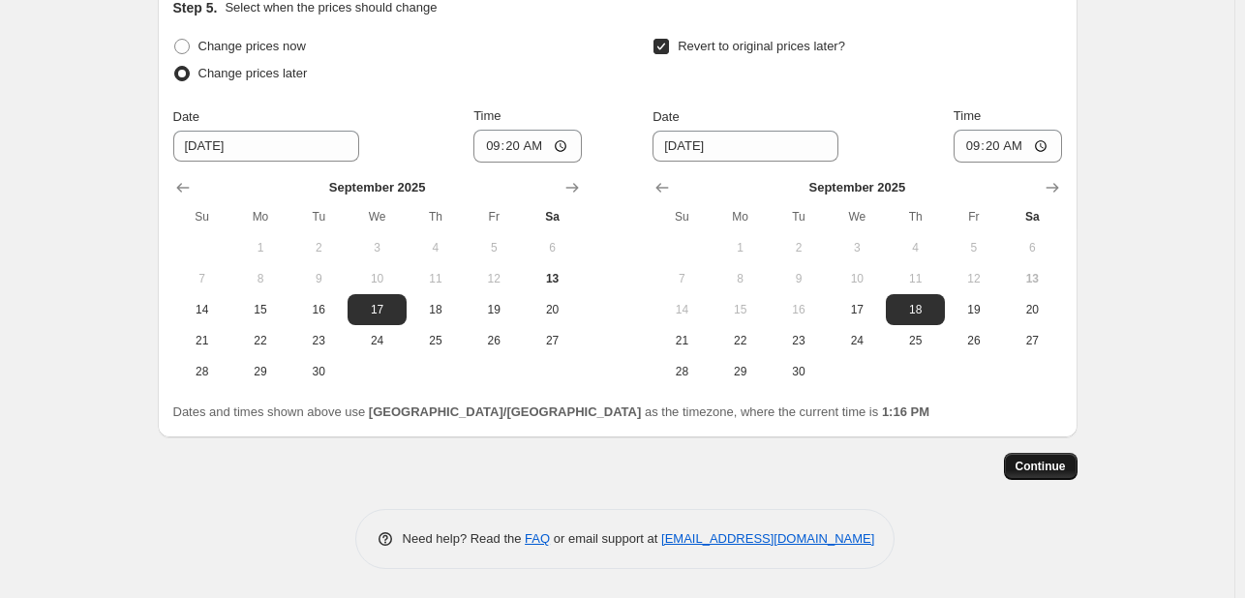
click at [1073, 467] on button "Continue" at bounding box center [1041, 466] width 74 height 27
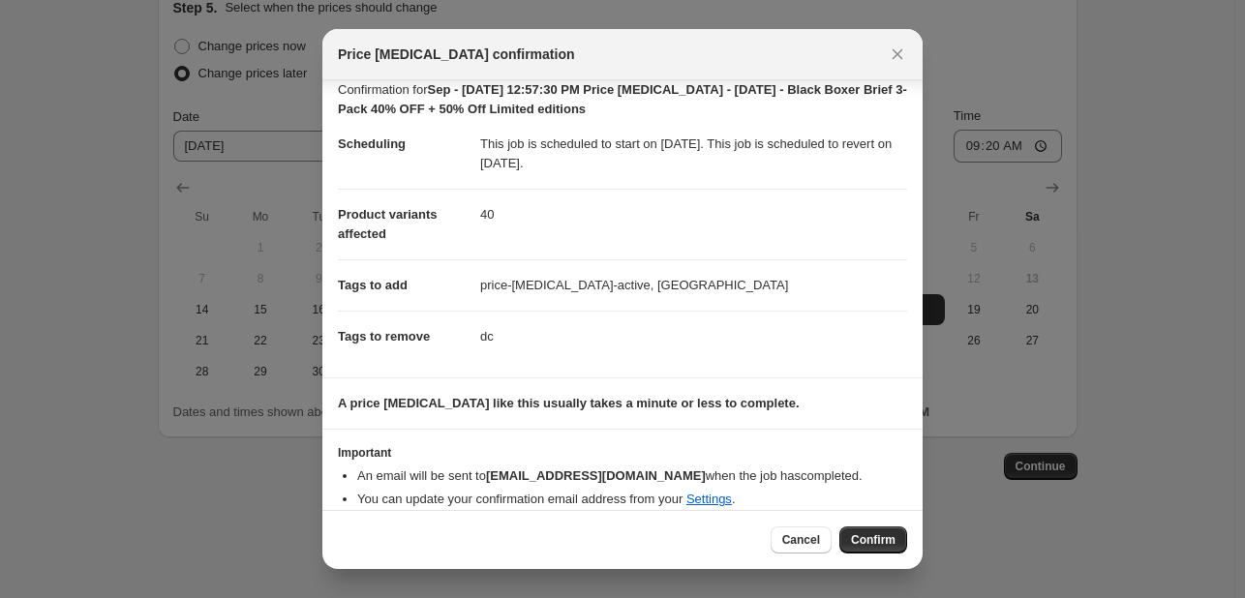
scroll to position [33, 0]
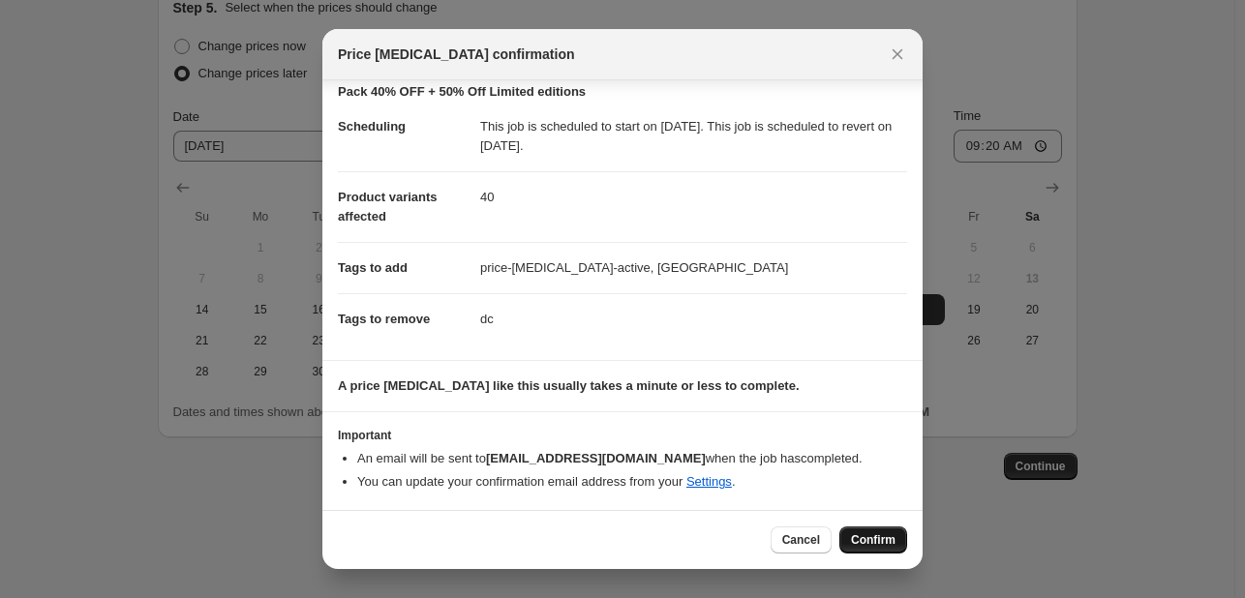
click at [871, 542] on span "Confirm" at bounding box center [873, 539] width 45 height 15
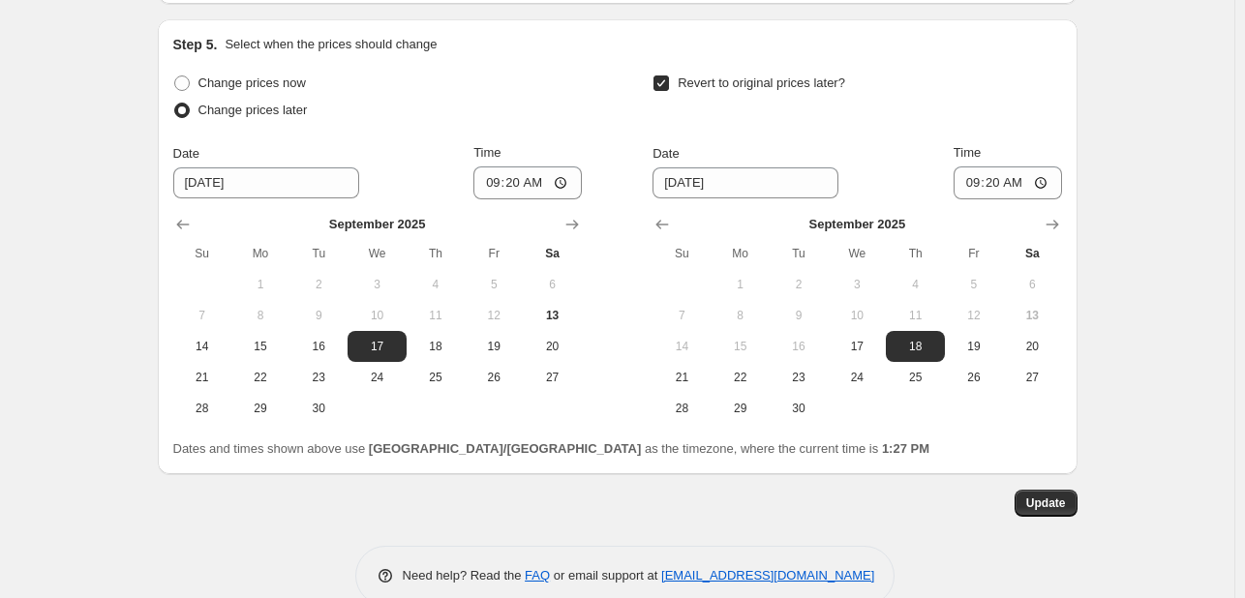
scroll to position [4065, 0]
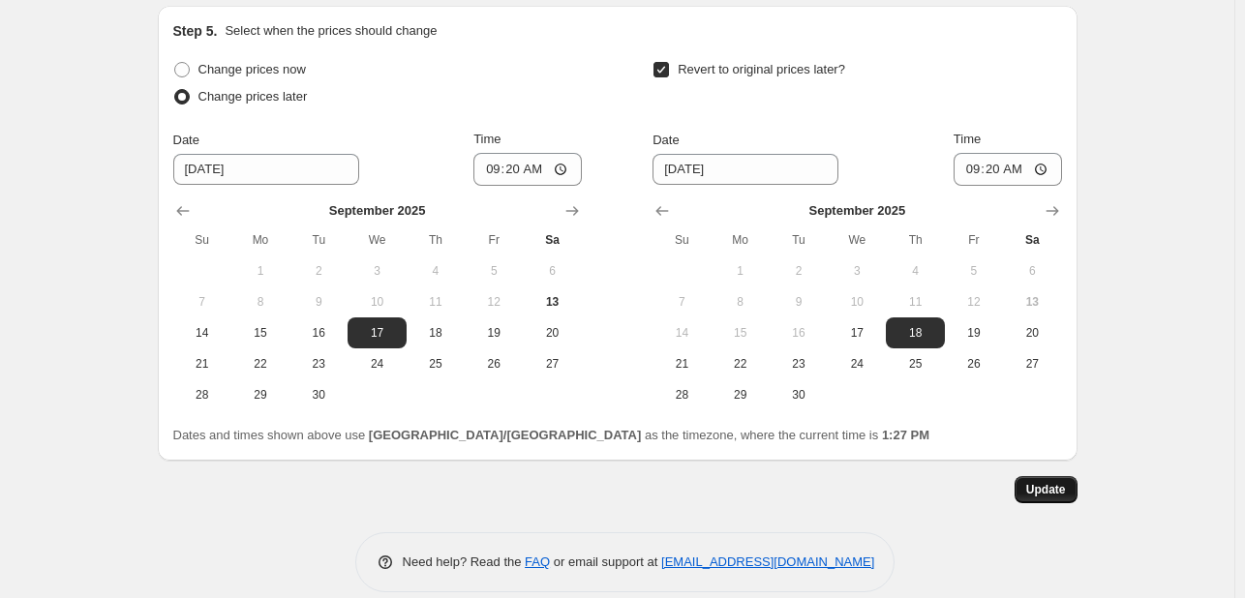
click at [1038, 503] on button "Update" at bounding box center [1045, 489] width 63 height 27
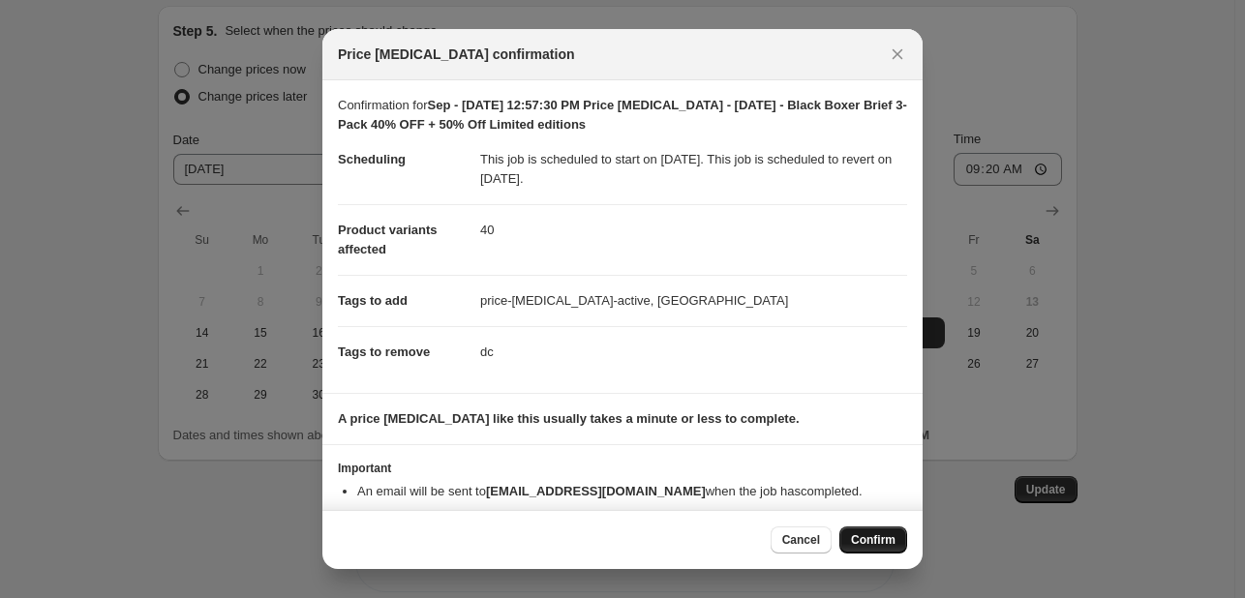
click at [869, 539] on span "Confirm" at bounding box center [873, 539] width 45 height 15
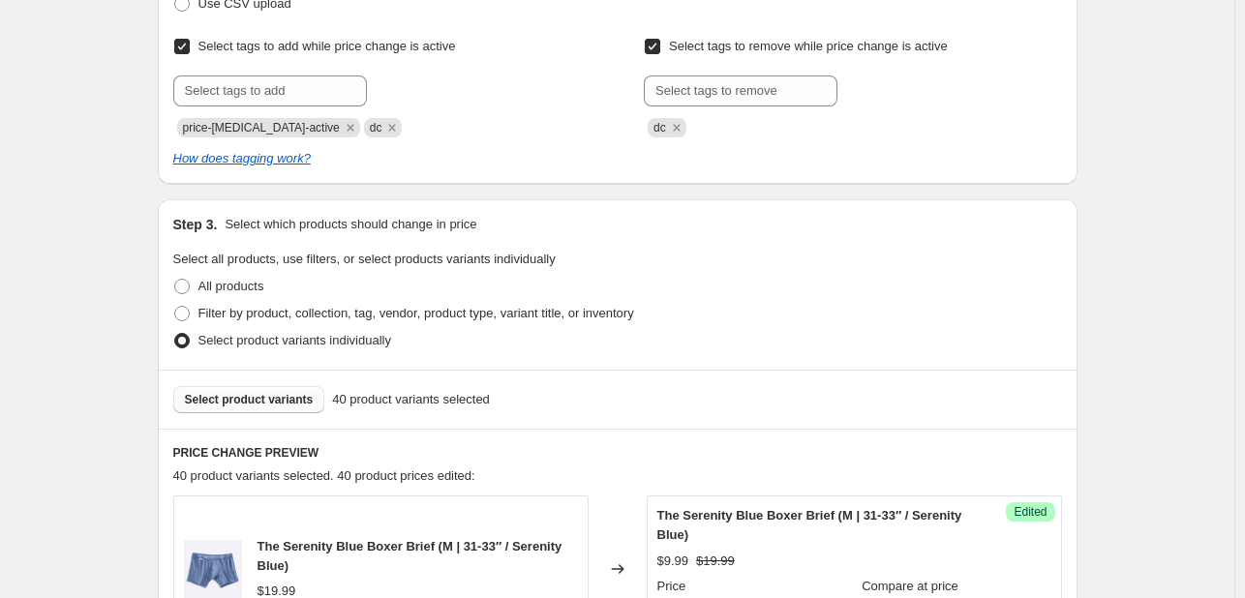
scroll to position [0, 0]
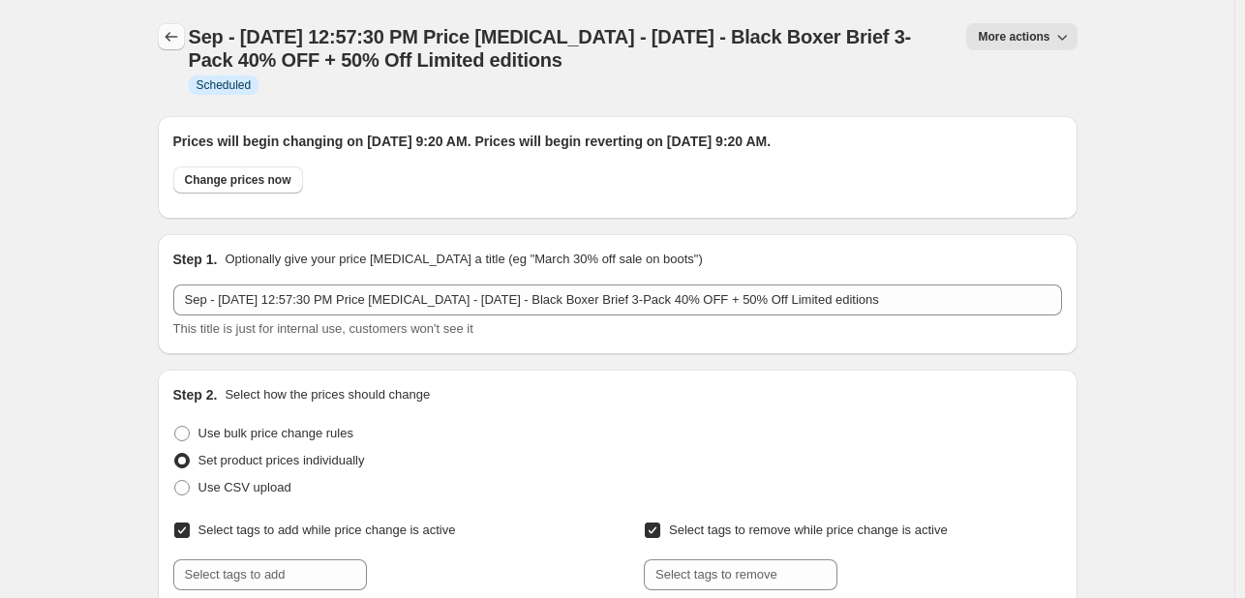
click at [165, 40] on button "Price change jobs" at bounding box center [171, 36] width 27 height 27
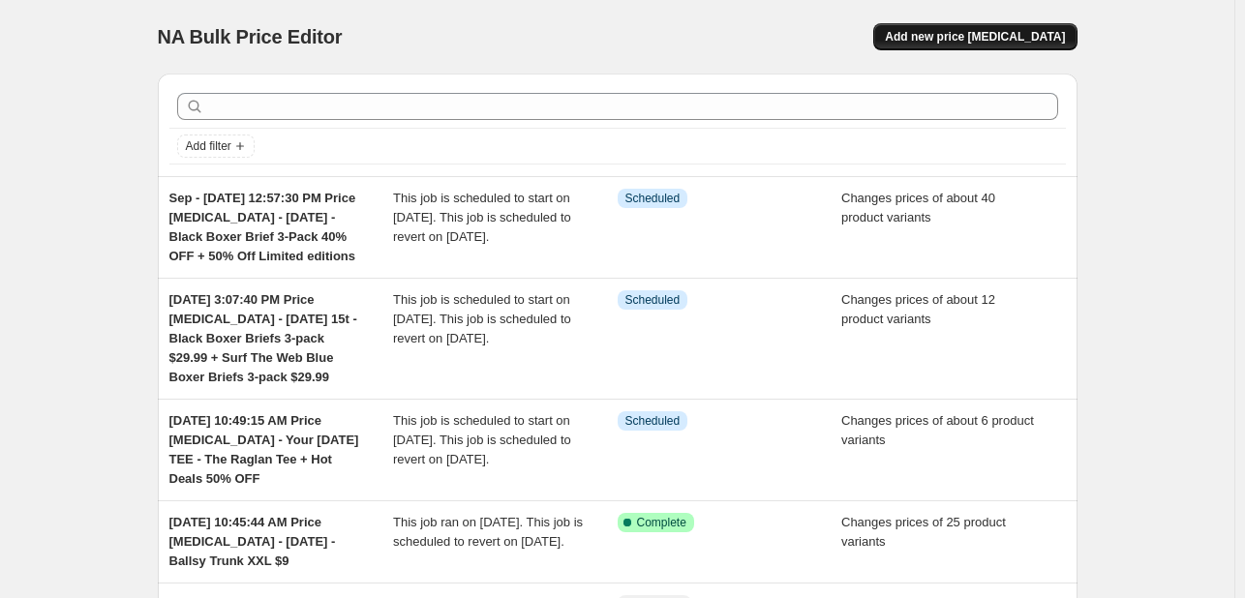
click at [988, 26] on button "Add new price [MEDICAL_DATA]" at bounding box center [974, 36] width 203 height 27
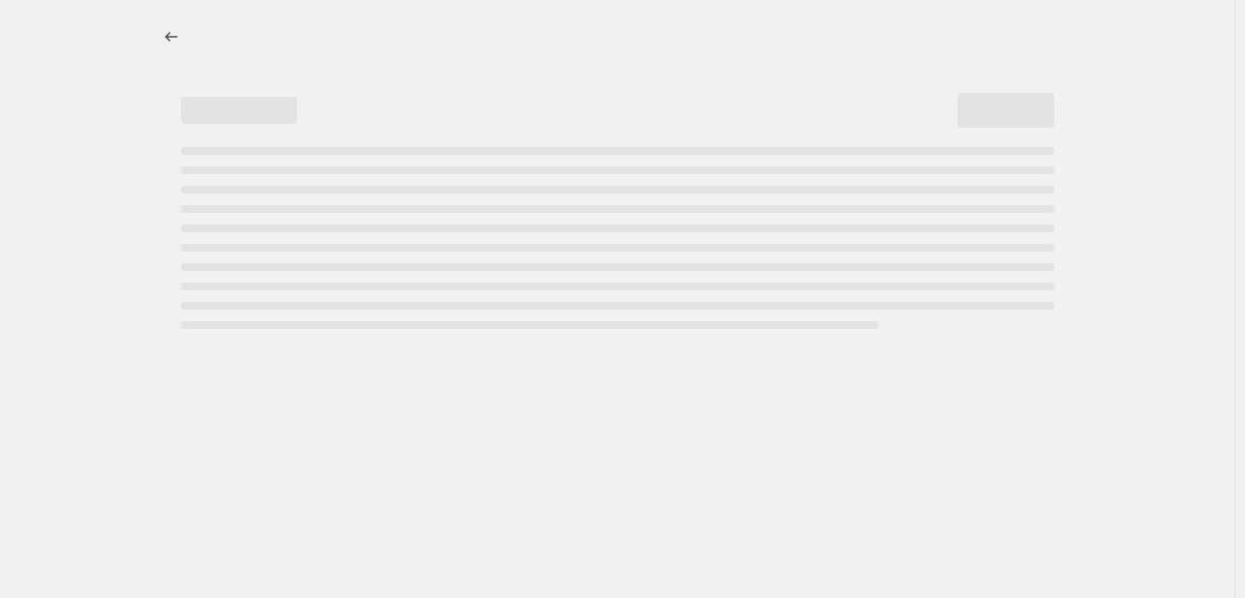
select select "percentage"
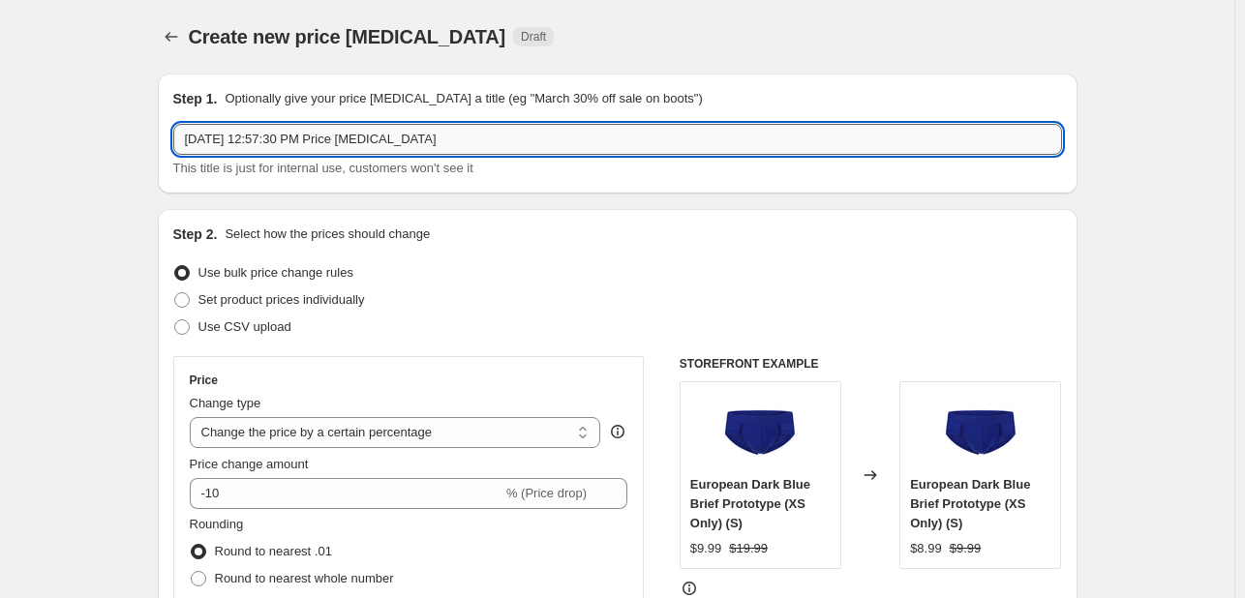
click at [442, 138] on input "[DATE] 12:57:30 PM Price [MEDICAL_DATA]" at bounding box center [617, 139] width 889 height 31
paste input "BRIEF MANIA Molten Lava Brief 3-pack Black Brief 3-pack Blue Brief 3-pack"
click at [627, 140] on input "[DATE] 12:57:30 PM Price [MEDICAL_DATA] - [DATE] - BRIEF MANIA Molten Lava Brie…" at bounding box center [617, 139] width 889 height 31
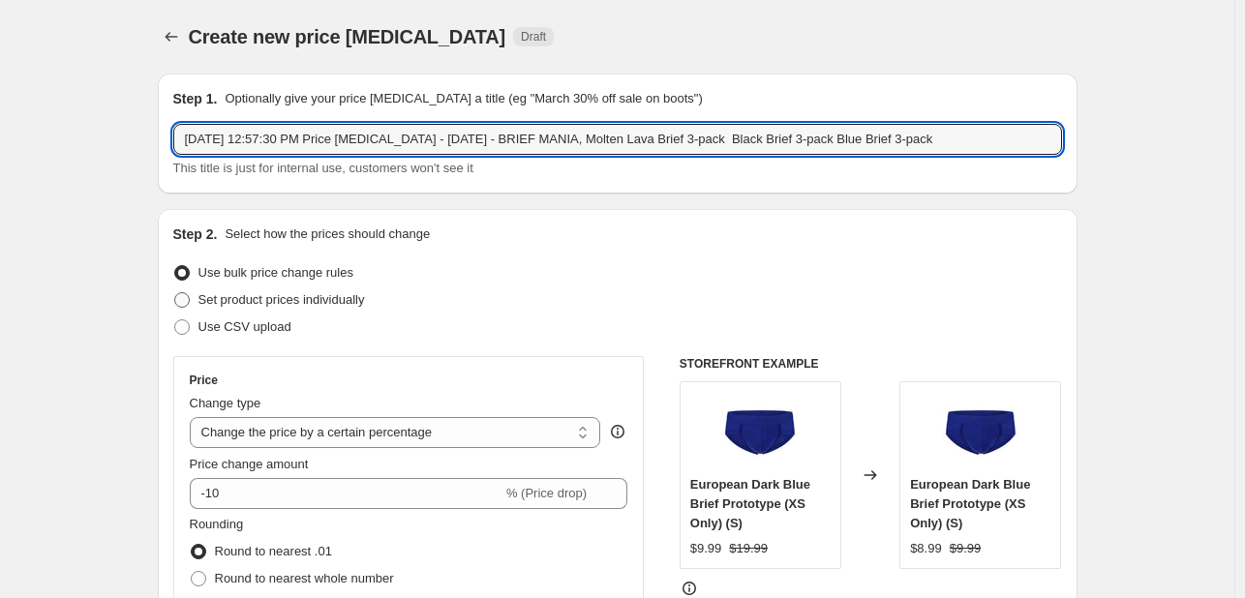
type input "[DATE] 12:57:30 PM Price [MEDICAL_DATA] - [DATE] - BRIEF MANIA, Molten Lava Bri…"
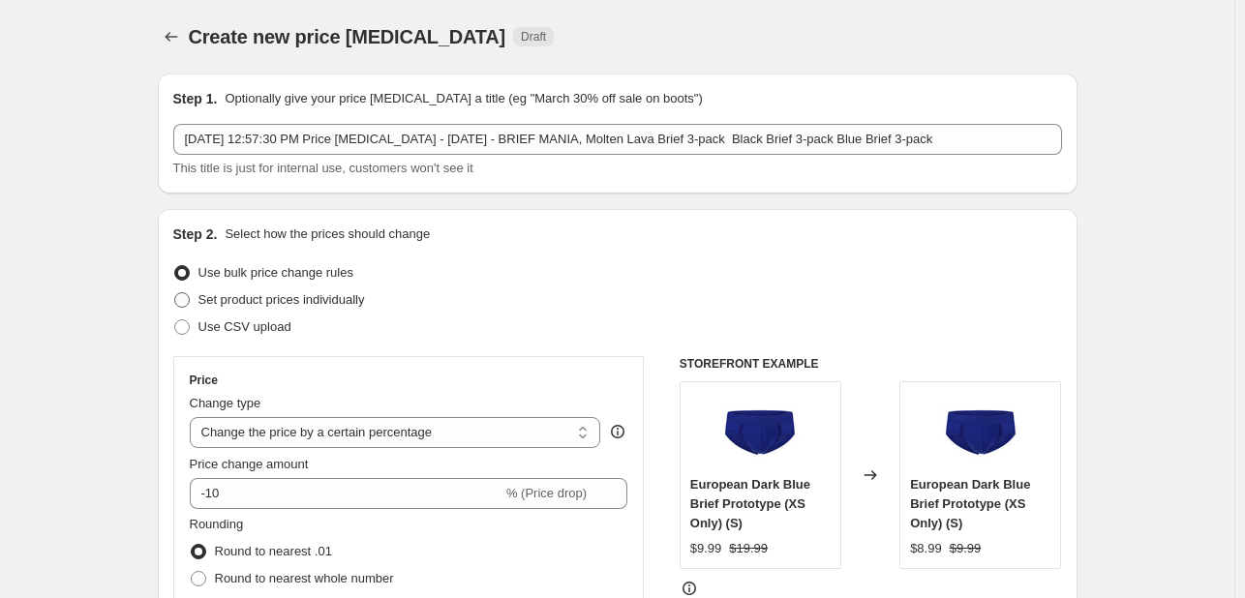
click at [291, 295] on span "Set product prices individually" at bounding box center [281, 299] width 166 height 15
click at [175, 293] on input "Set product prices individually" at bounding box center [174, 292] width 1 height 1
radio input "true"
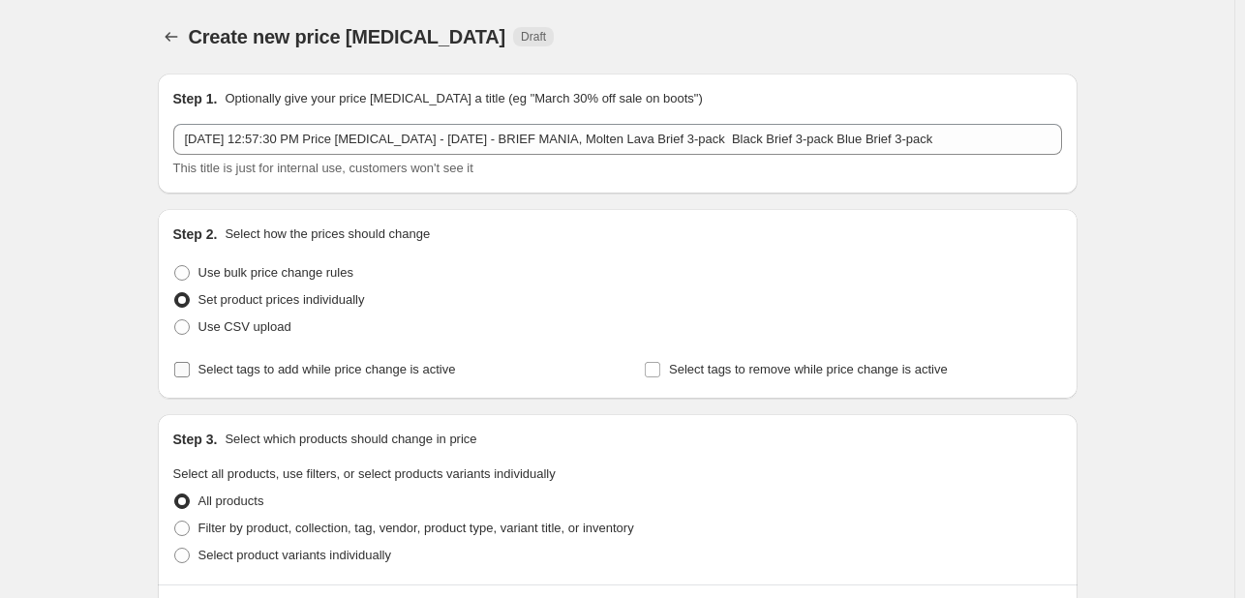
click at [267, 373] on span "Select tags to add while price change is active" at bounding box center [326, 369] width 257 height 15
click at [190, 373] on input "Select tags to add while price change is active" at bounding box center [181, 369] width 15 height 15
checkbox input "true"
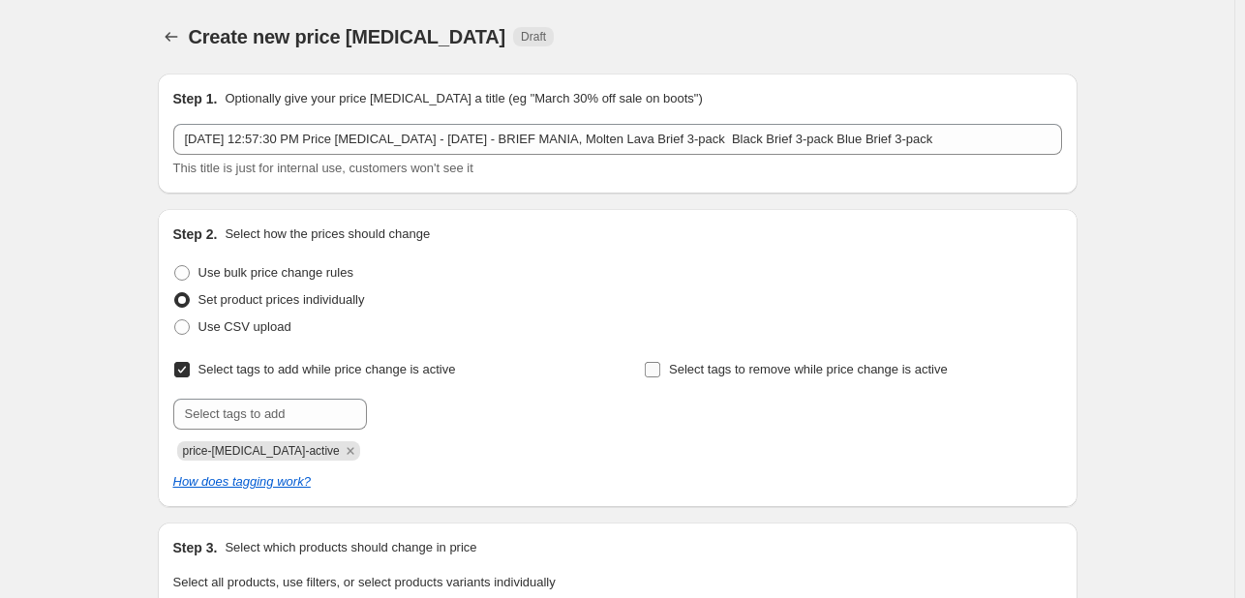
click at [736, 369] on span "Select tags to remove while price change is active" at bounding box center [808, 369] width 279 height 15
click at [660, 369] on input "Select tags to remove while price change is active" at bounding box center [652, 369] width 15 height 15
checkbox input "true"
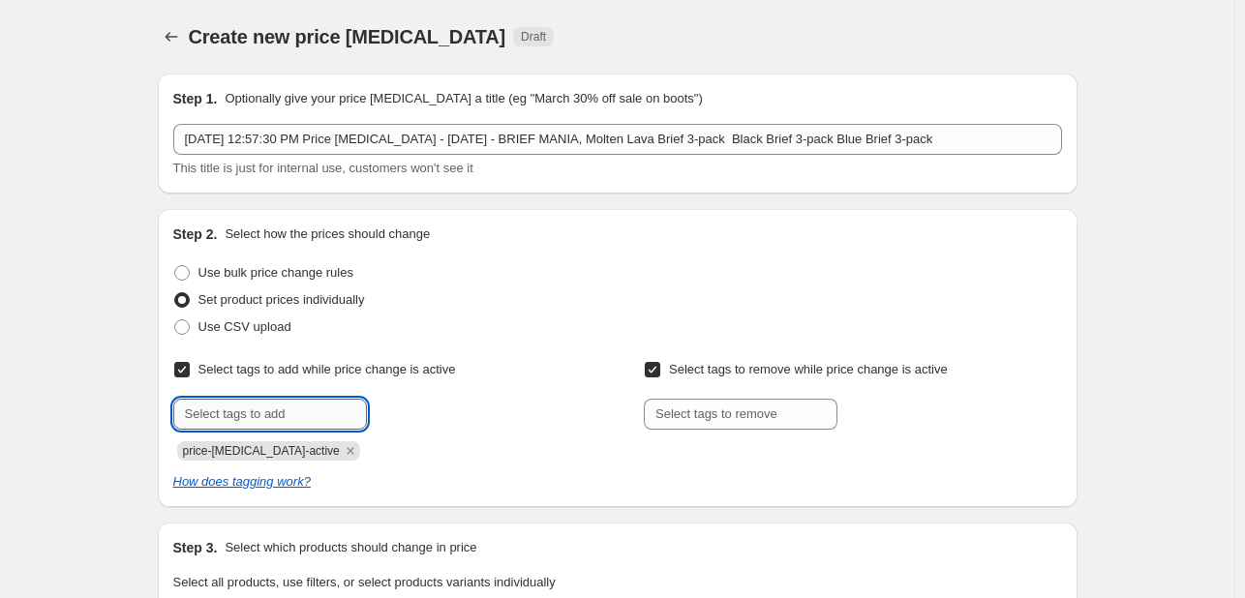
click at [191, 415] on input "text" at bounding box center [270, 414] width 194 height 31
type input "dc"
click at [393, 413] on b "Add" at bounding box center [394, 413] width 22 height 14
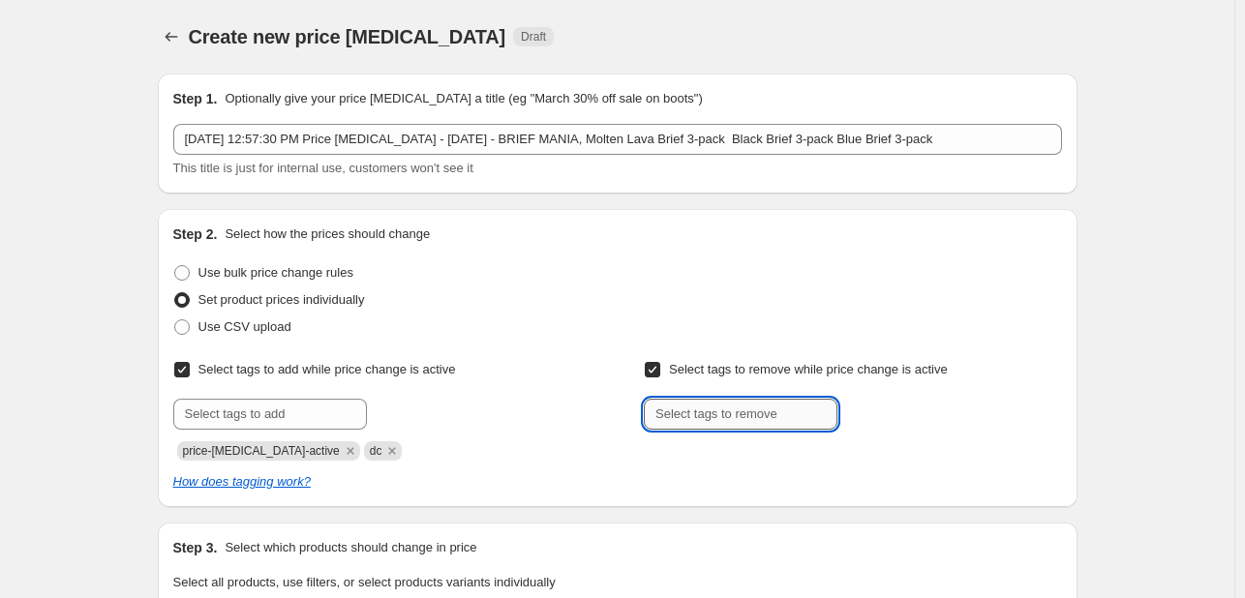
click at [732, 407] on input "text" at bounding box center [741, 414] width 194 height 31
type input "dc"
click at [867, 415] on b "Add" at bounding box center [865, 413] width 22 height 14
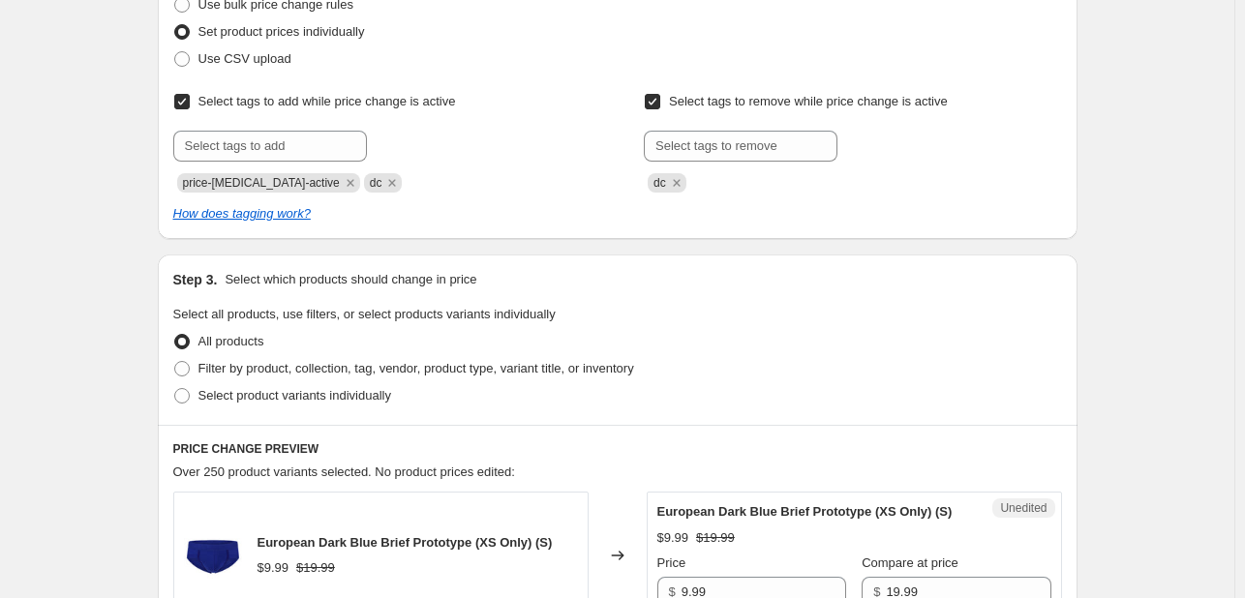
scroll to position [290, 0]
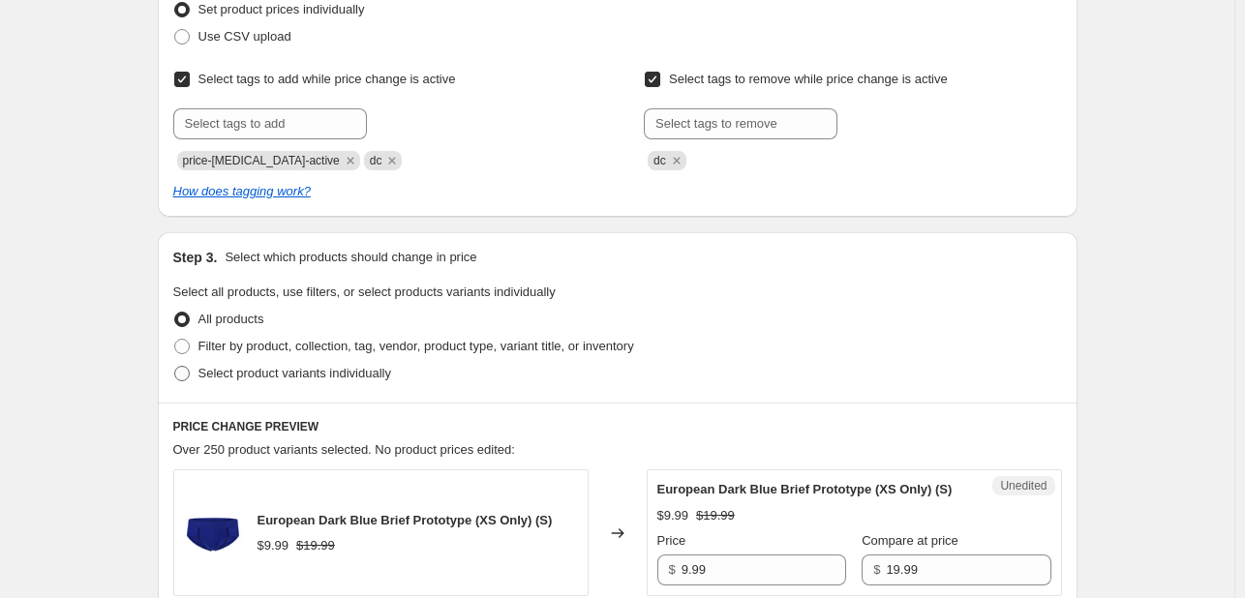
click at [243, 377] on span "Select product variants individually" at bounding box center [294, 373] width 193 height 15
click at [175, 367] on input "Select product variants individually" at bounding box center [174, 366] width 1 height 1
radio input "true"
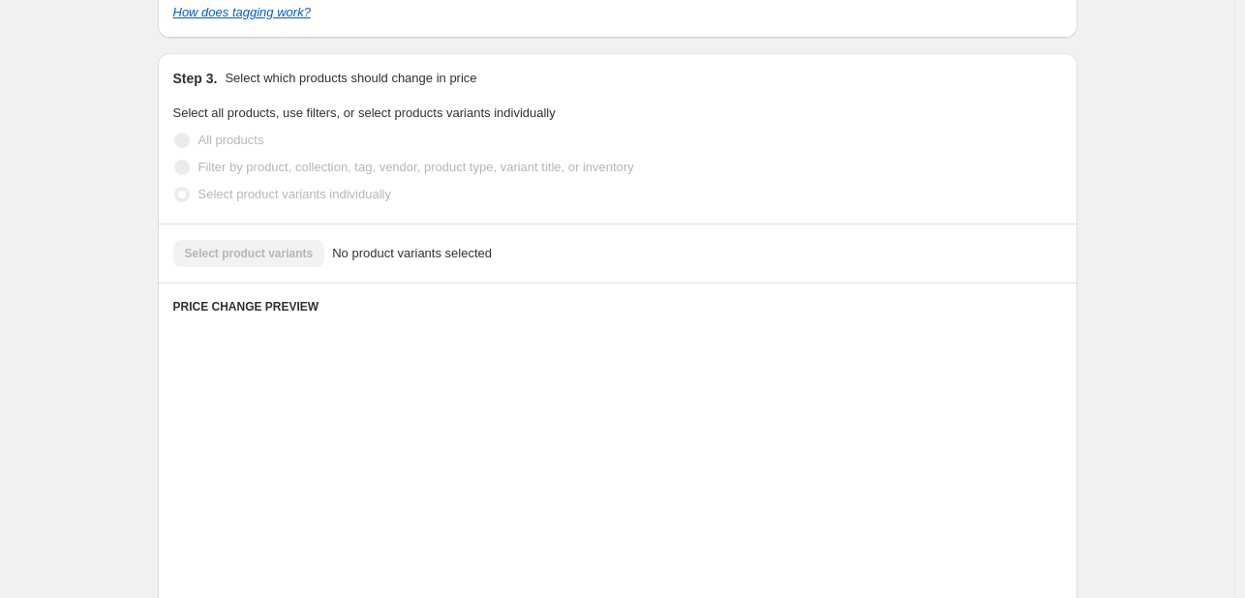
scroll to position [484, 0]
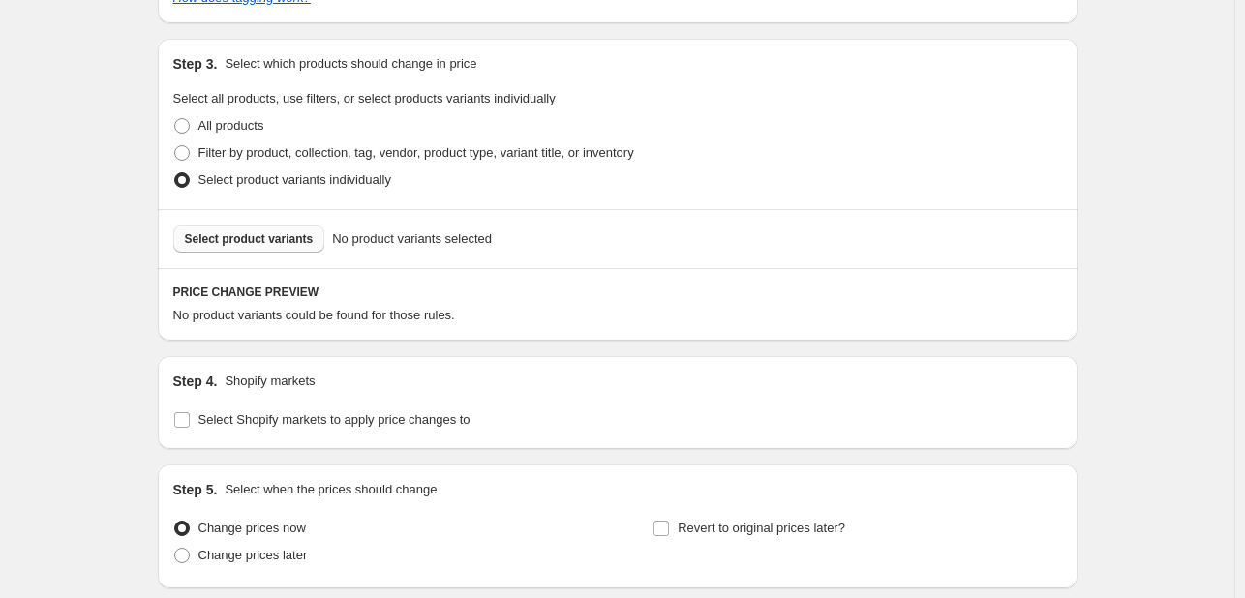
click at [263, 244] on span "Select product variants" at bounding box center [249, 238] width 129 height 15
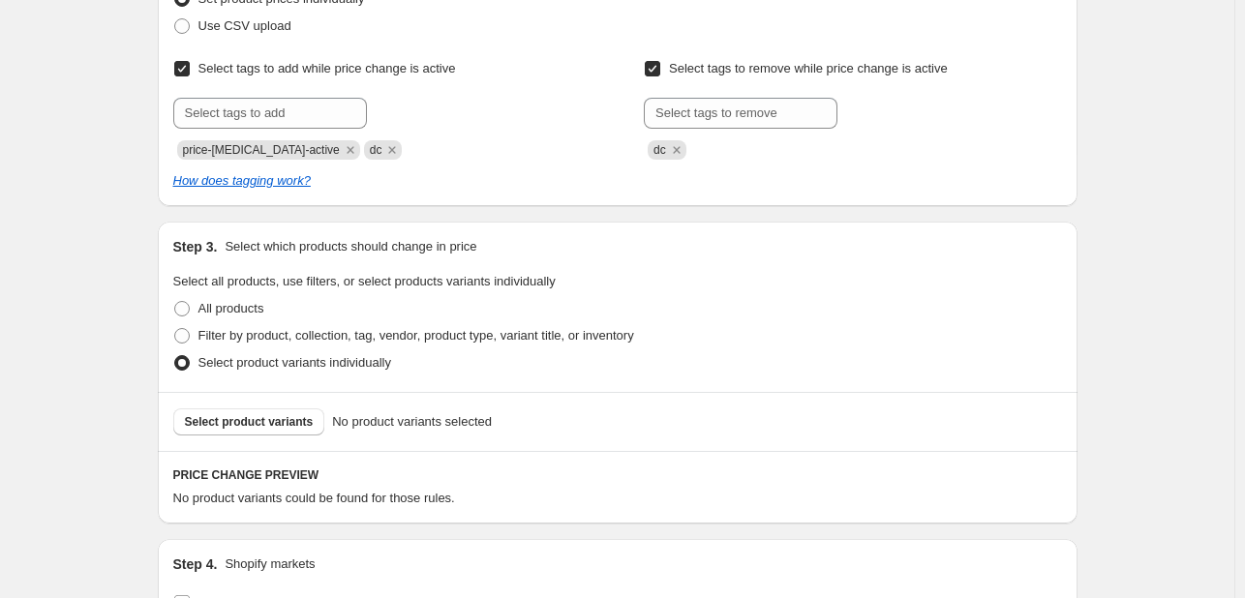
scroll to position [0, 0]
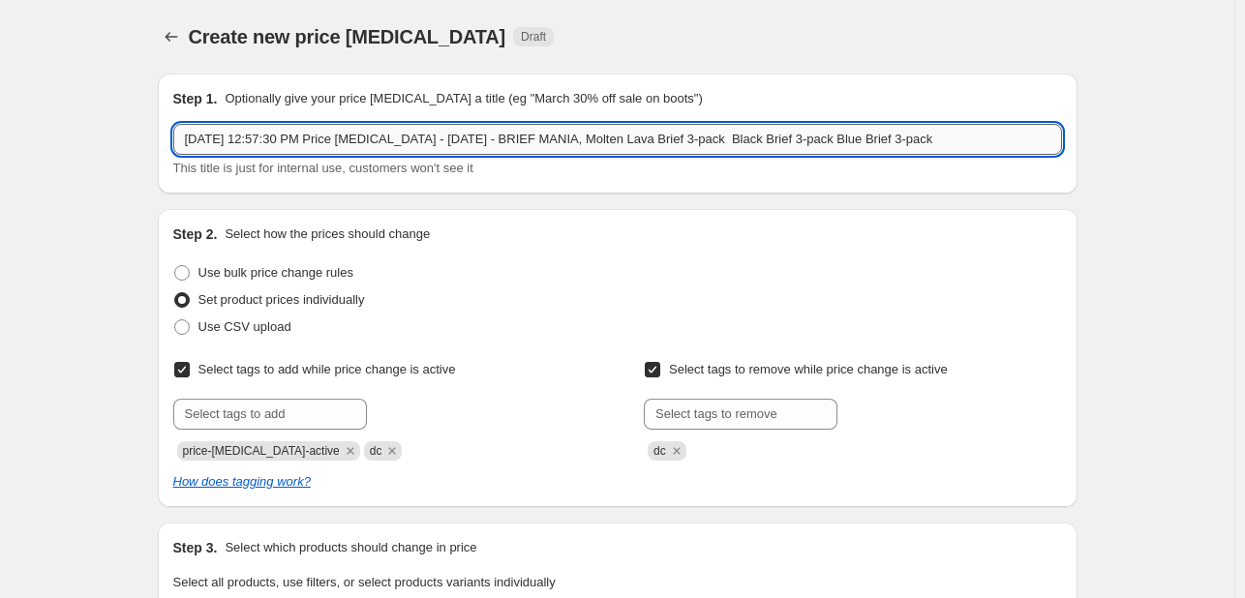
click at [613, 135] on input "[DATE] 12:57:30 PM Price [MEDICAL_DATA] - [DATE] - BRIEF MANIA, Molten Lava Bri…" at bounding box center [617, 139] width 889 height 31
drag, startPoint x: 625, startPoint y: 140, endPoint x: 762, endPoint y: 141, distance: 136.5
click at [762, 141] on input "[DATE] 12:57:30 PM Price [MEDICAL_DATA] - [DATE] - BRIEF MANIA, Molten Lava Bri…" at bounding box center [617, 139] width 889 height 31
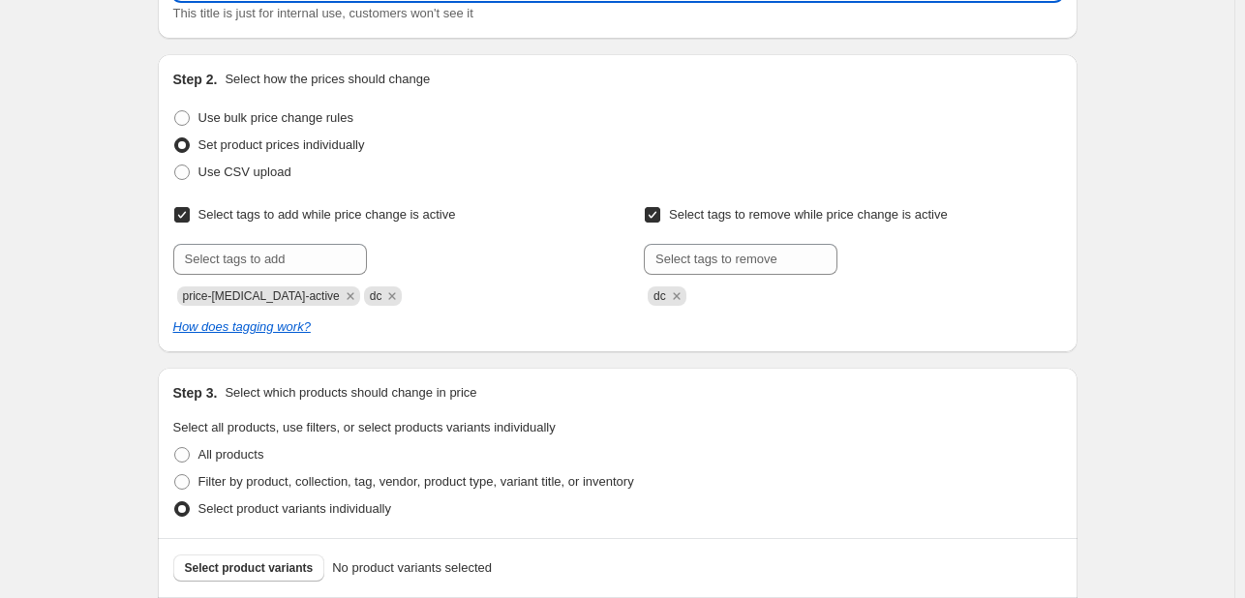
scroll to position [387, 0]
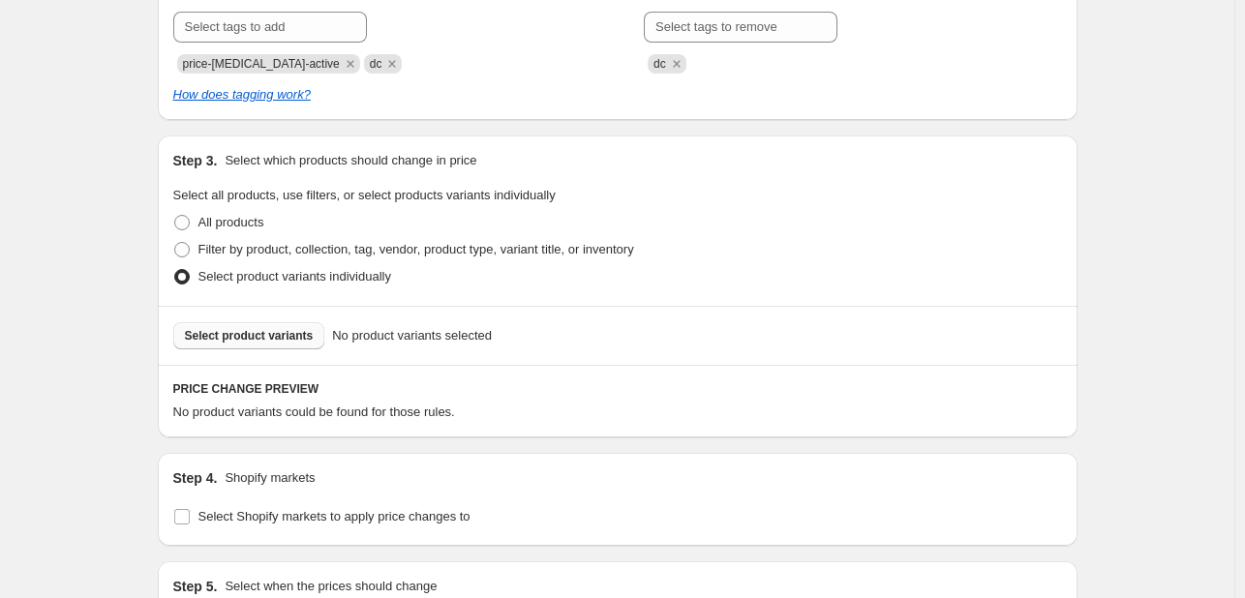
click at [236, 346] on button "Select product variants" at bounding box center [249, 335] width 152 height 27
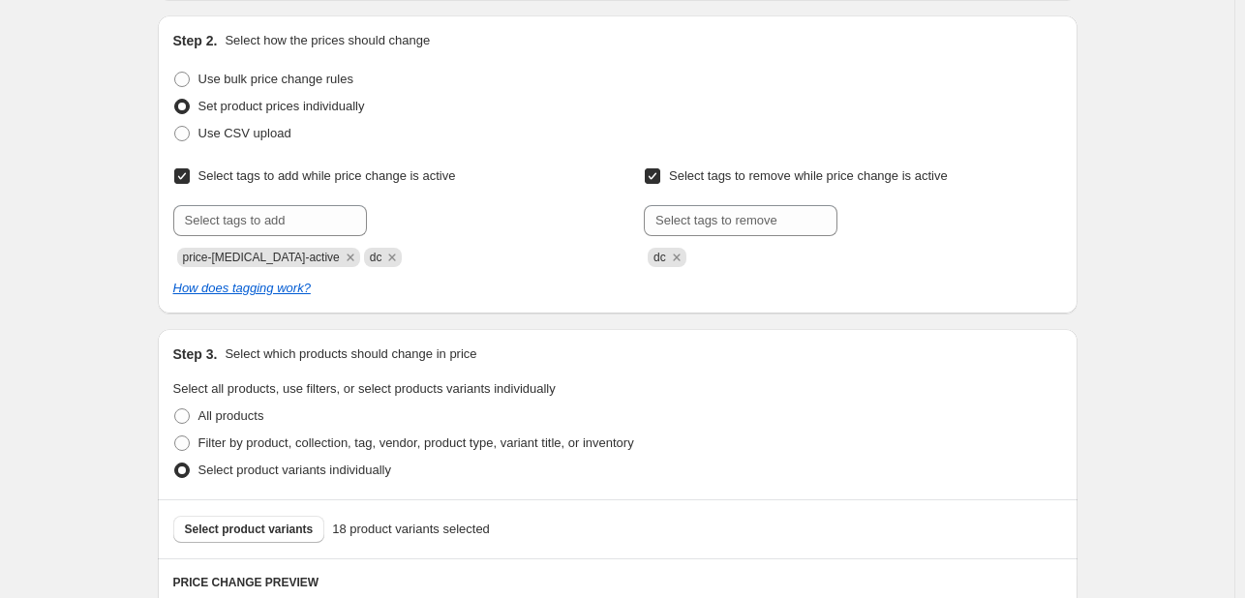
scroll to position [581, 0]
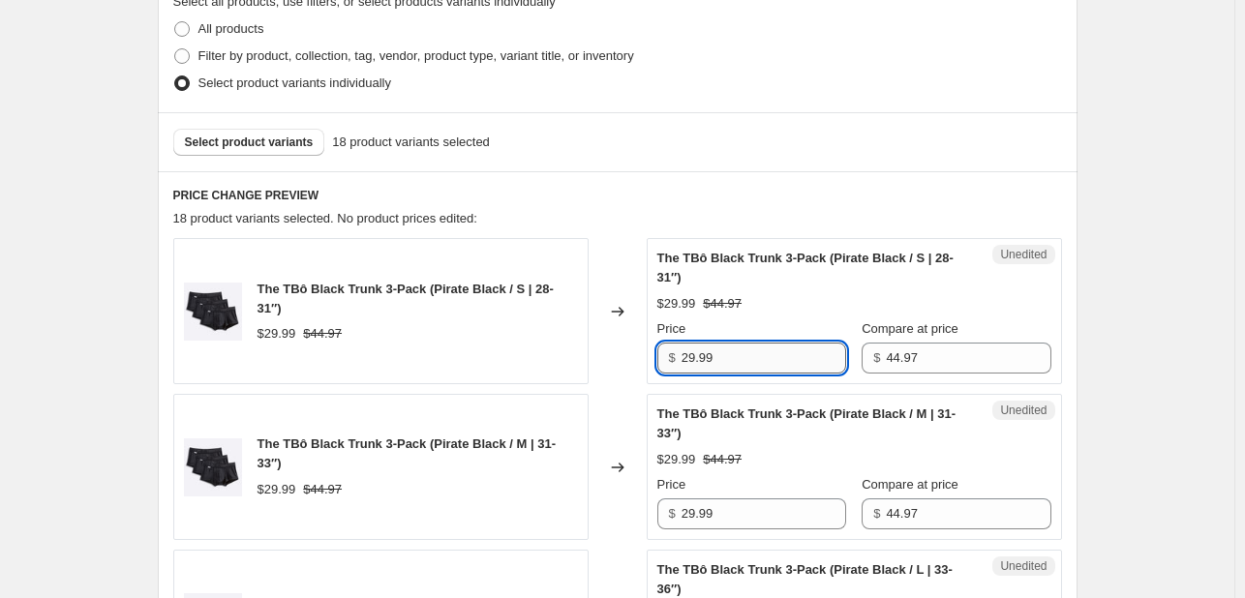
click at [736, 351] on input "29.99" at bounding box center [763, 358] width 165 height 31
type input "29.97"
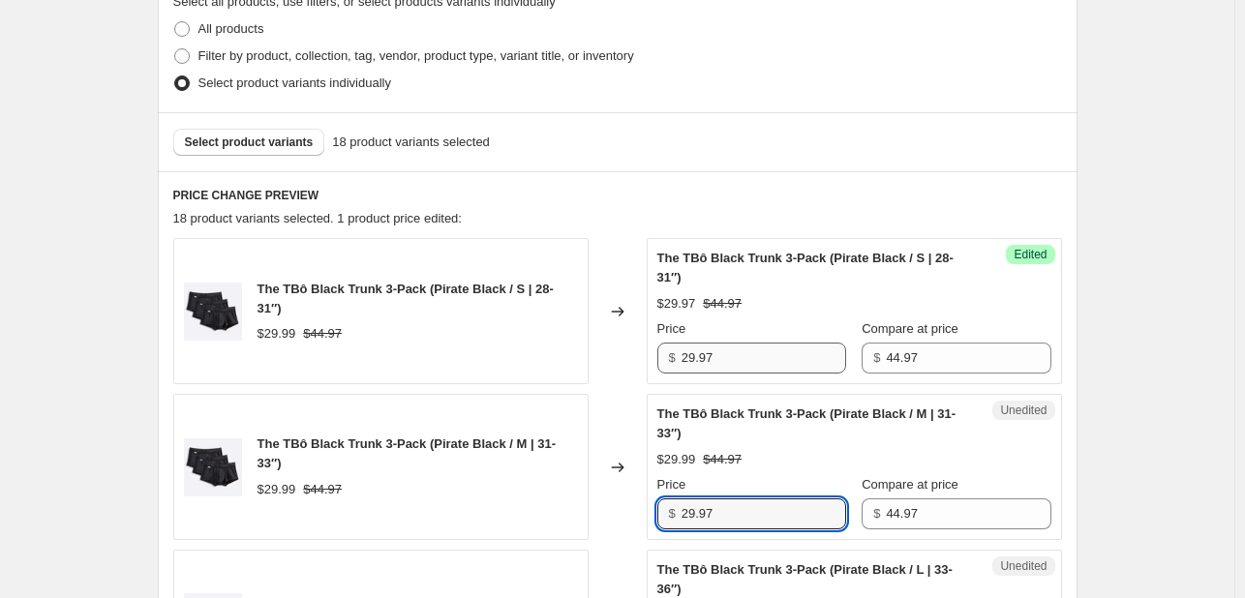
type input "29.97"
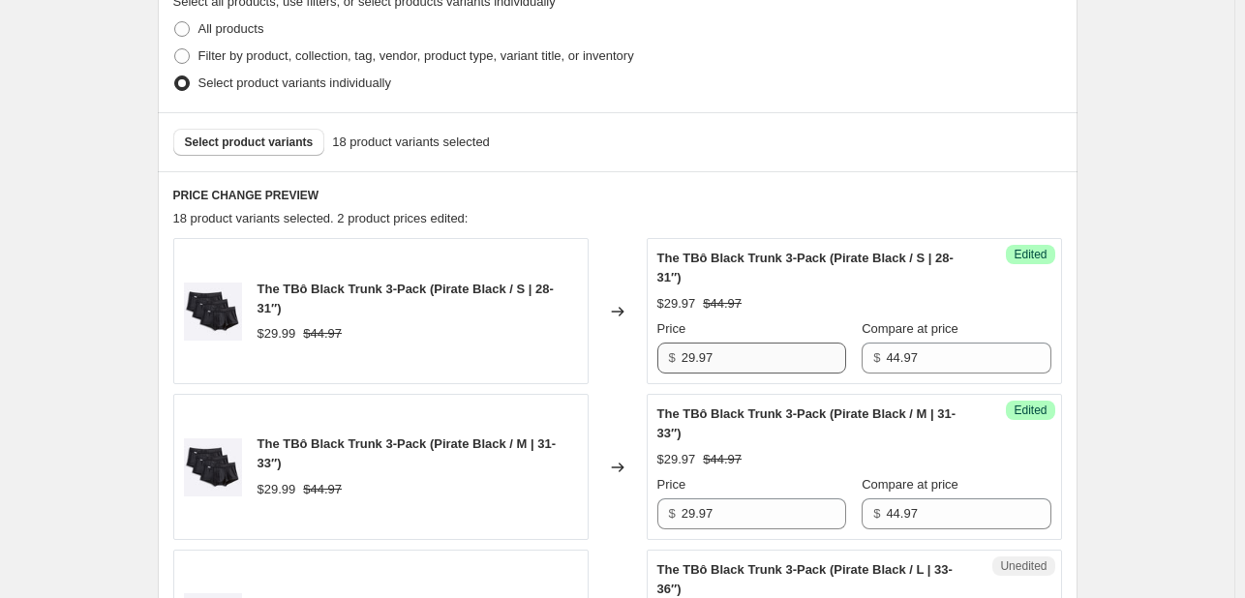
scroll to position [949, 0]
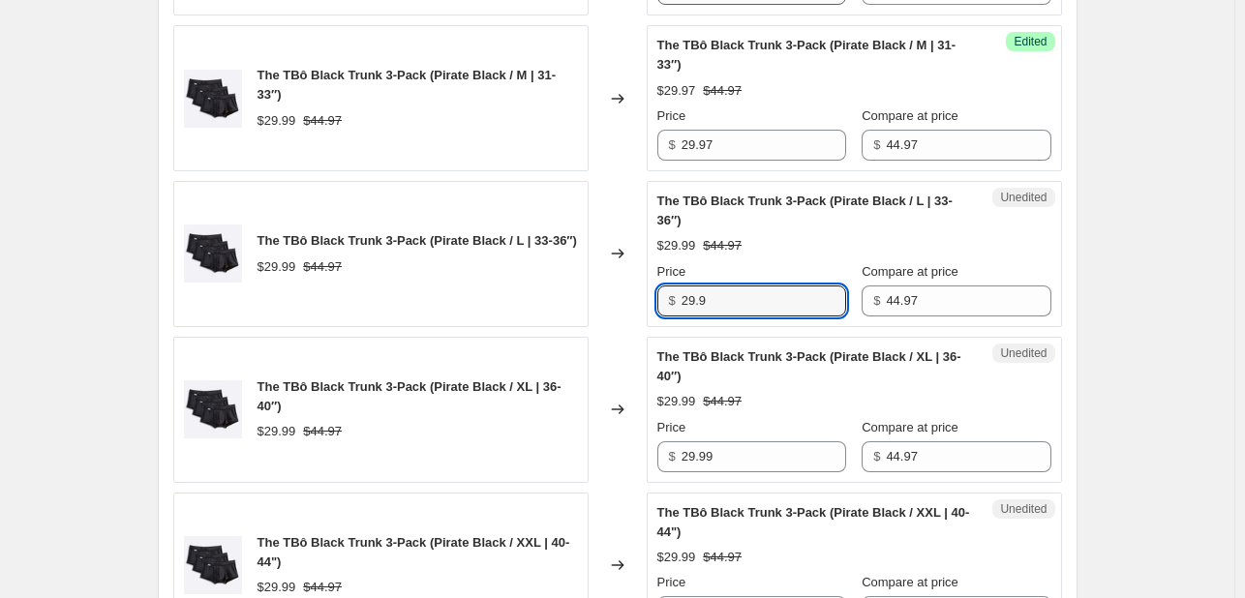
type input "29.9"
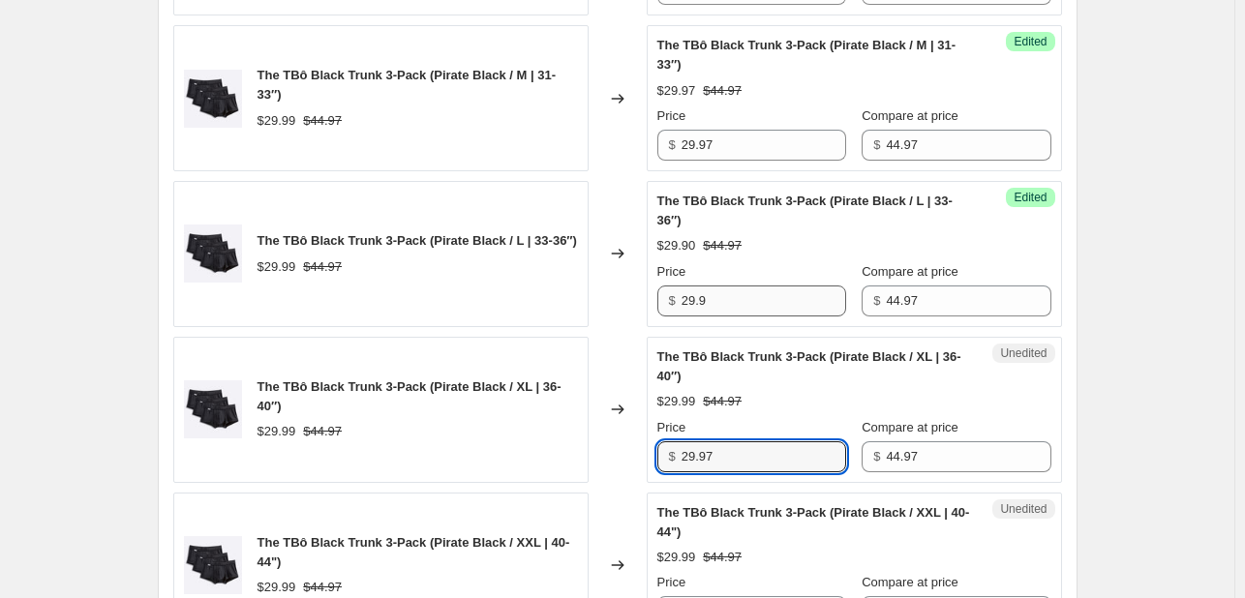
type input "29.97"
click at [763, 307] on input "29.9" at bounding box center [763, 301] width 165 height 31
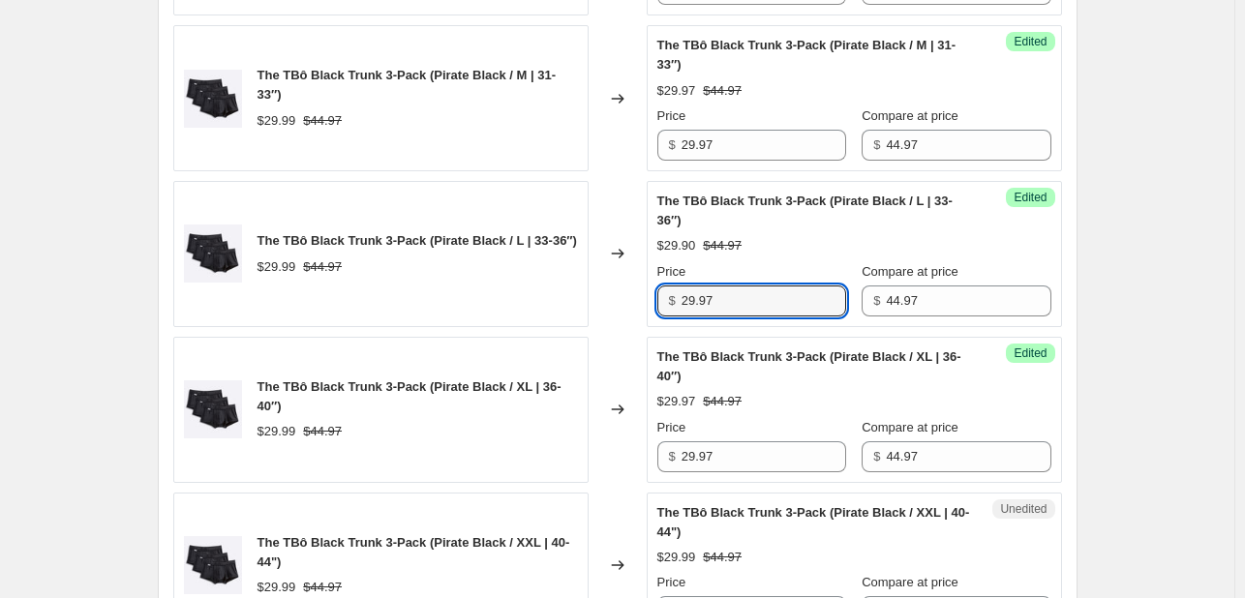
type input "29.97"
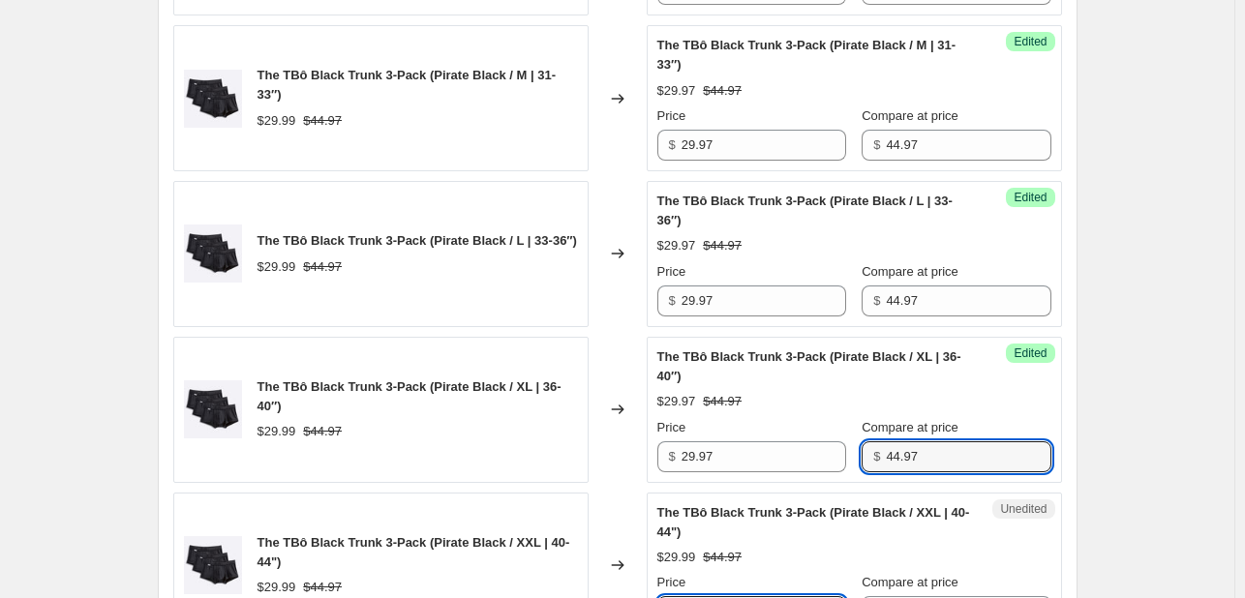
scroll to position [977, 0]
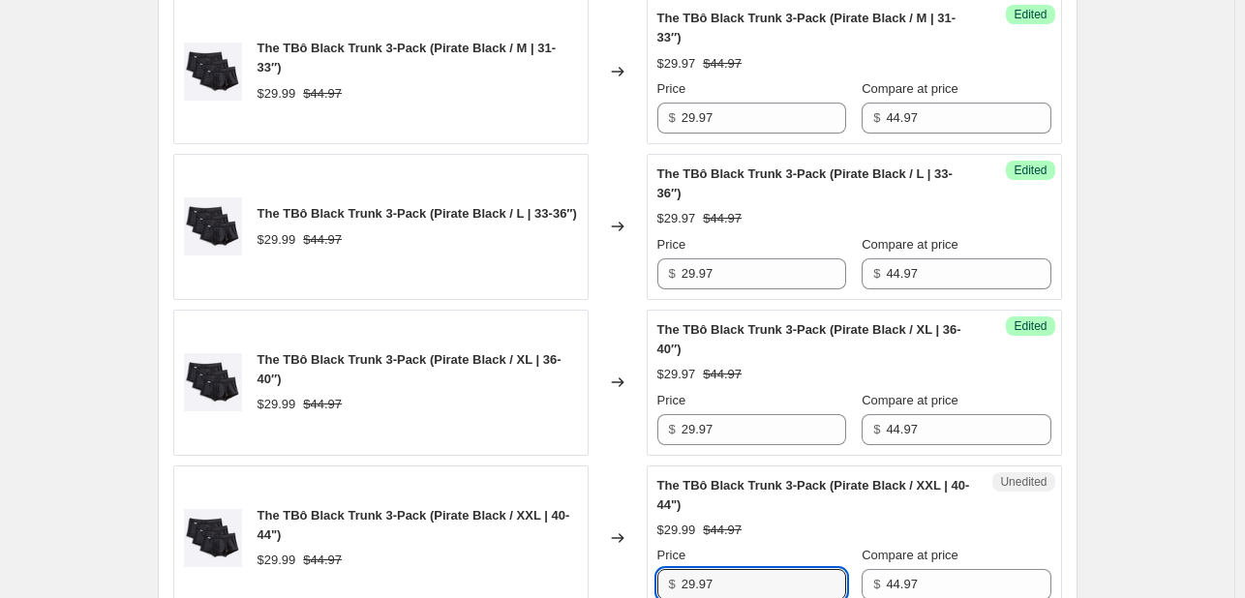
type input "29.97"
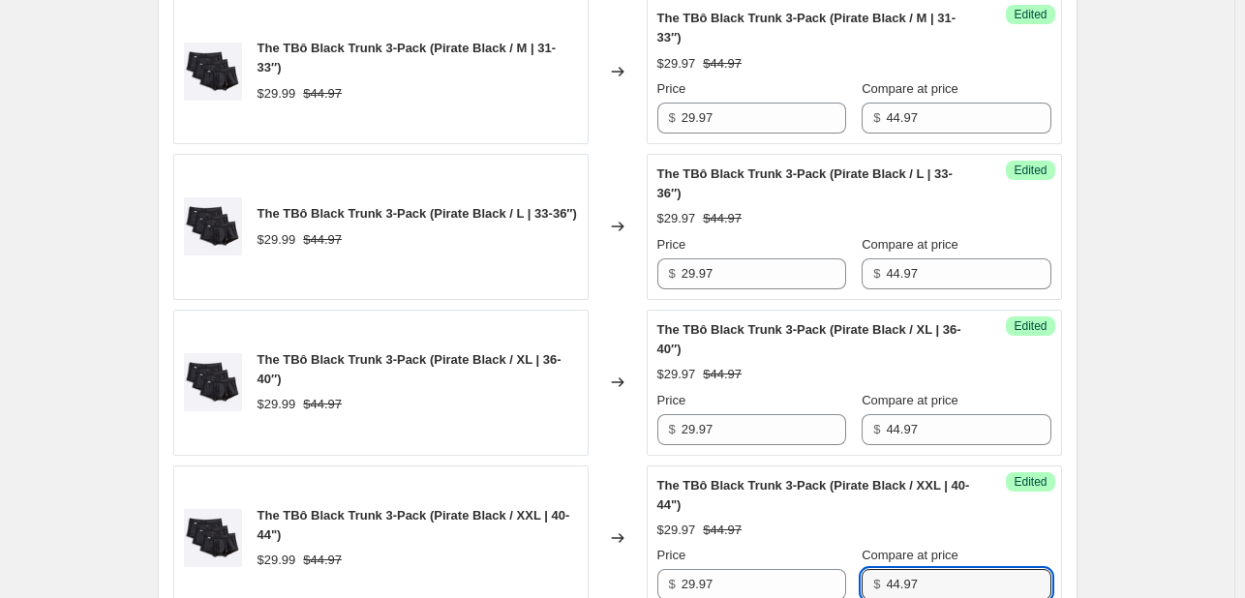
scroll to position [1416, 0]
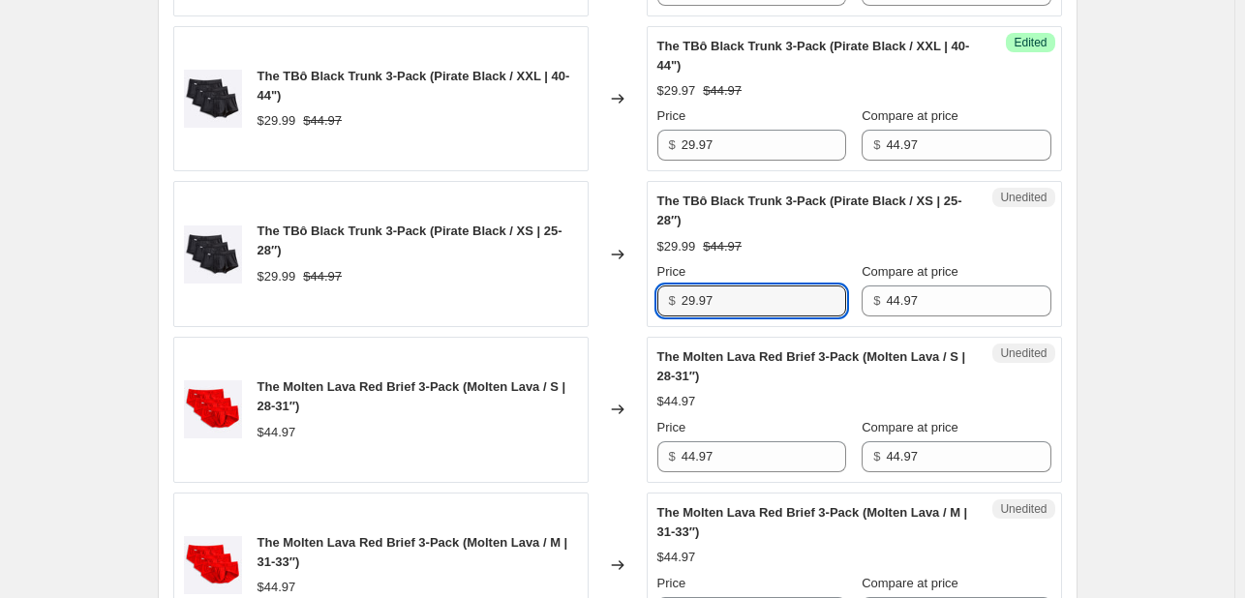
type input "29.97"
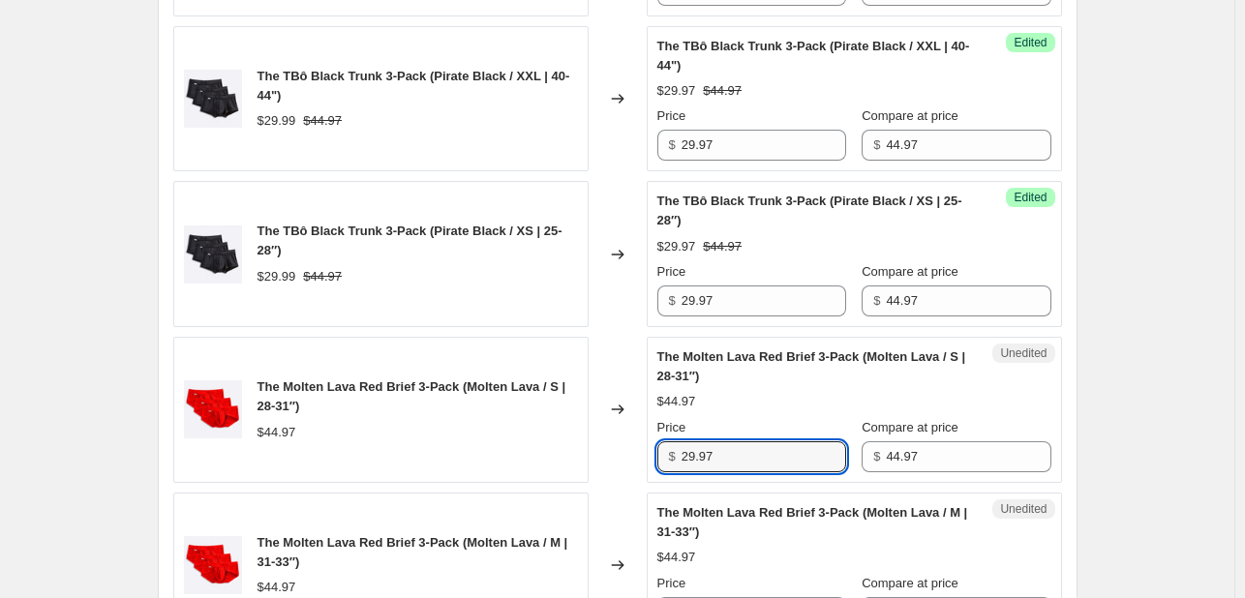
type input "29.97"
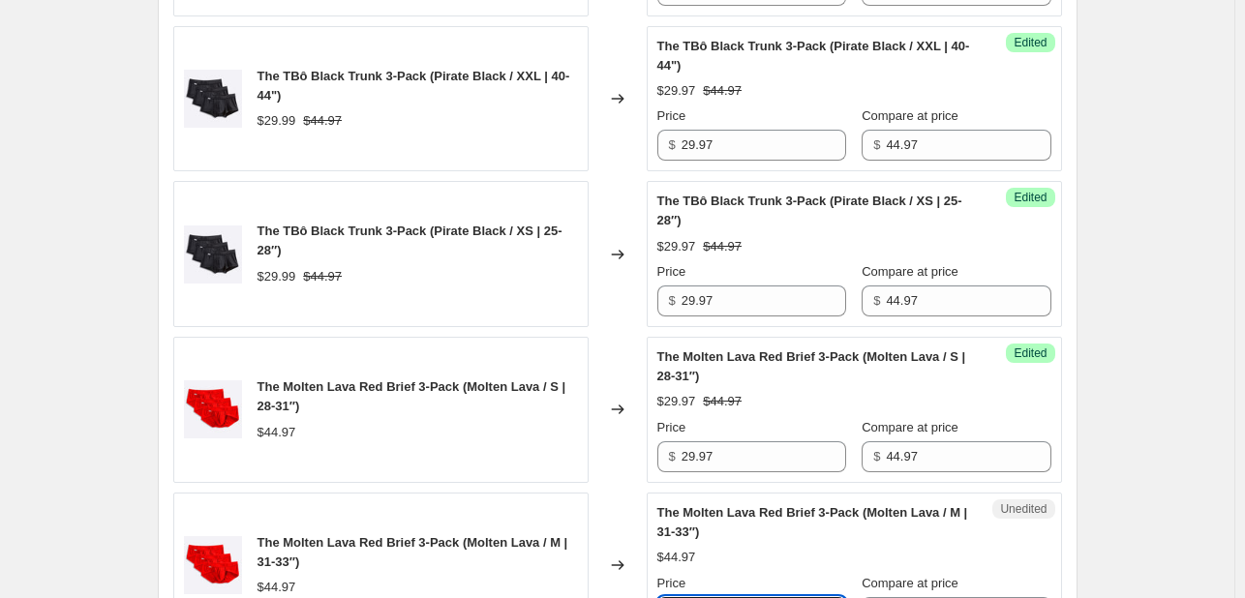
scroll to position [1443, 0]
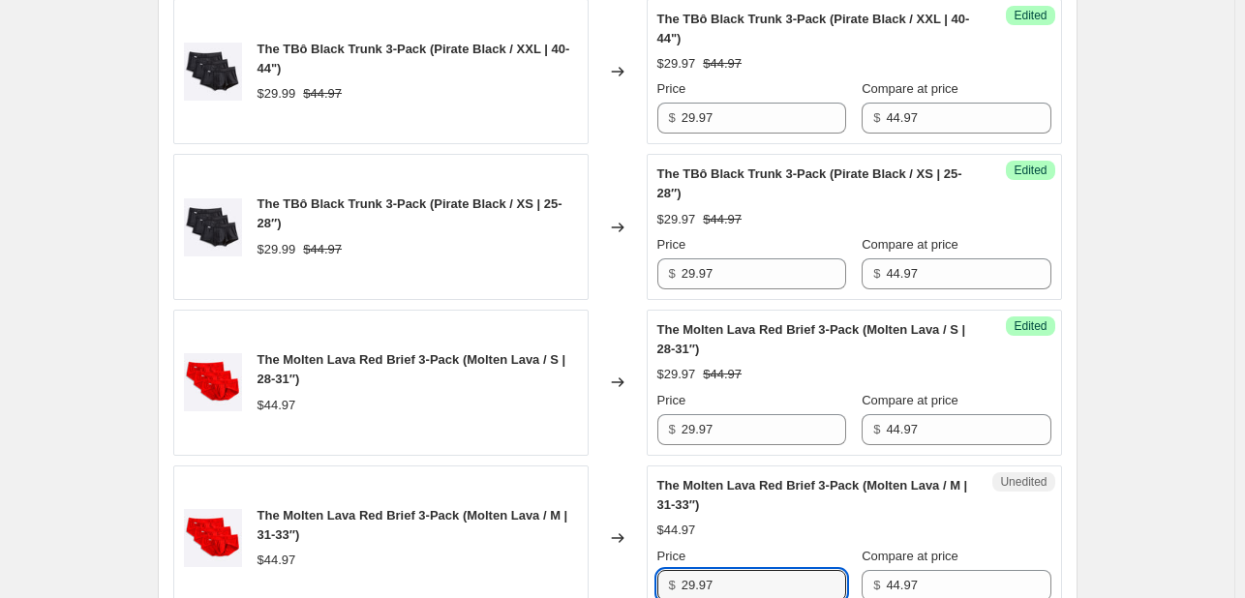
type input "29.97"
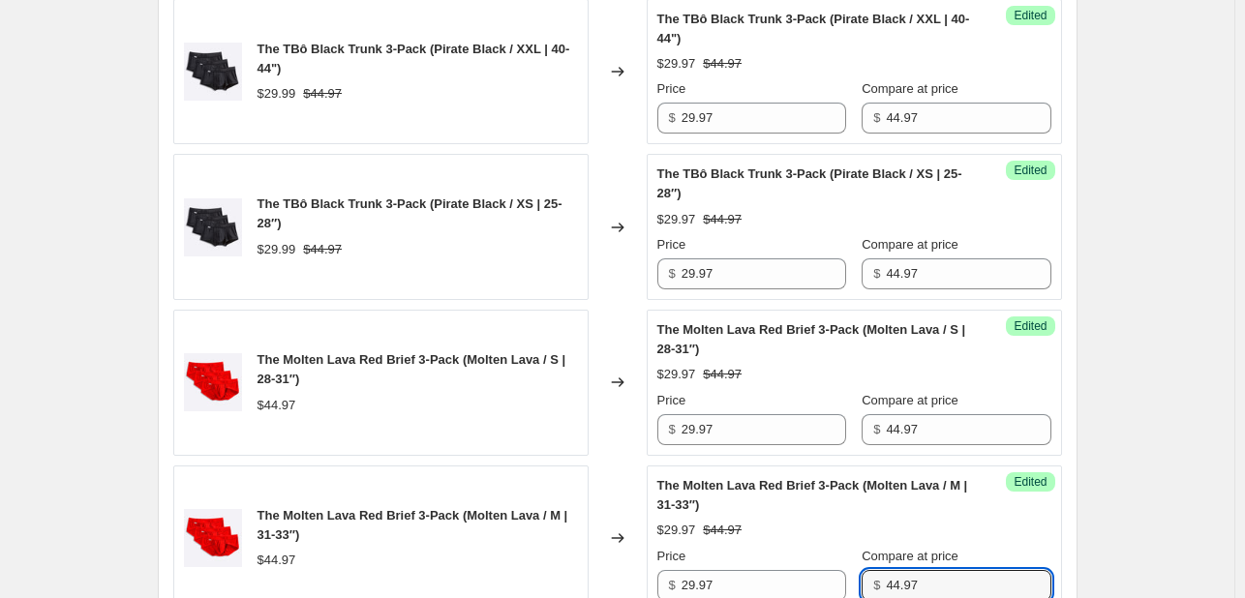
scroll to position [1882, 0]
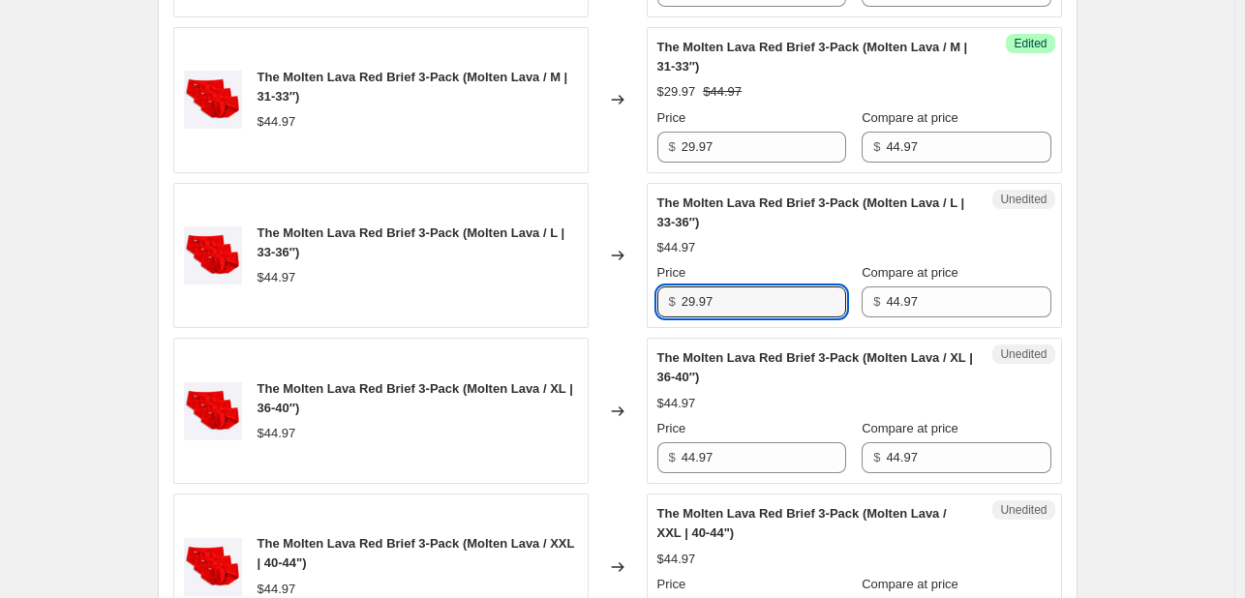
type input "29.97"
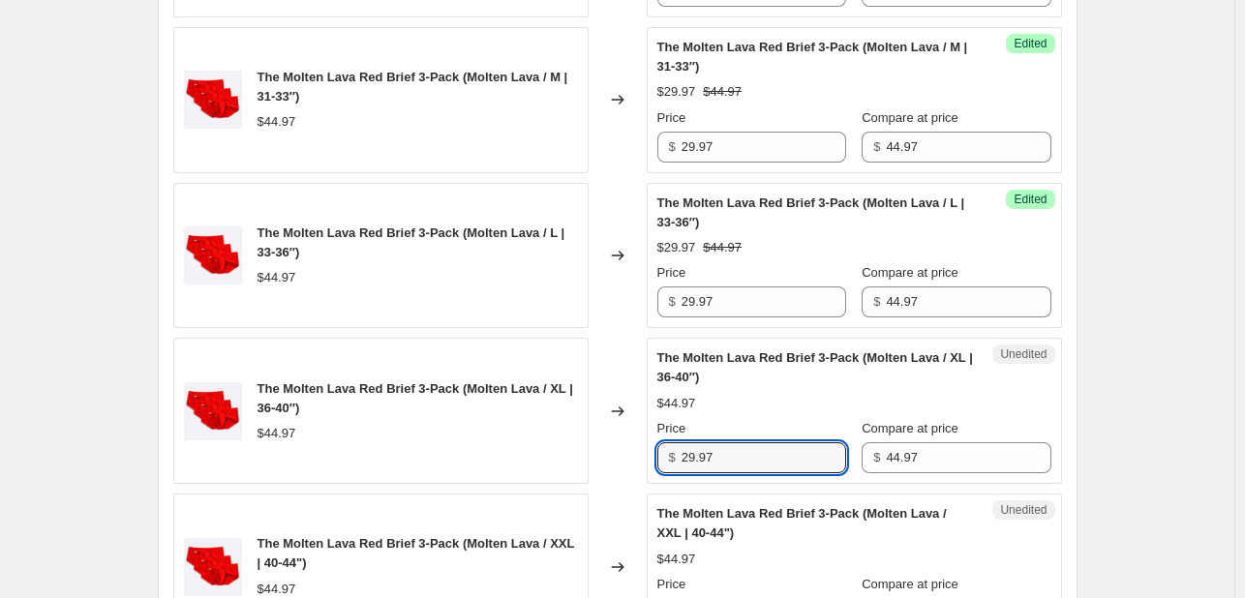
type input "29.97"
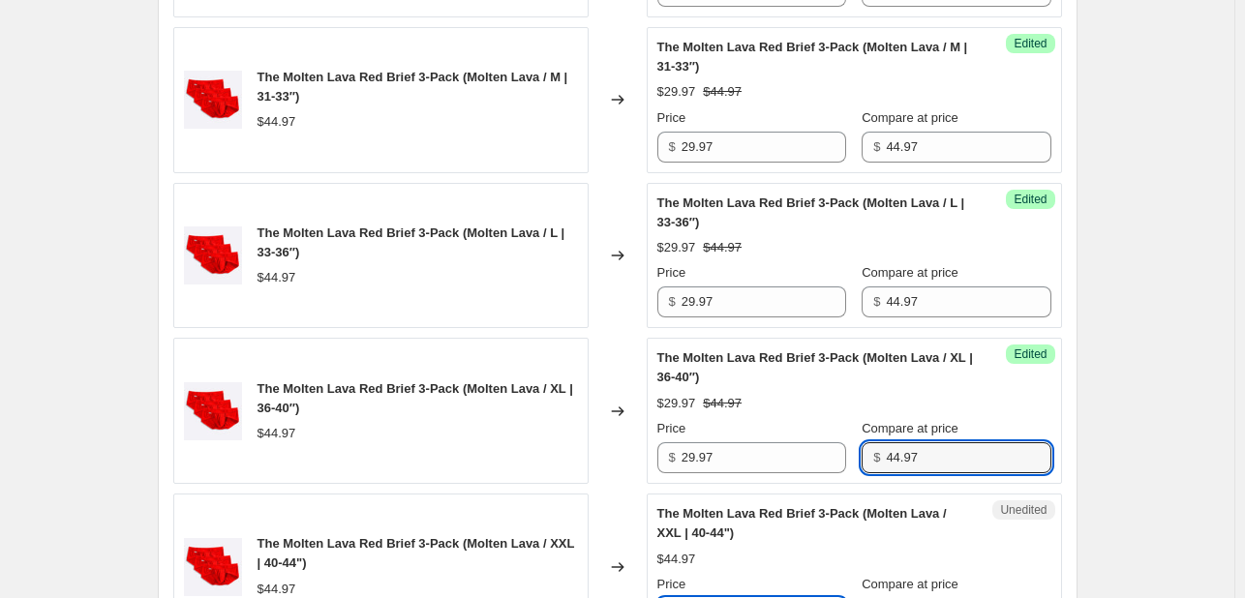
scroll to position [1909, 0]
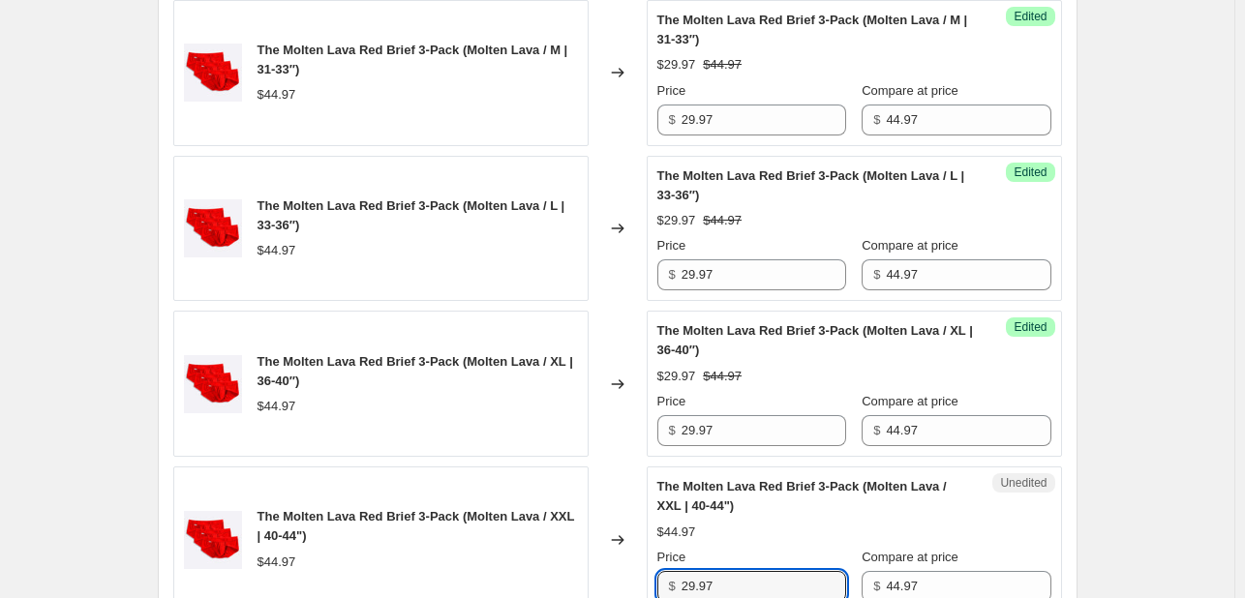
type input "29.97"
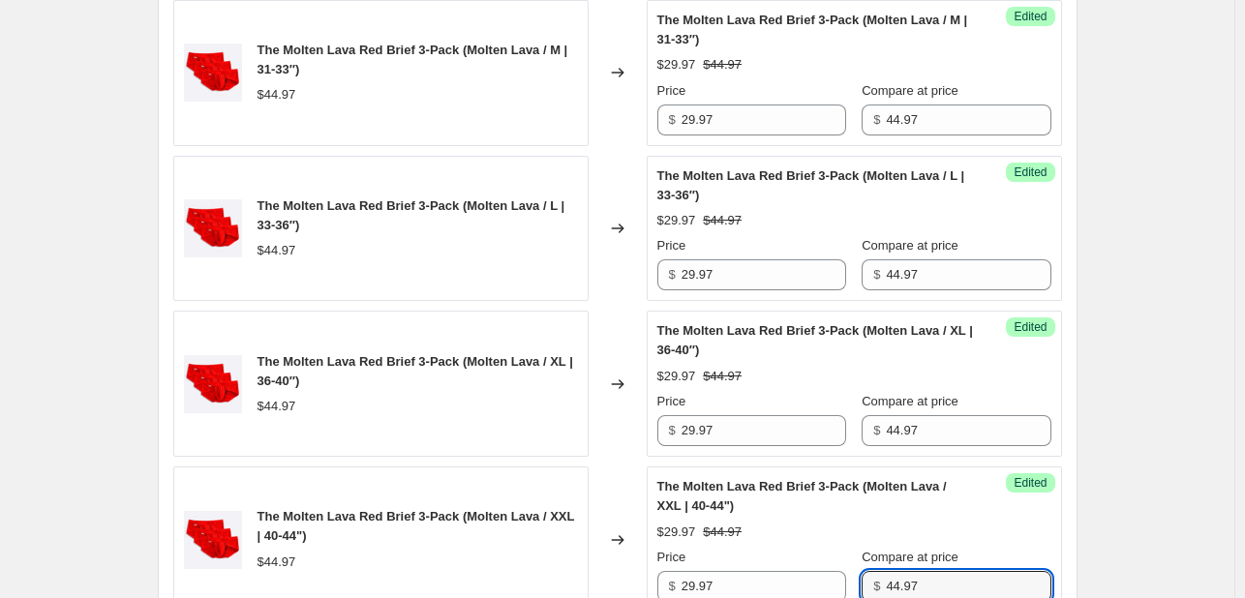
scroll to position [2347, 0]
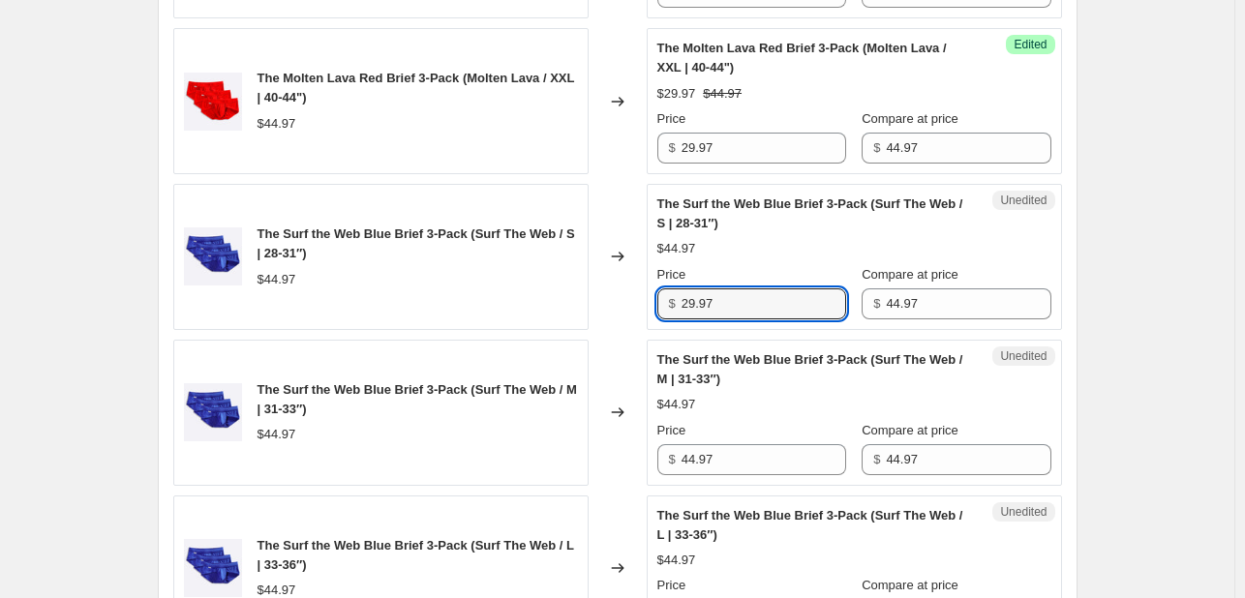
type input "29.97"
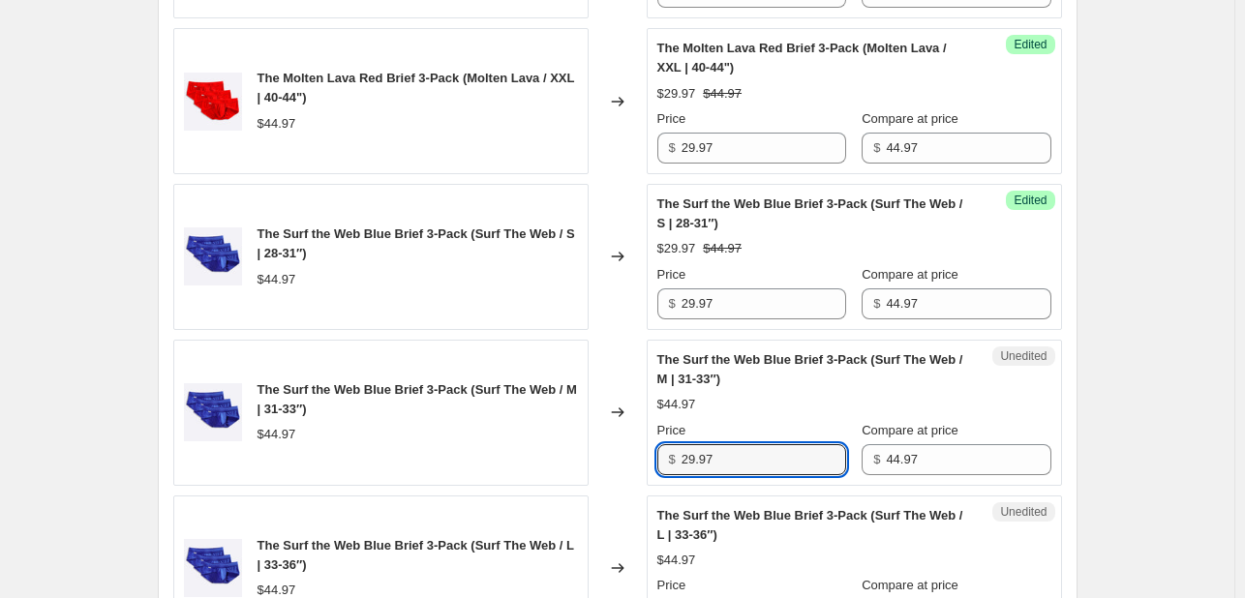
type input "29.97"
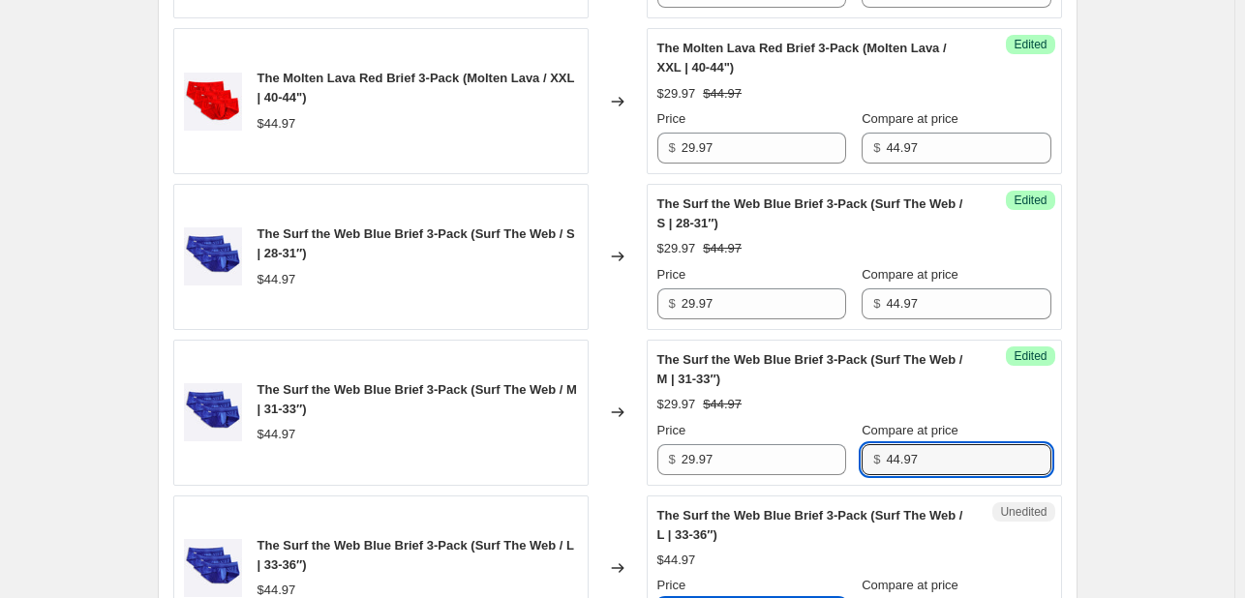
scroll to position [2374, 0]
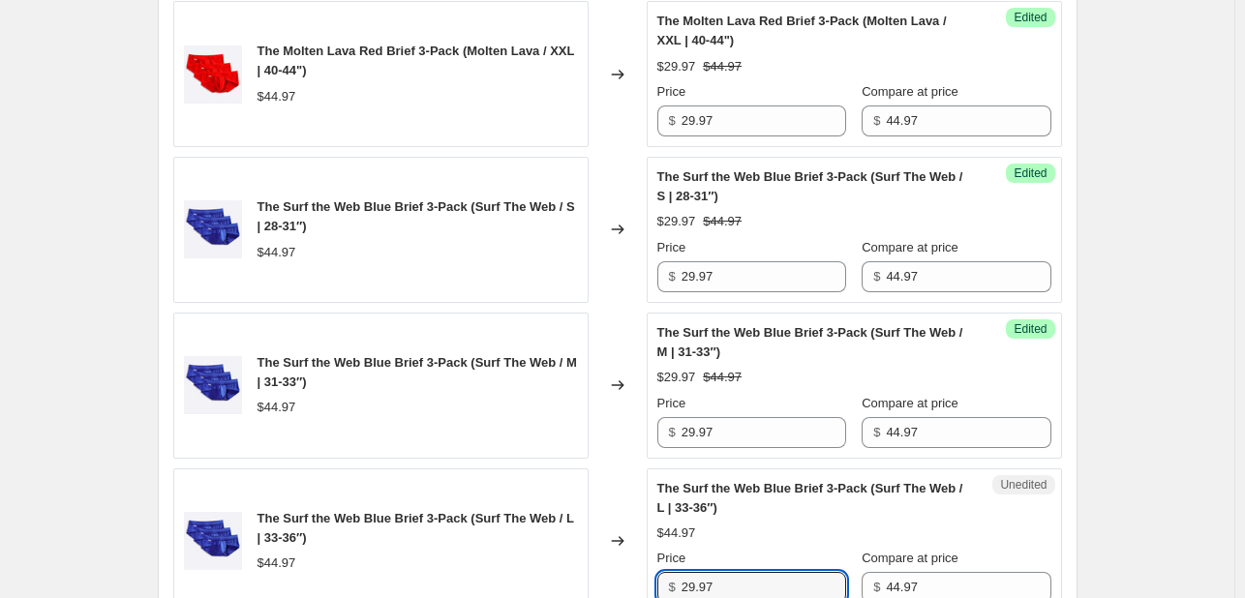
type input "29.97"
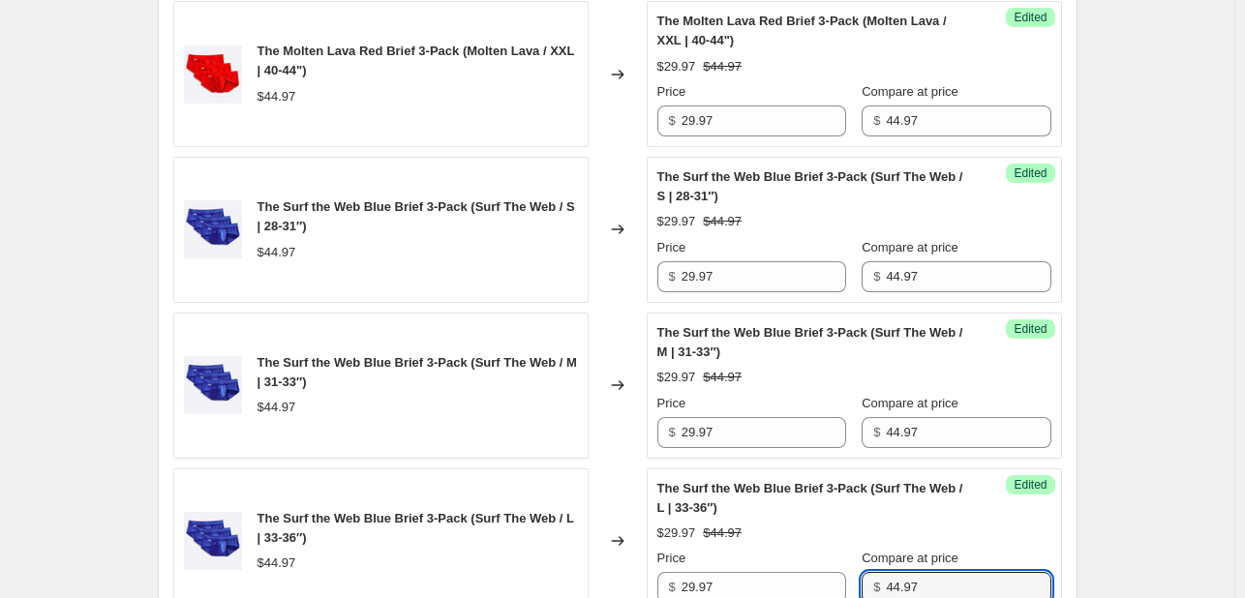
scroll to position [2813, 0]
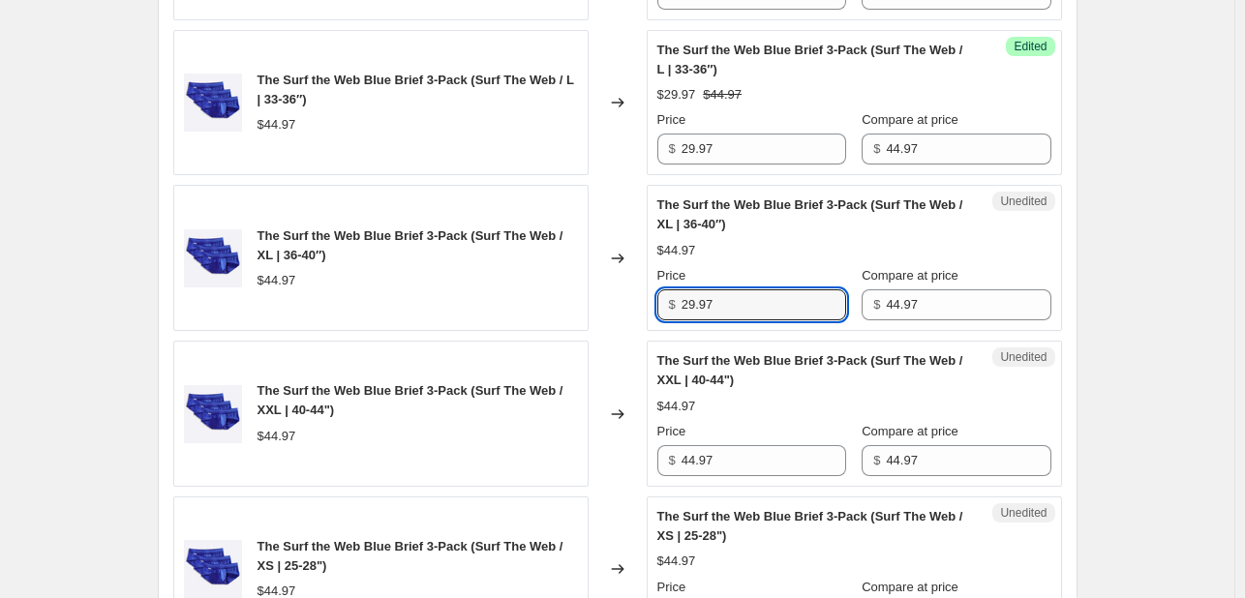
type input "29.97"
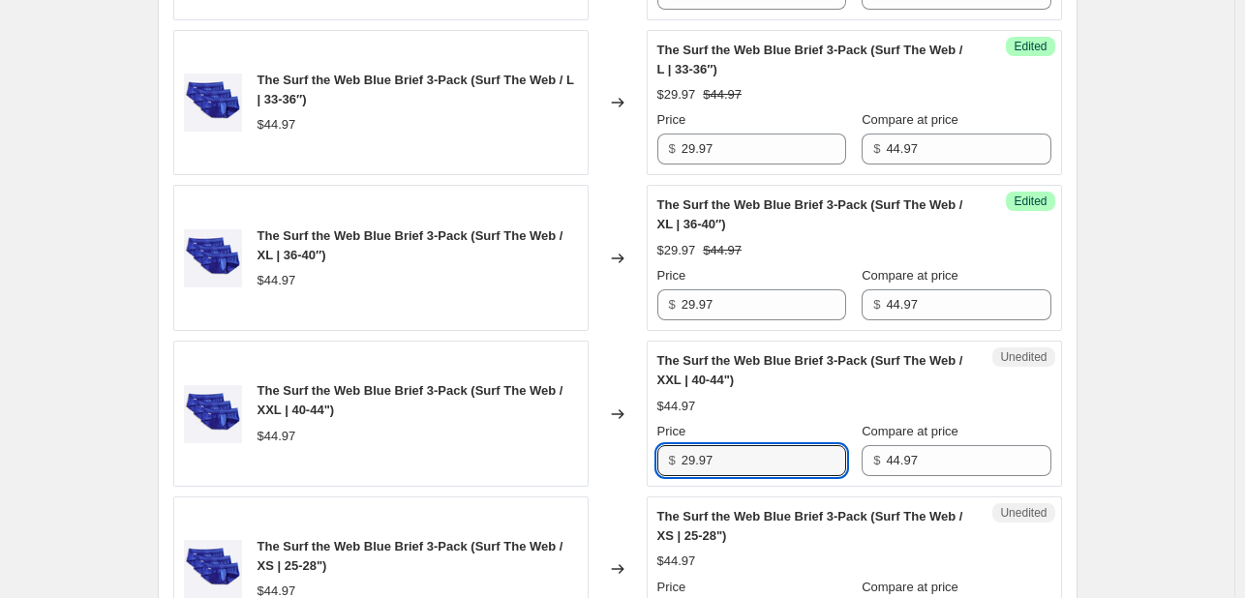
type input "29.97"
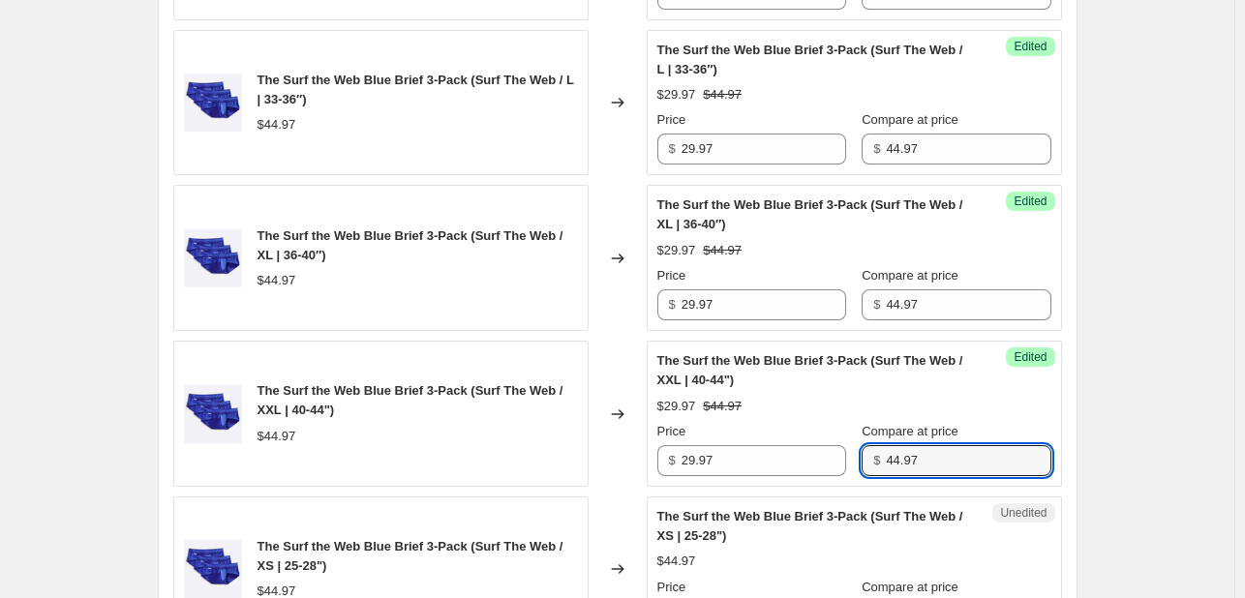
scroll to position [2840, 0]
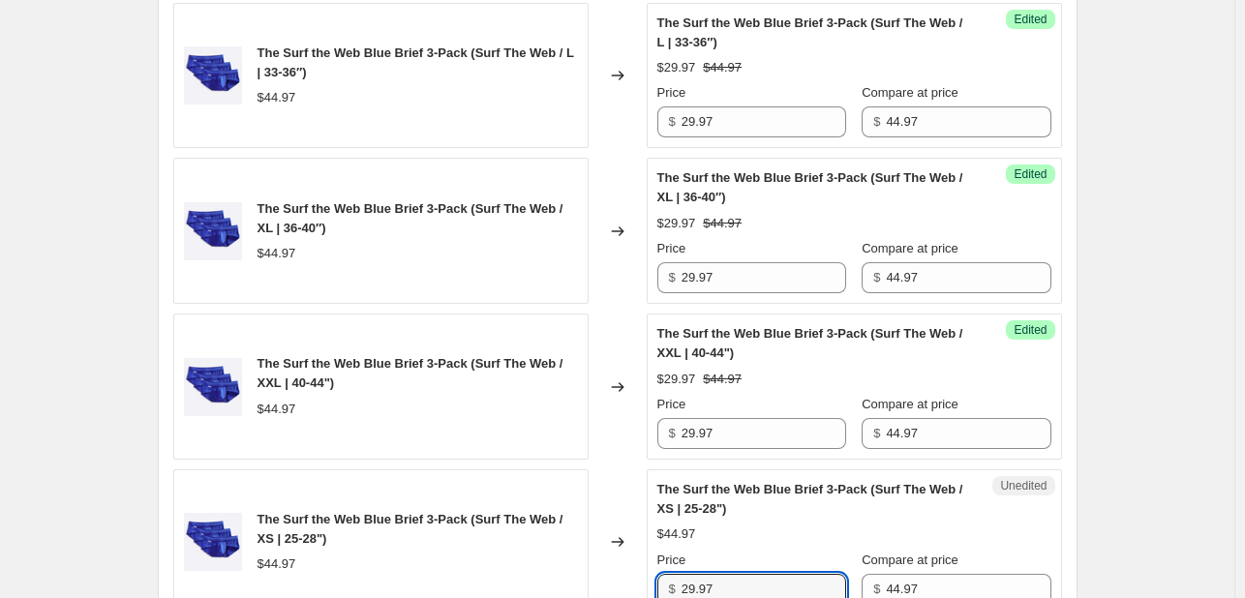
type input "29.97"
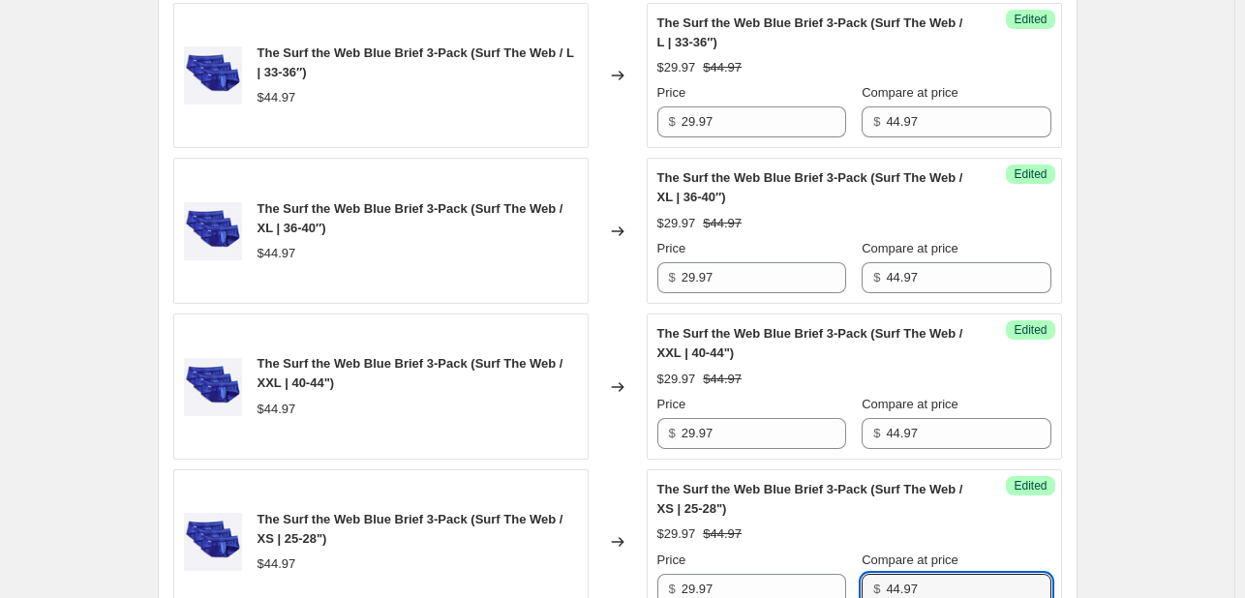
scroll to position [3279, 0]
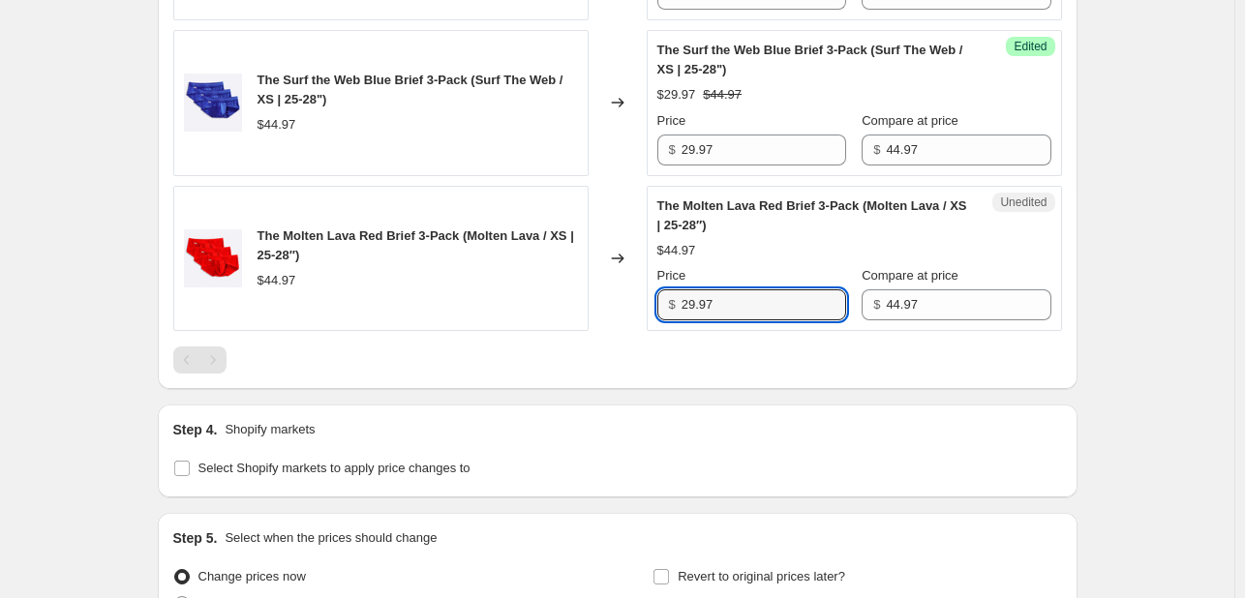
type input "29.97"
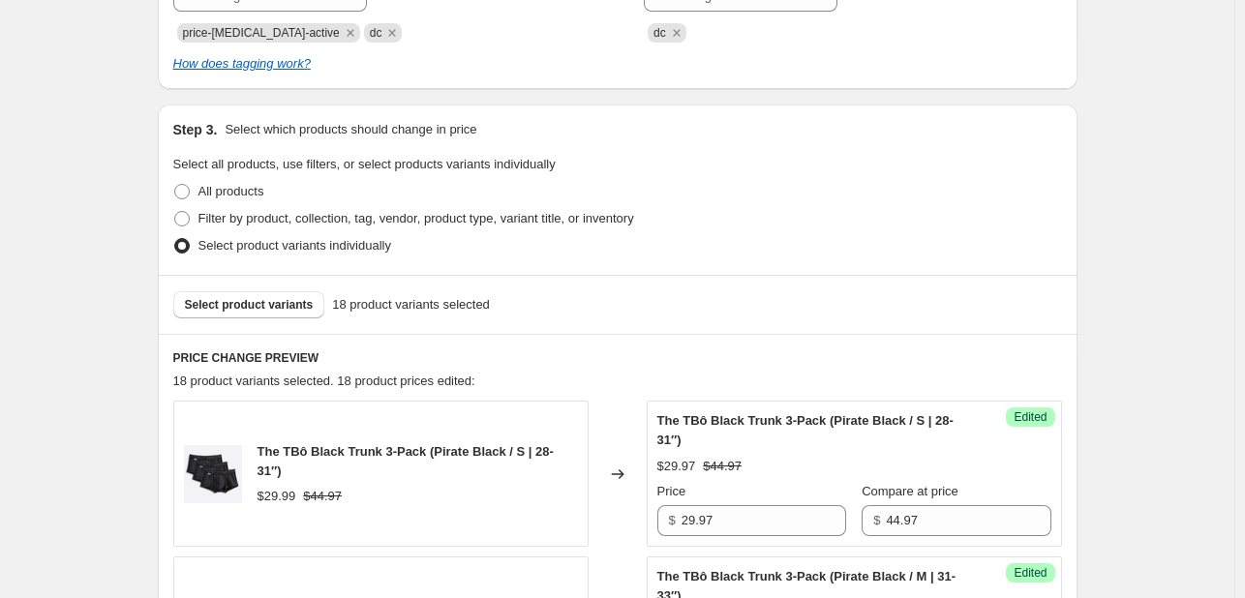
scroll to position [387, 0]
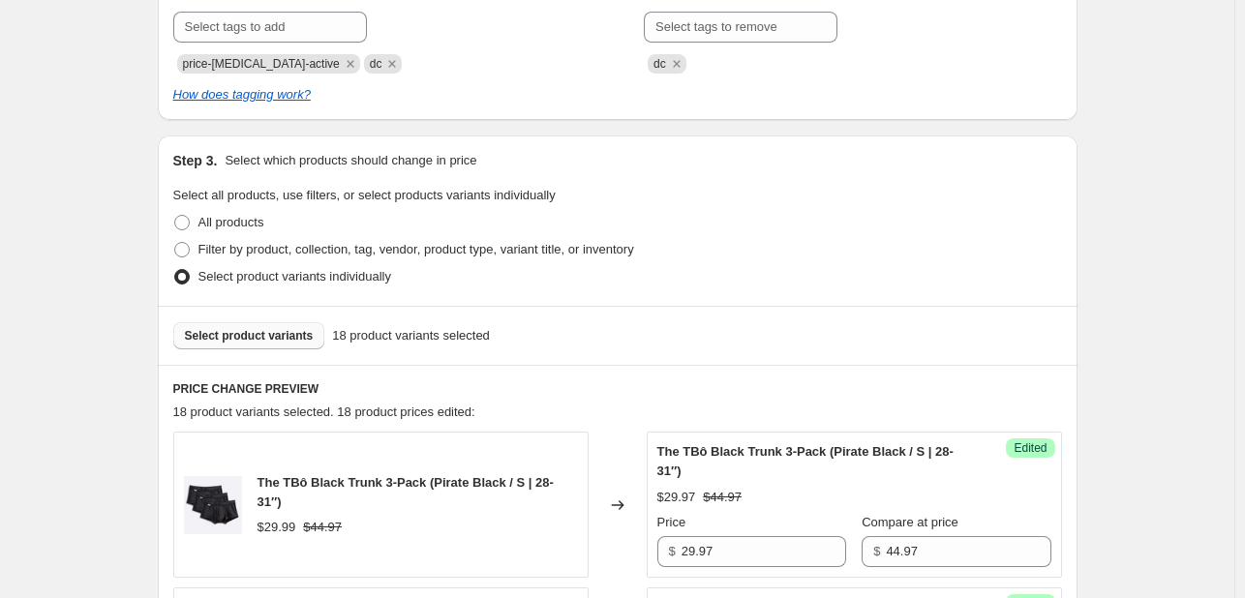
click at [271, 344] on button "Select product variants" at bounding box center [249, 335] width 152 height 27
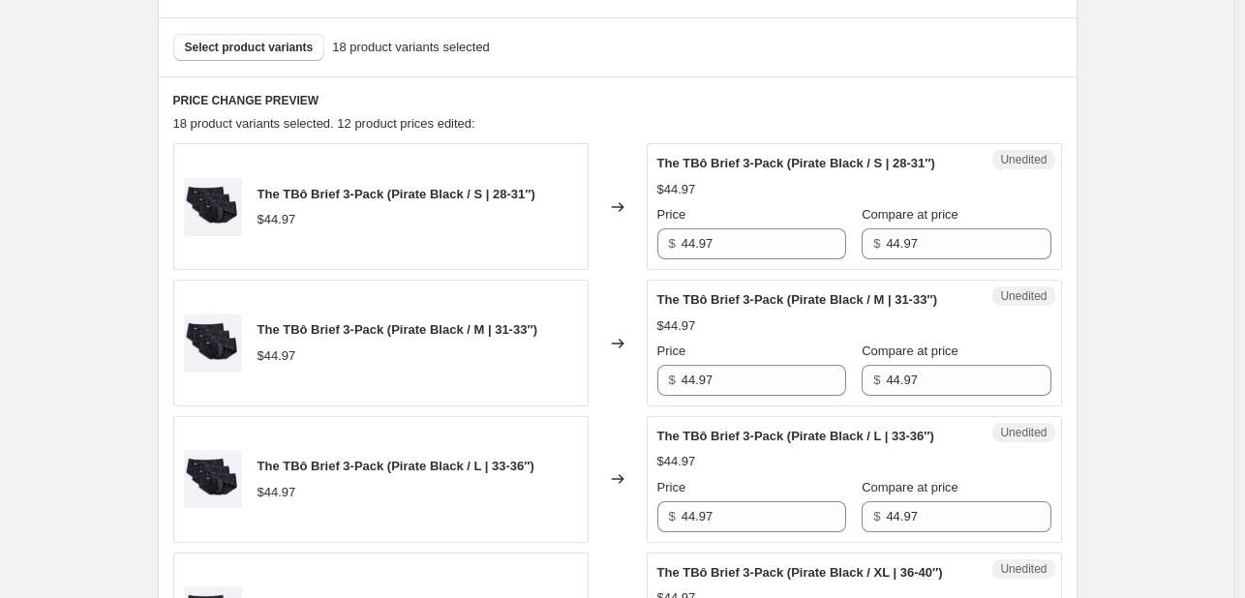
scroll to position [678, 0]
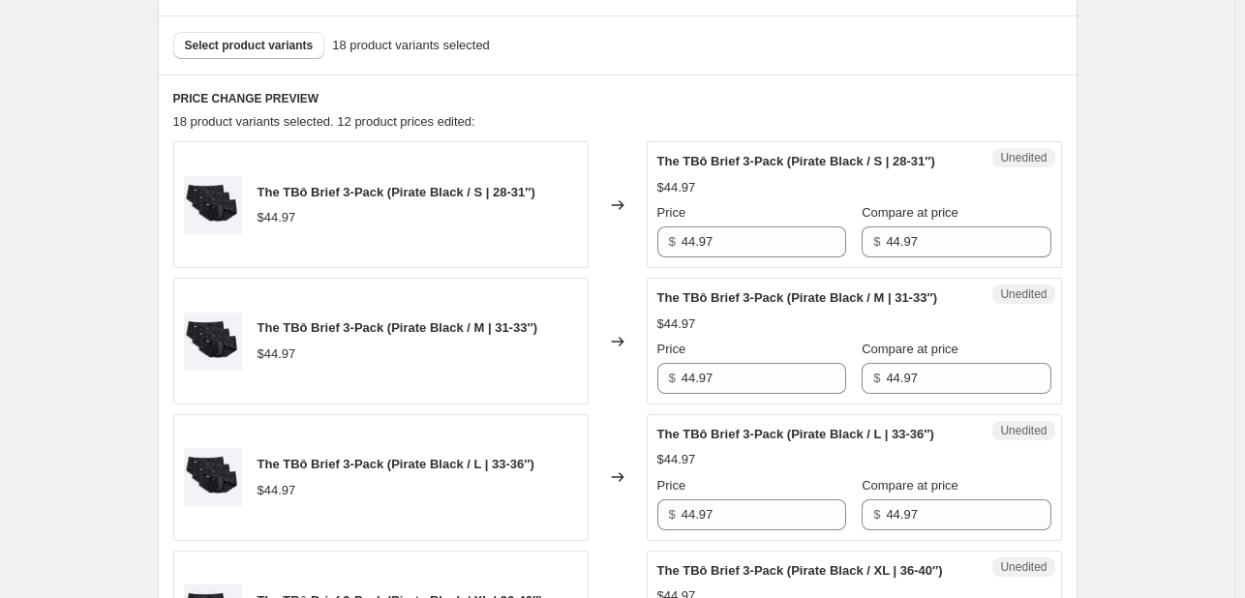
click at [751, 256] on div "Unedited The TBô Brief 3-Pack (Pirate Black / S | 28-31″) $44.97 Price $ 44.97 …" at bounding box center [854, 204] width 415 height 127
click at [743, 241] on input "44.97" at bounding box center [763, 241] width 165 height 31
type input "29.97"
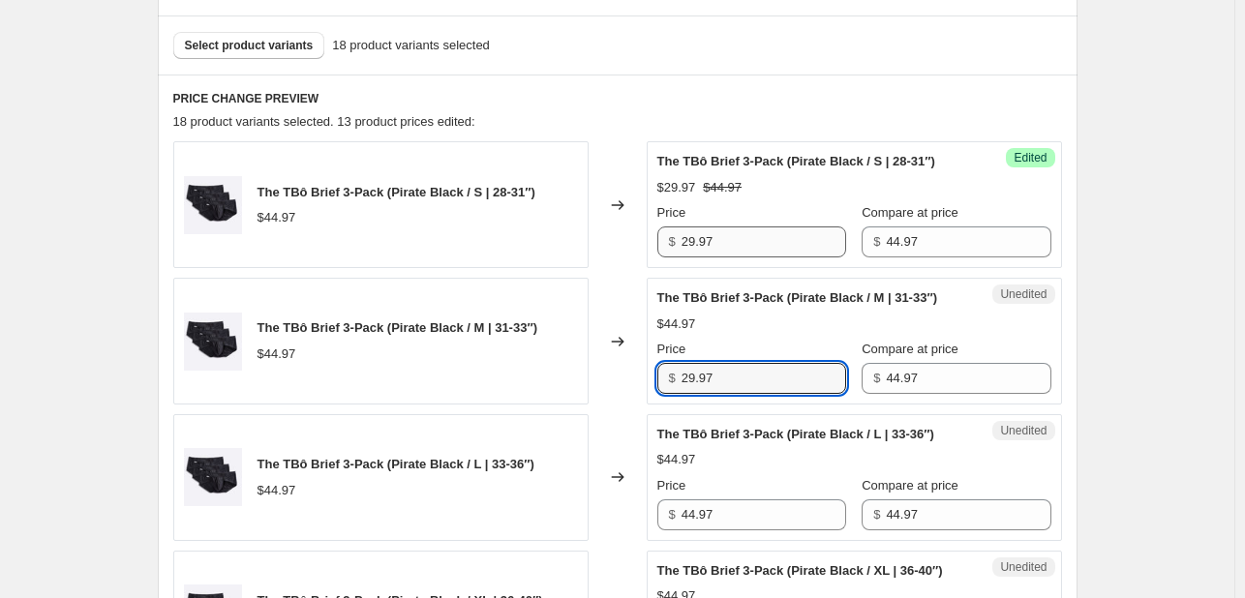
type input "29.97"
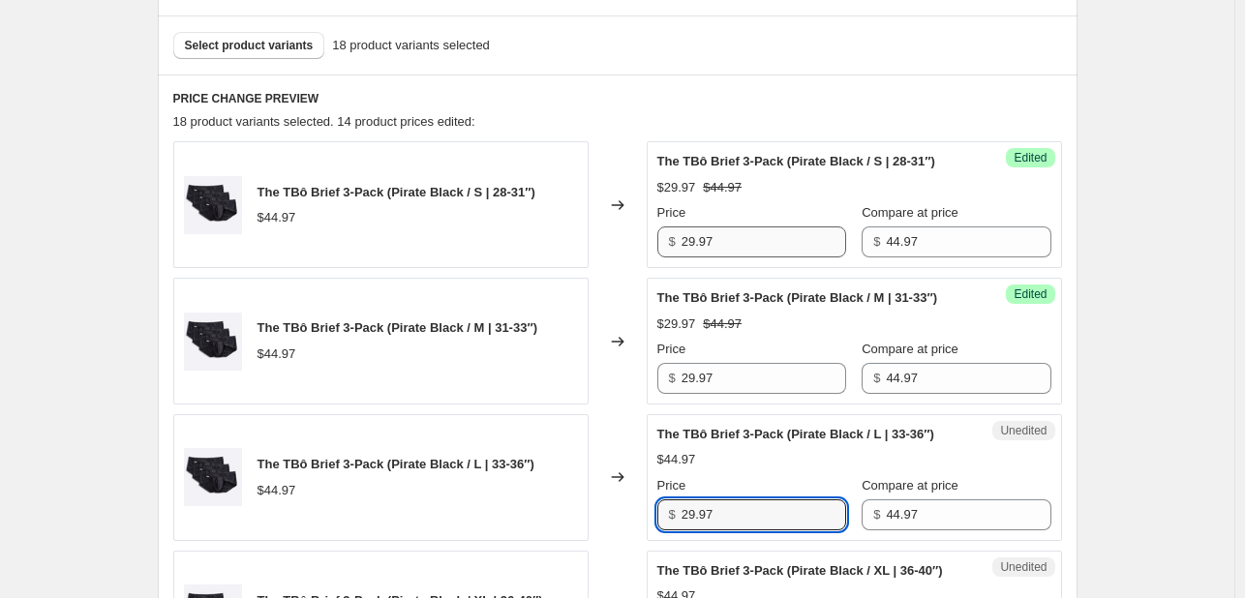
type input "29.97"
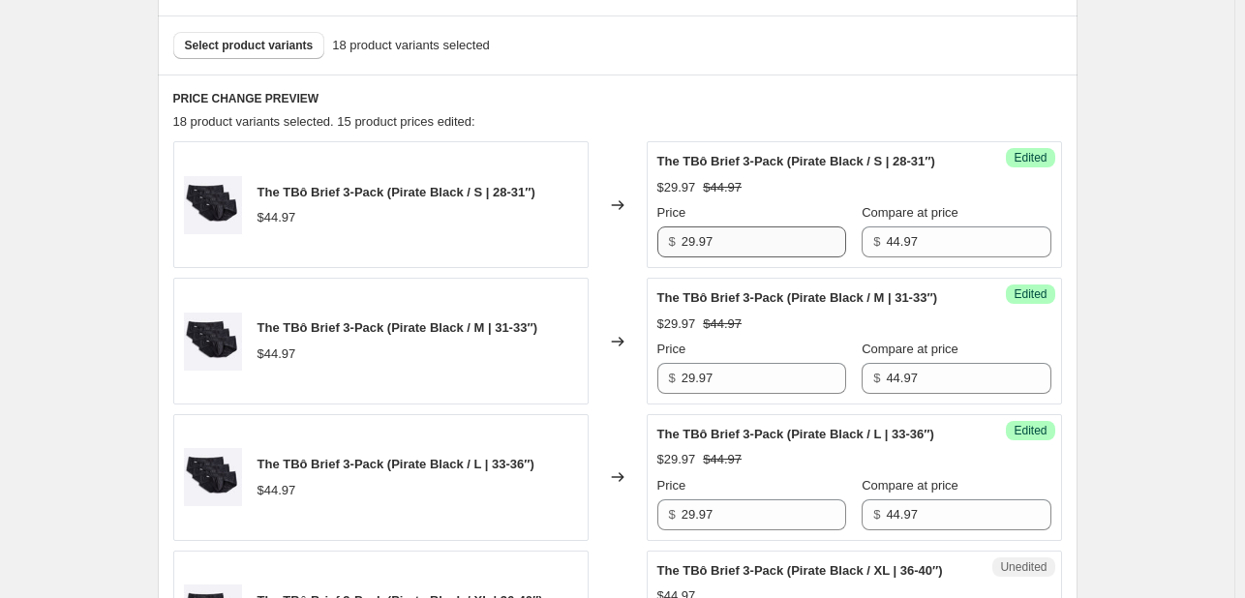
scroll to position [1067, 0]
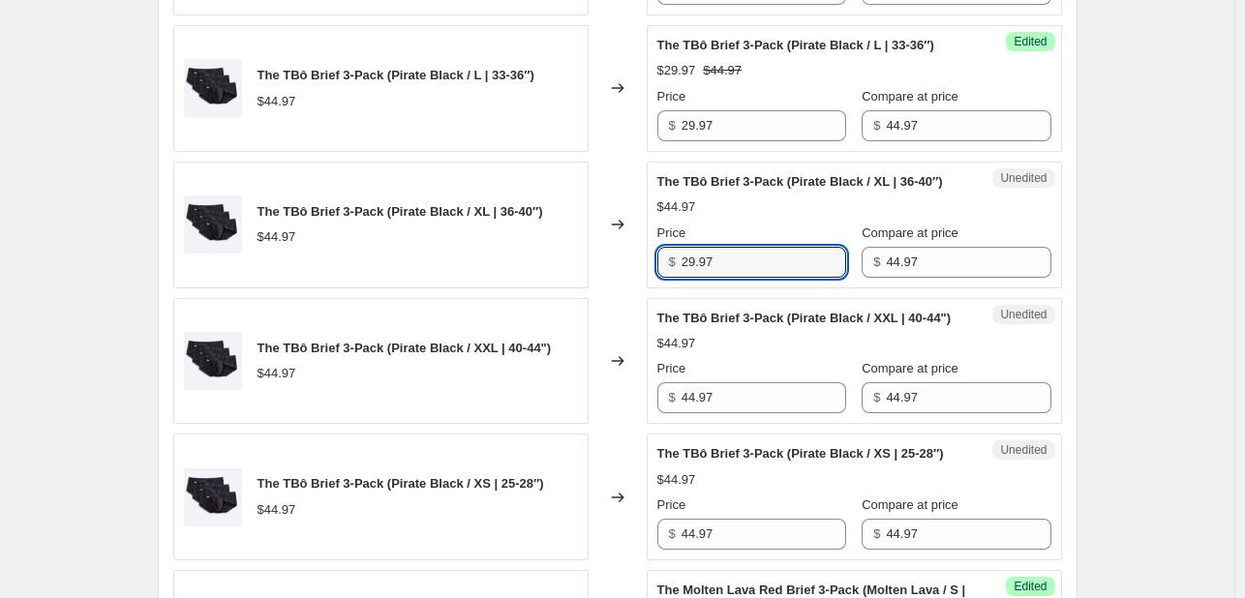
type input "29.97"
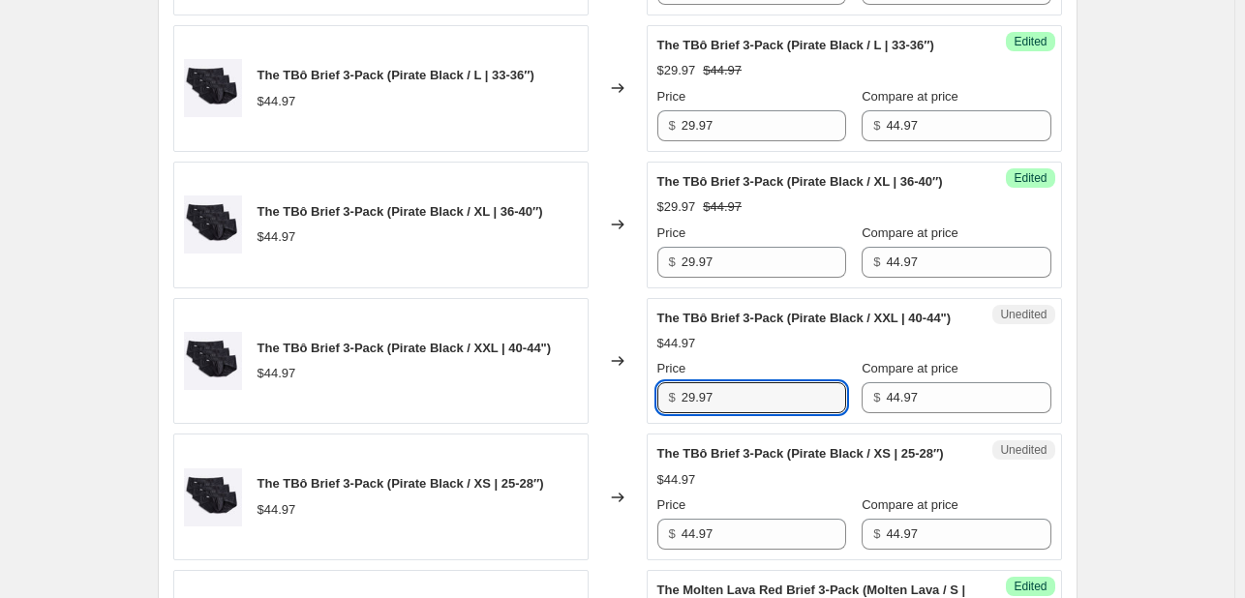
type input "29.97"
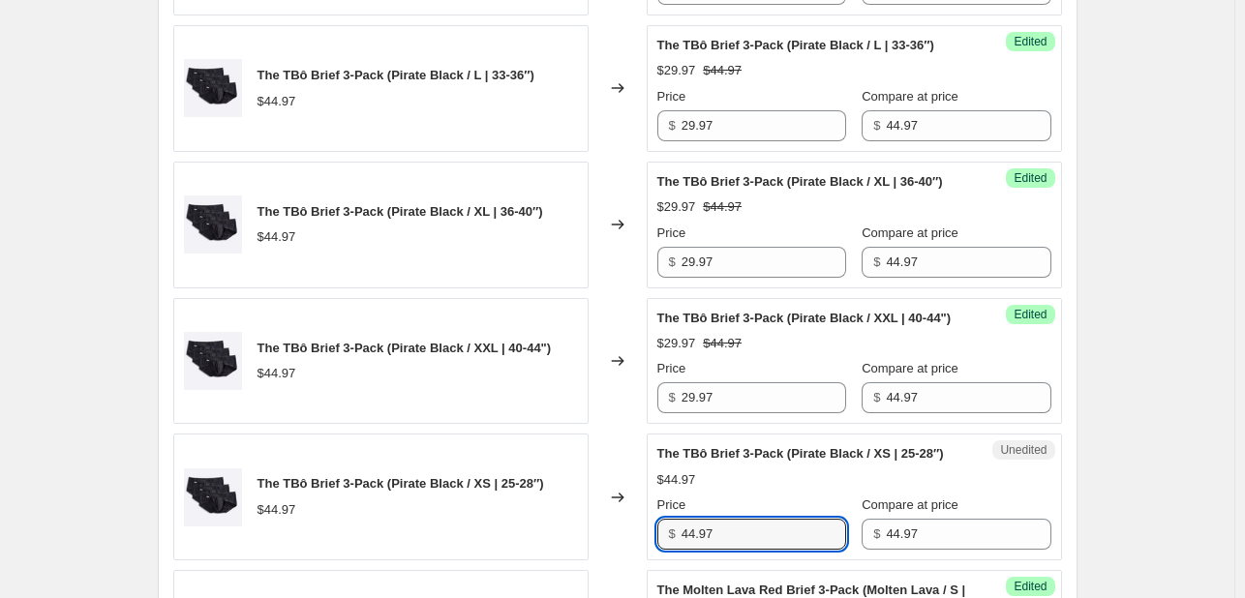
scroll to position [1094, 0]
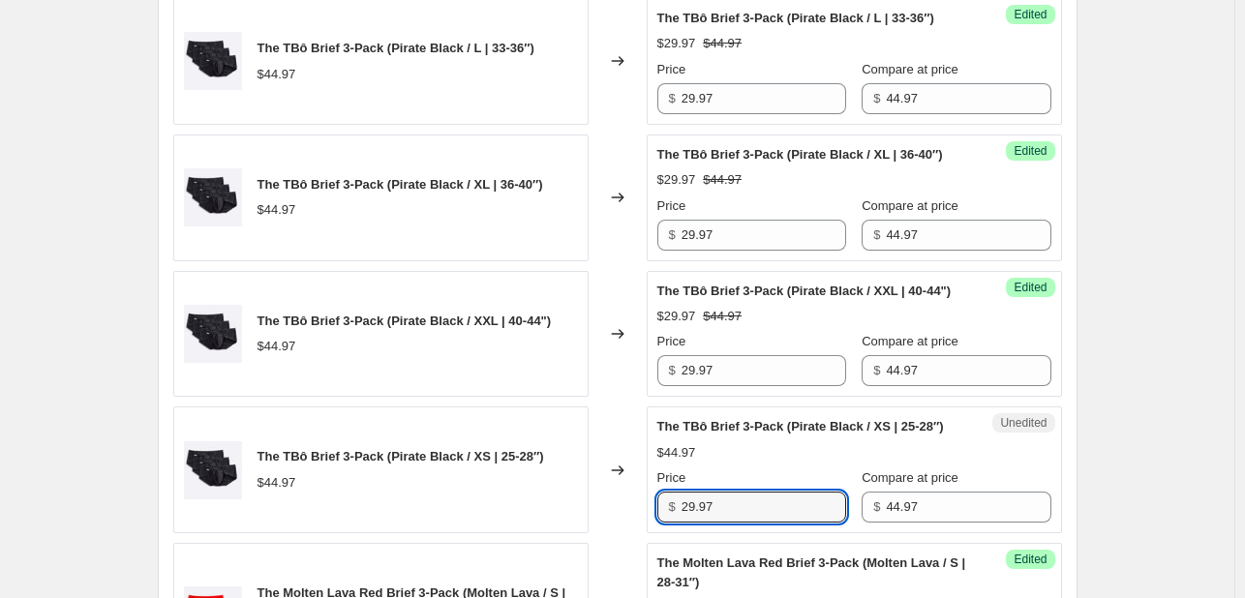
type input "29.97"
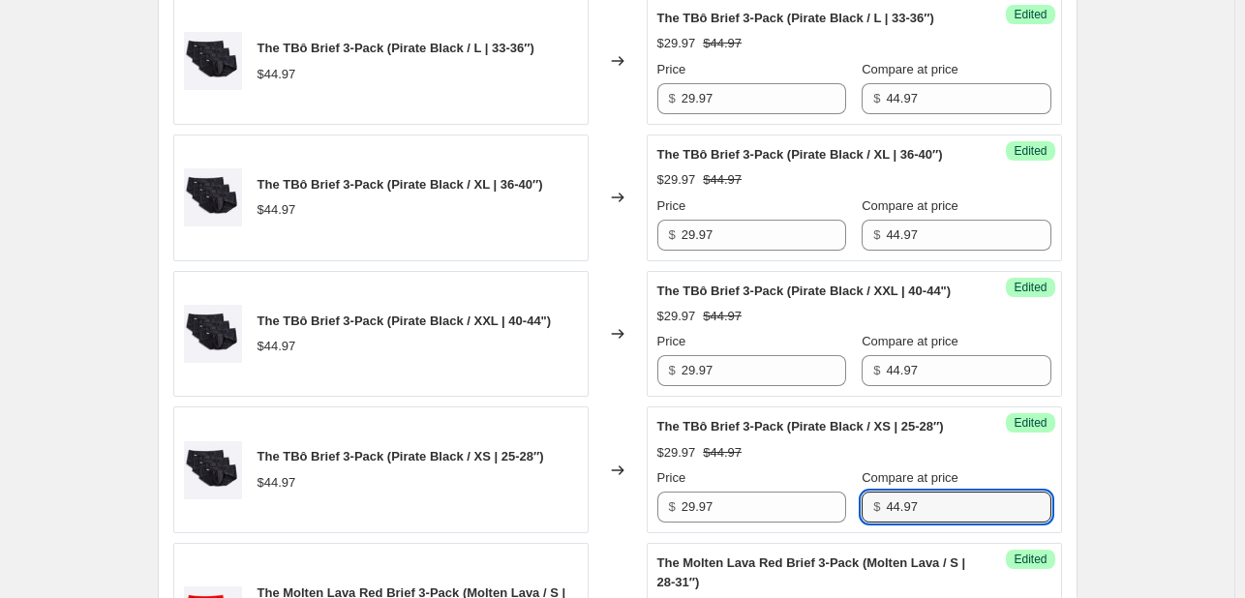
scroll to position [1532, 0]
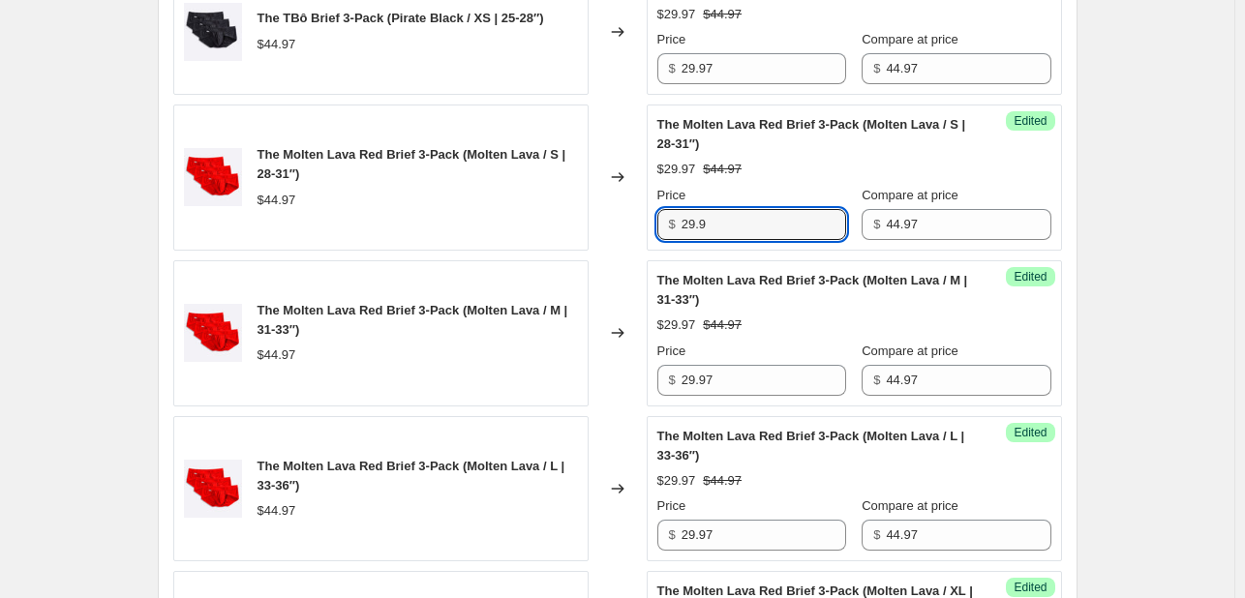
type input "29.97"
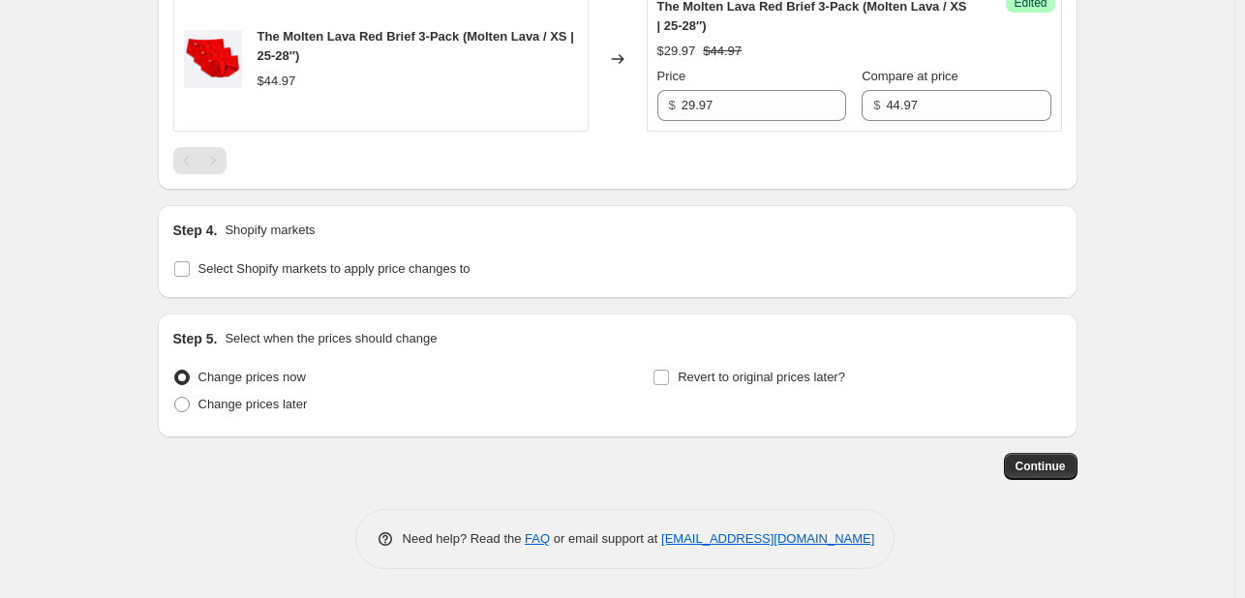
scroll to position [3433, 0]
click at [269, 416] on label "Change prices later" at bounding box center [240, 404] width 135 height 27
click at [175, 398] on input "Change prices later" at bounding box center [174, 397] width 1 height 1
radio input "true"
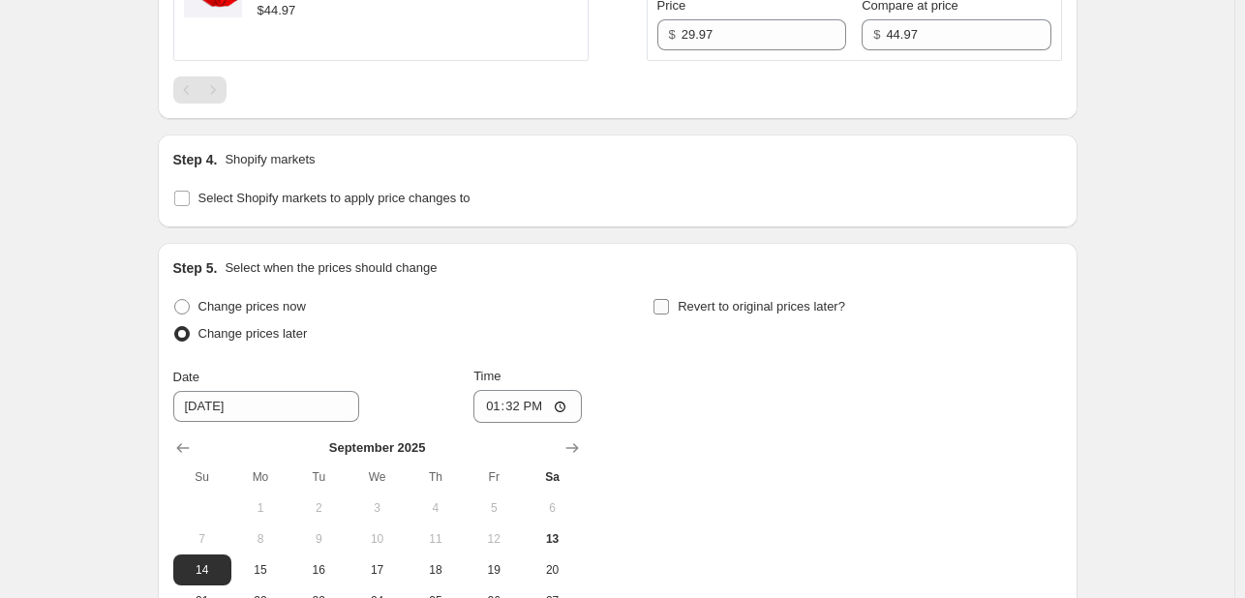
click at [776, 314] on span "Revert to original prices later?" at bounding box center [761, 306] width 167 height 15
click at [669, 315] on input "Revert to original prices later?" at bounding box center [660, 306] width 15 height 15
checkbox input "true"
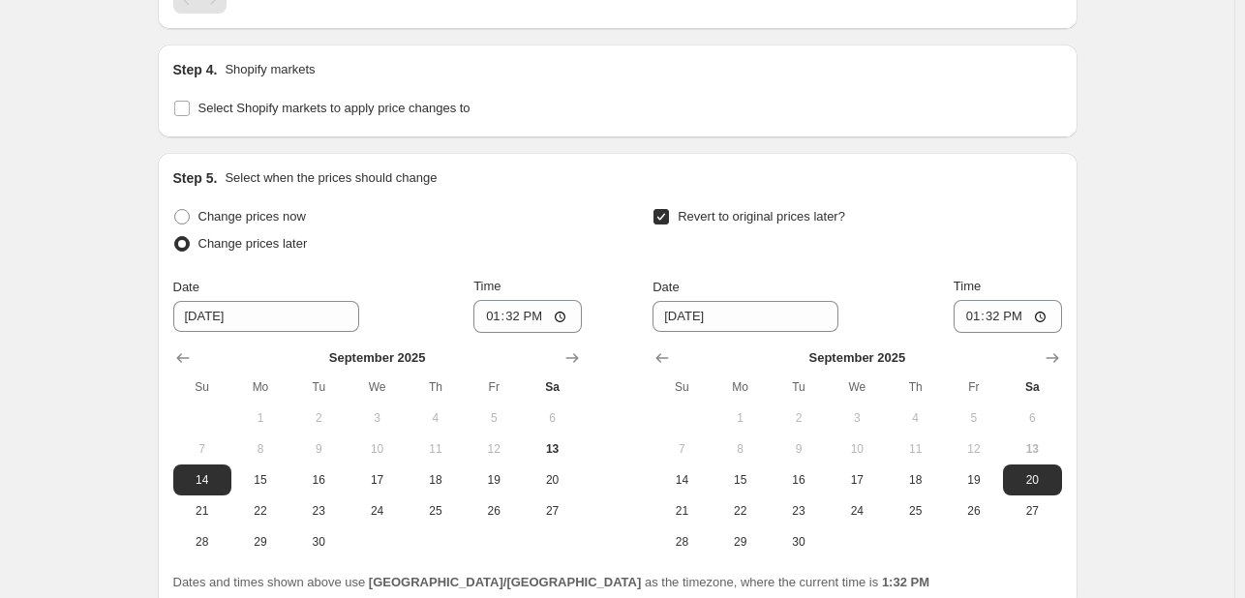
scroll to position [3530, 0]
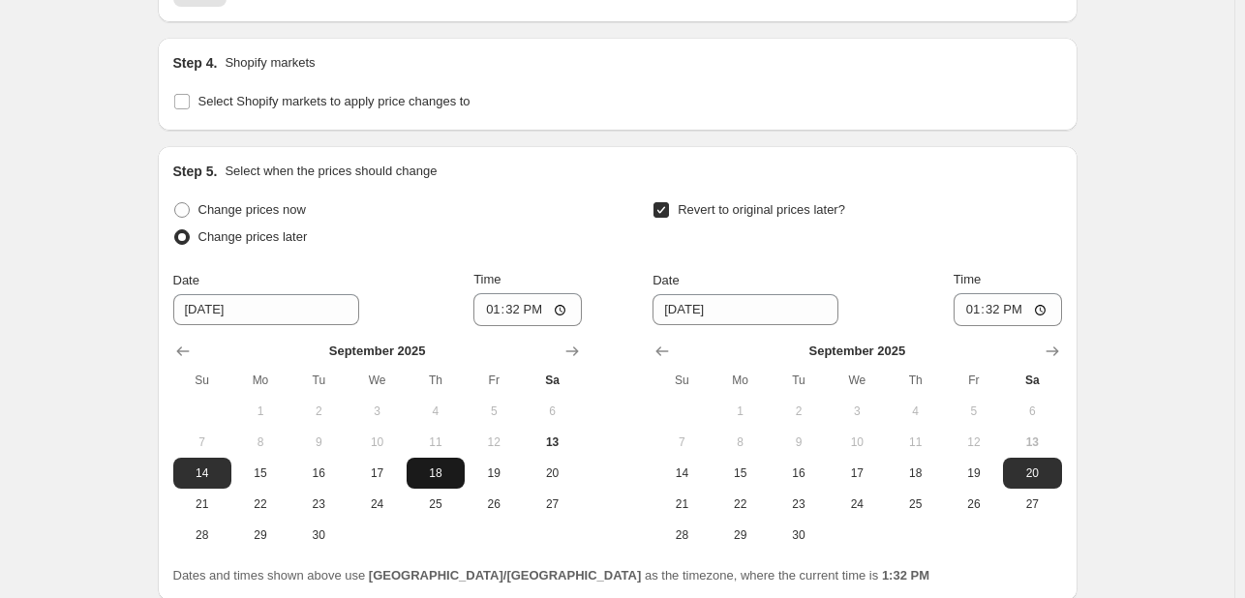
click at [449, 489] on button "18" at bounding box center [436, 473] width 58 height 31
type input "[DATE]"
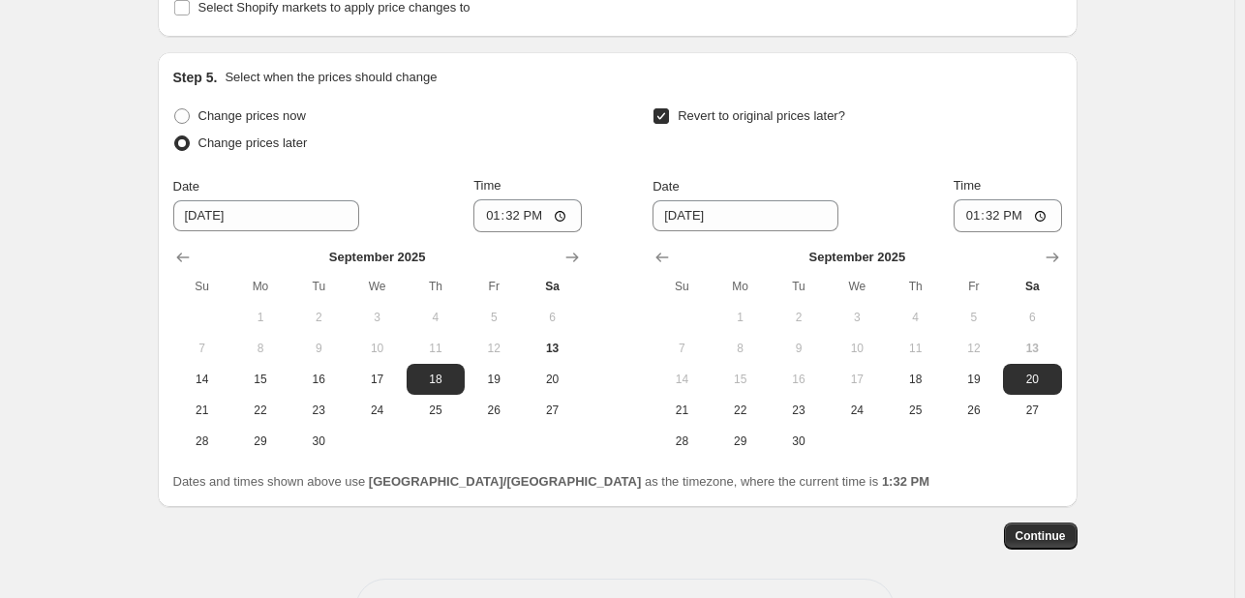
scroll to position [3627, 0]
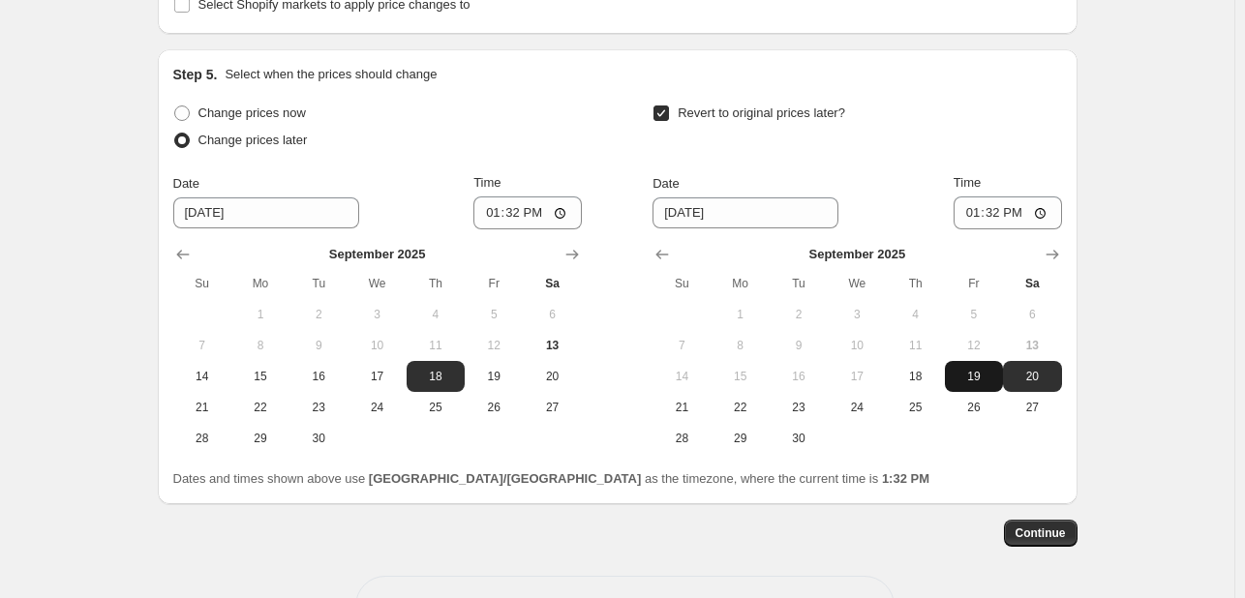
click at [990, 384] on span "19" at bounding box center [973, 376] width 43 height 15
type input "[DATE]"
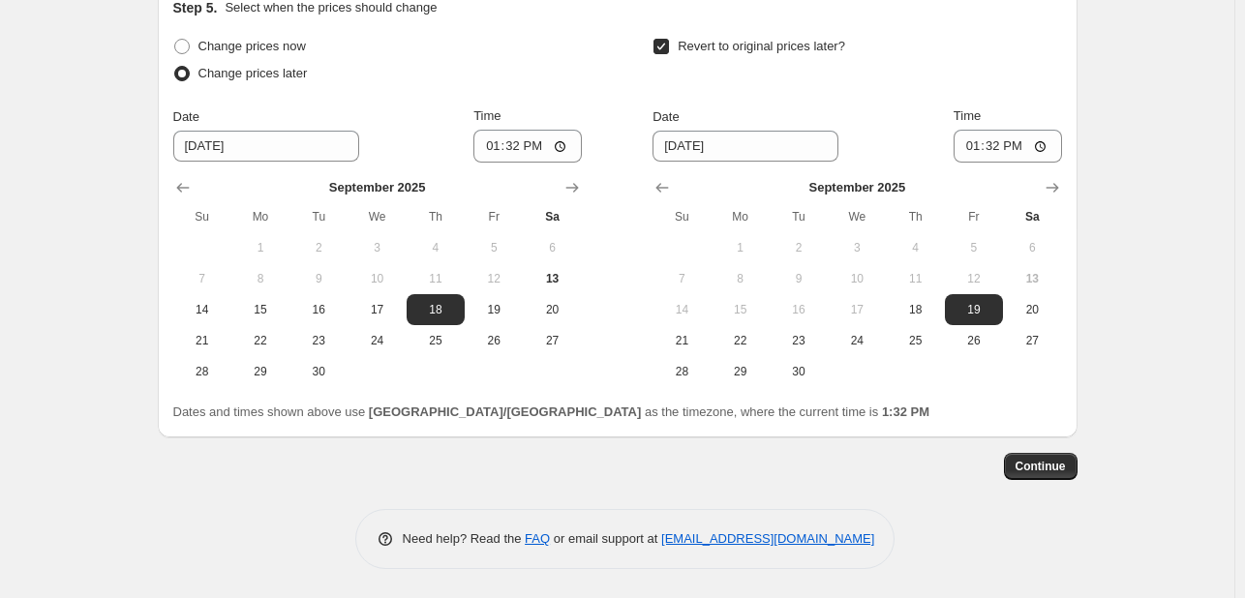
scroll to position [3723, 0]
click at [501, 163] on input "13:32" at bounding box center [527, 146] width 108 height 33
click at [515, 163] on input "21:32" at bounding box center [527, 146] width 108 height 33
type input "09:00"
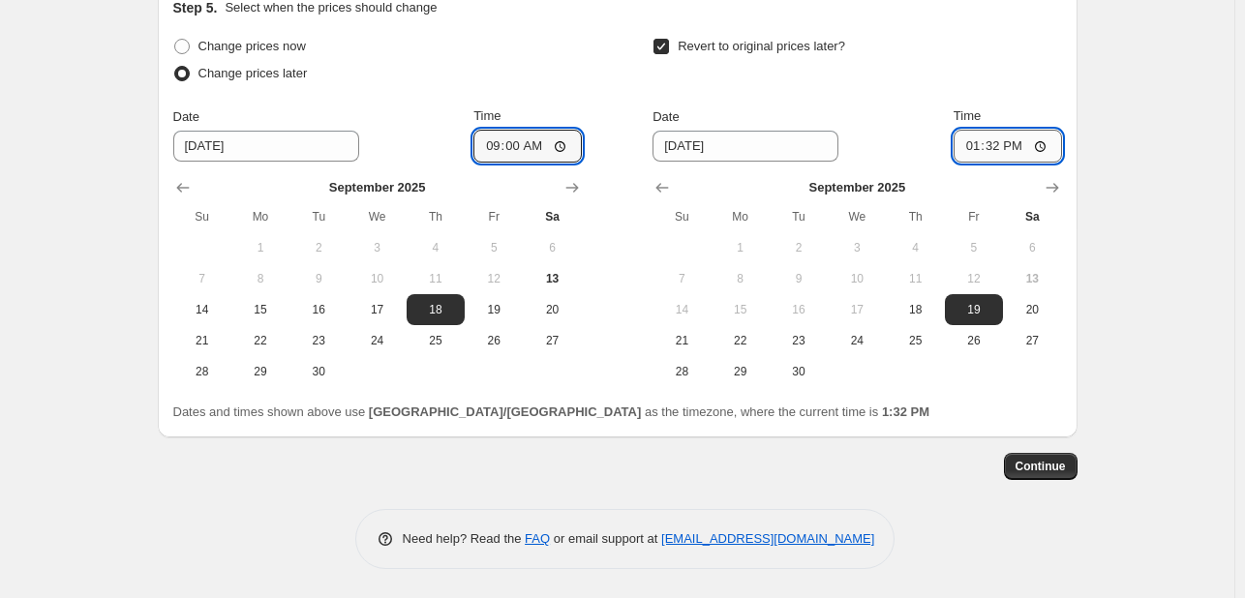
click at [979, 163] on input "13:32" at bounding box center [1007, 146] width 108 height 33
type input "09:00"
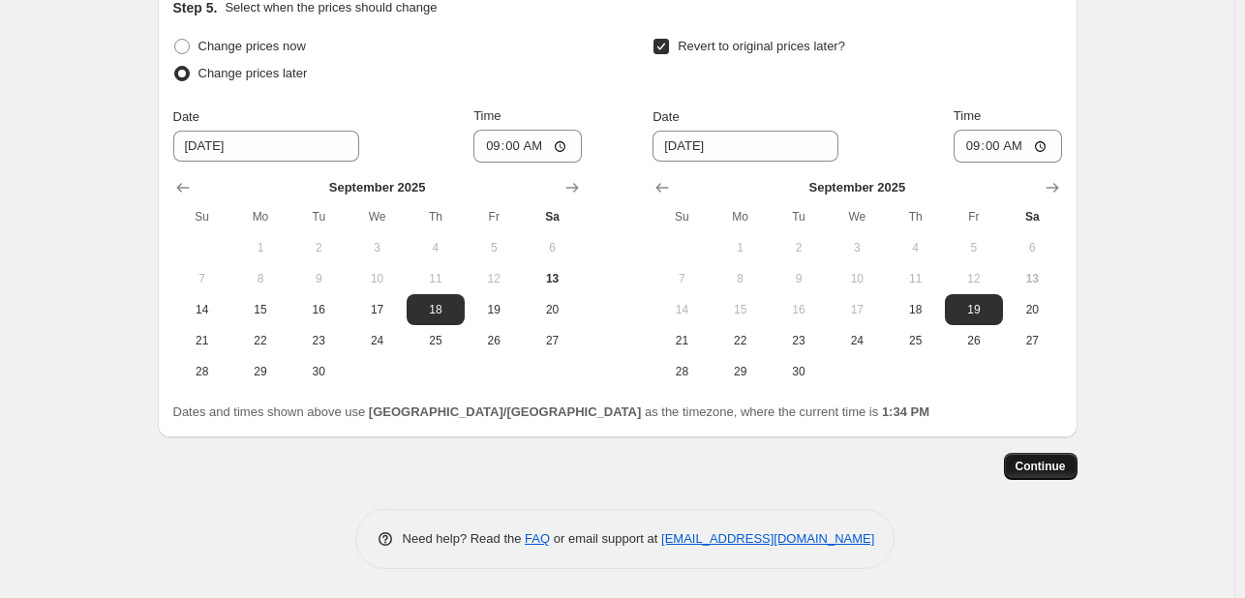
click at [1061, 474] on span "Continue" at bounding box center [1040, 466] width 50 height 15
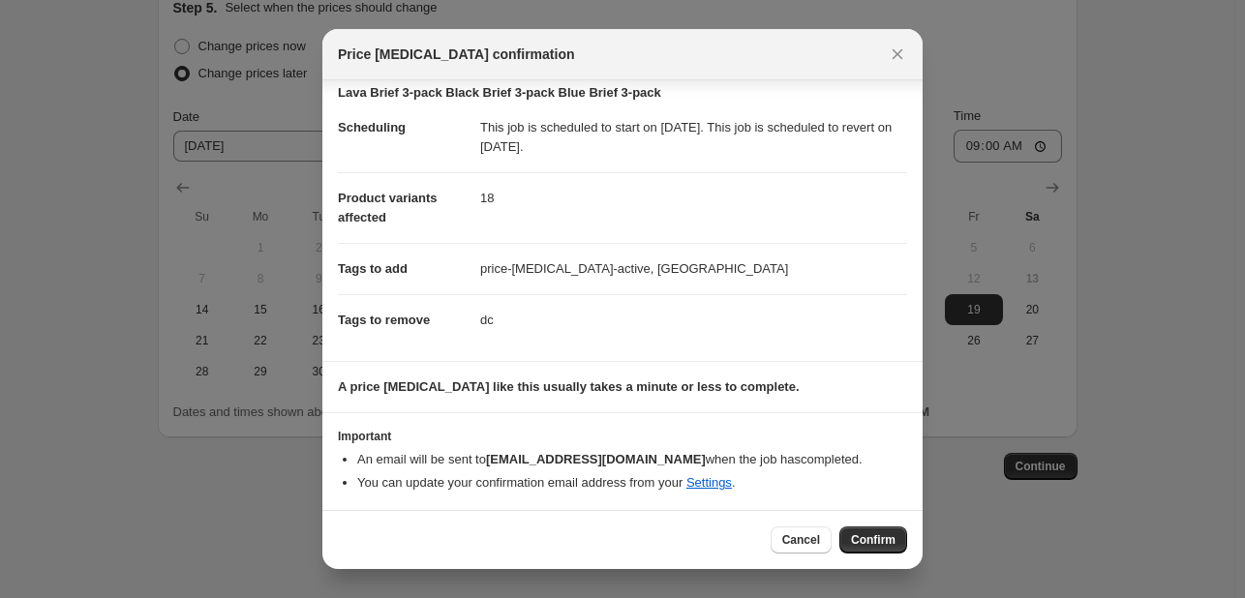
scroll to position [33, 0]
click at [890, 60] on icon "Close" at bounding box center [897, 54] width 19 height 19
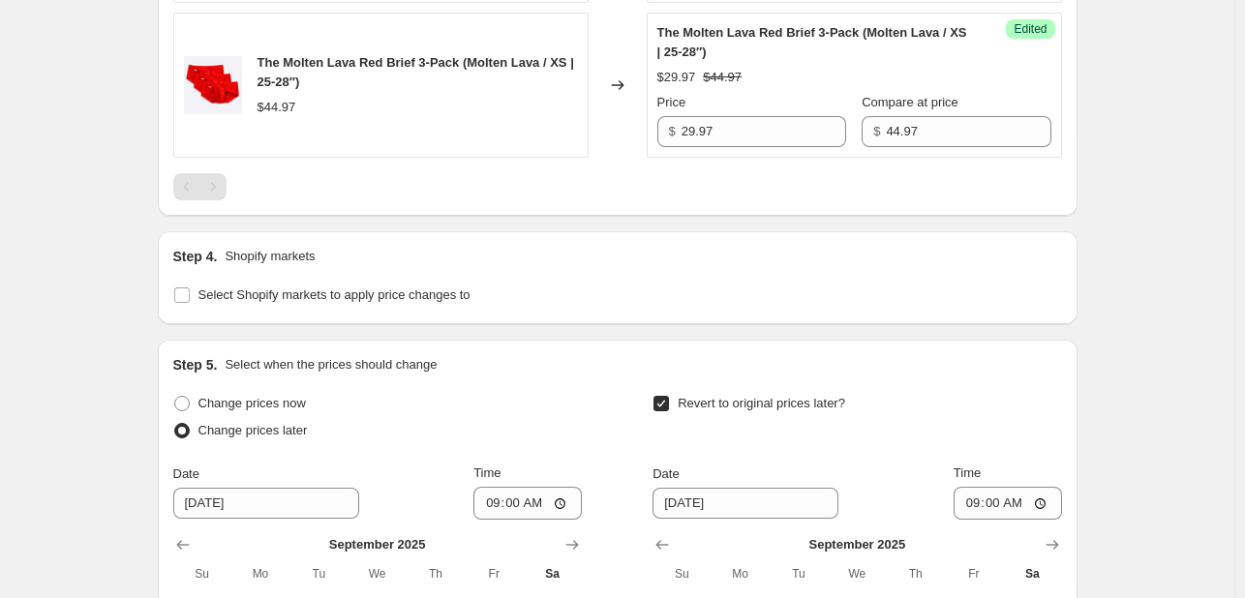
scroll to position [3764, 0]
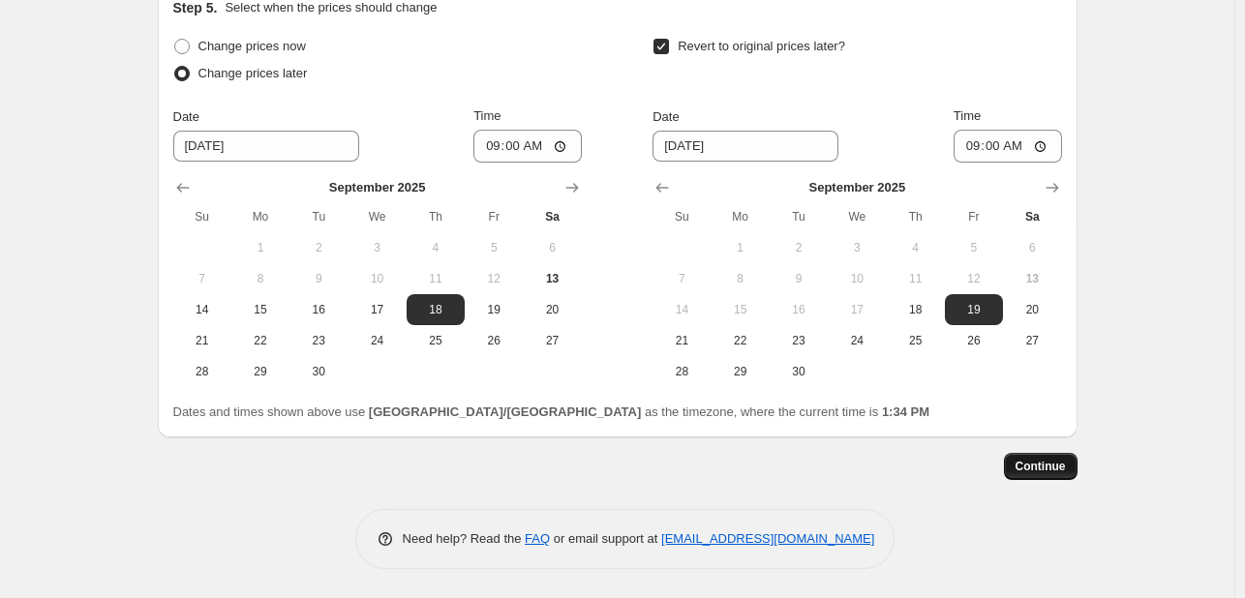
click at [1042, 474] on button "Continue" at bounding box center [1041, 466] width 74 height 27
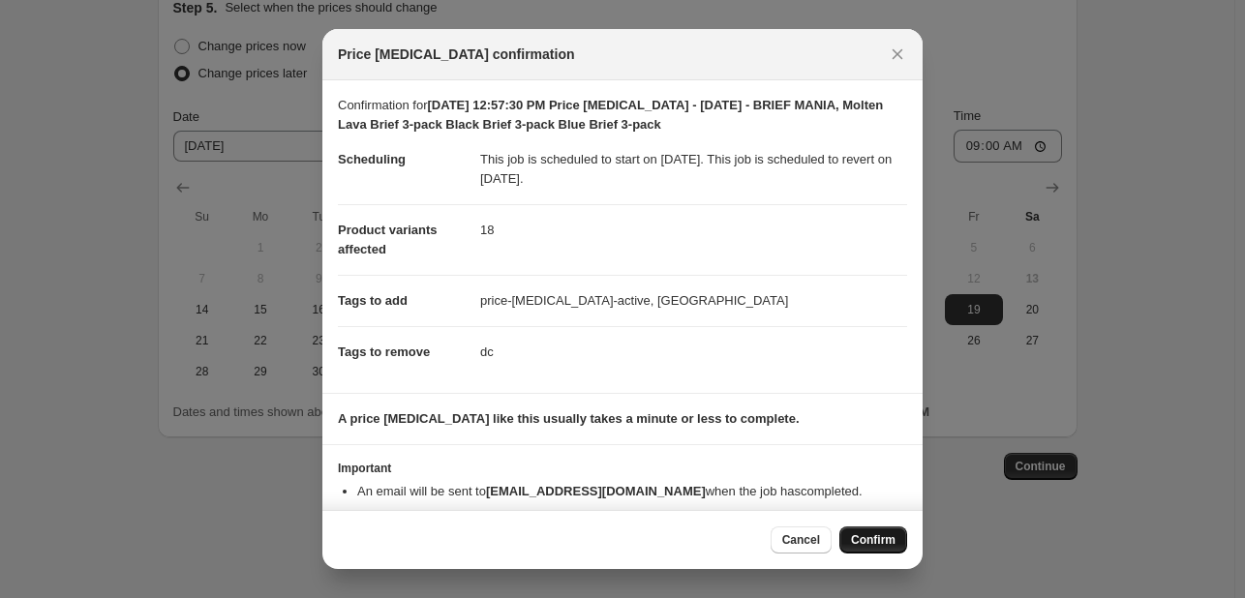
click at [878, 543] on span "Confirm" at bounding box center [873, 539] width 45 height 15
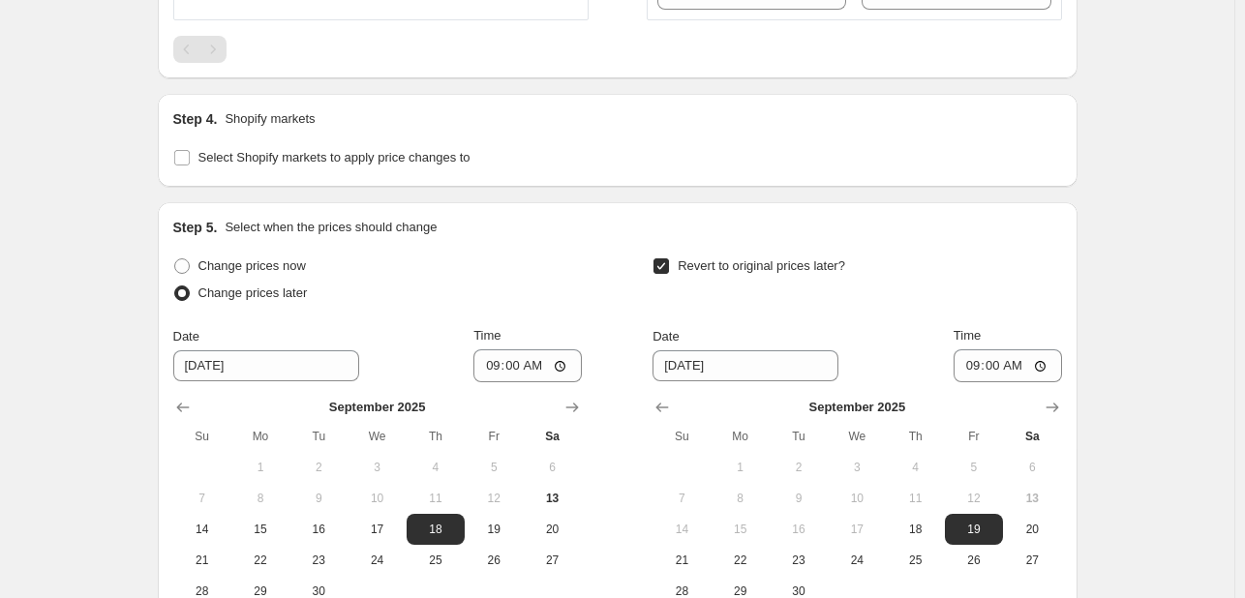
scroll to position [3925, 0]
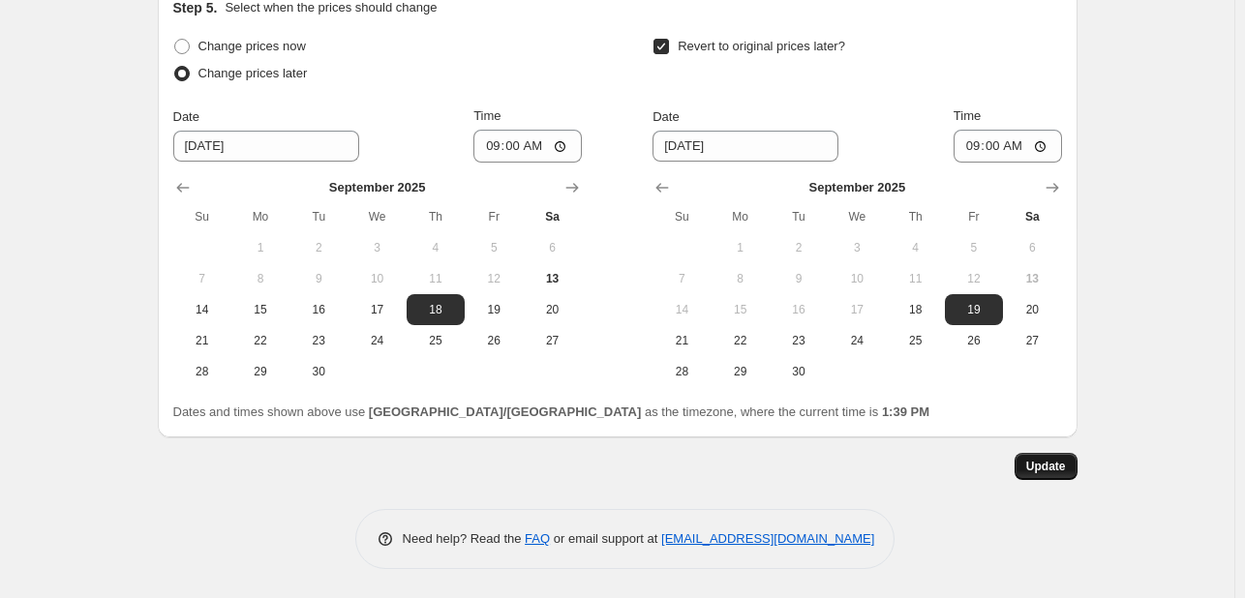
click at [1071, 470] on button "Update" at bounding box center [1045, 466] width 63 height 27
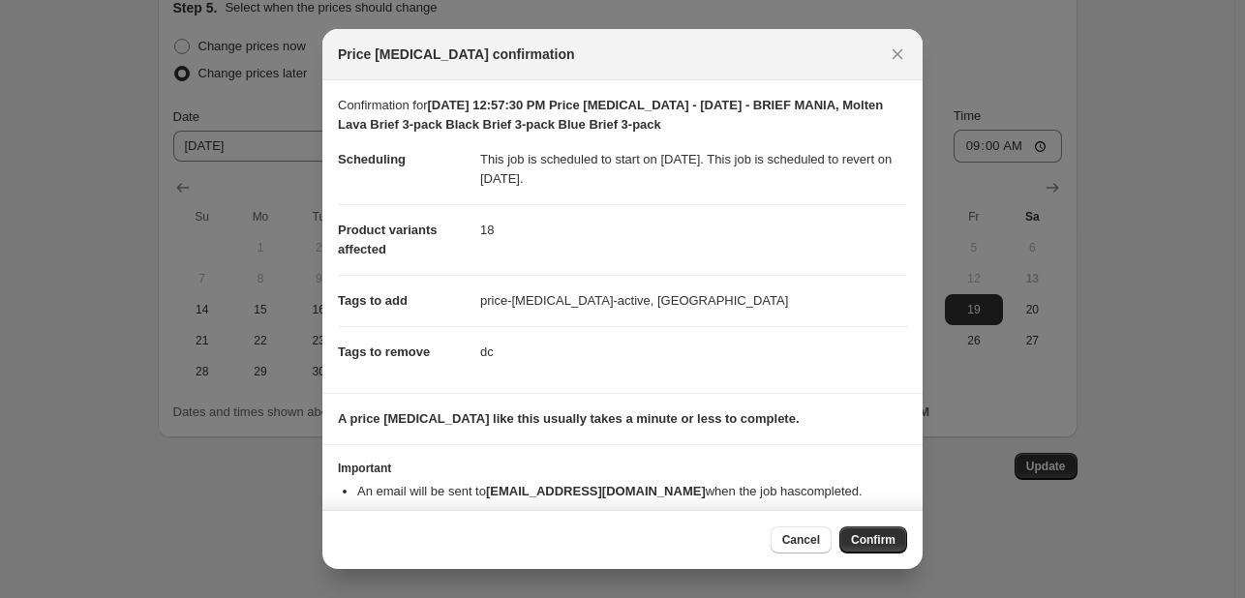
click at [877, 531] on button "Confirm" at bounding box center [873, 540] width 68 height 27
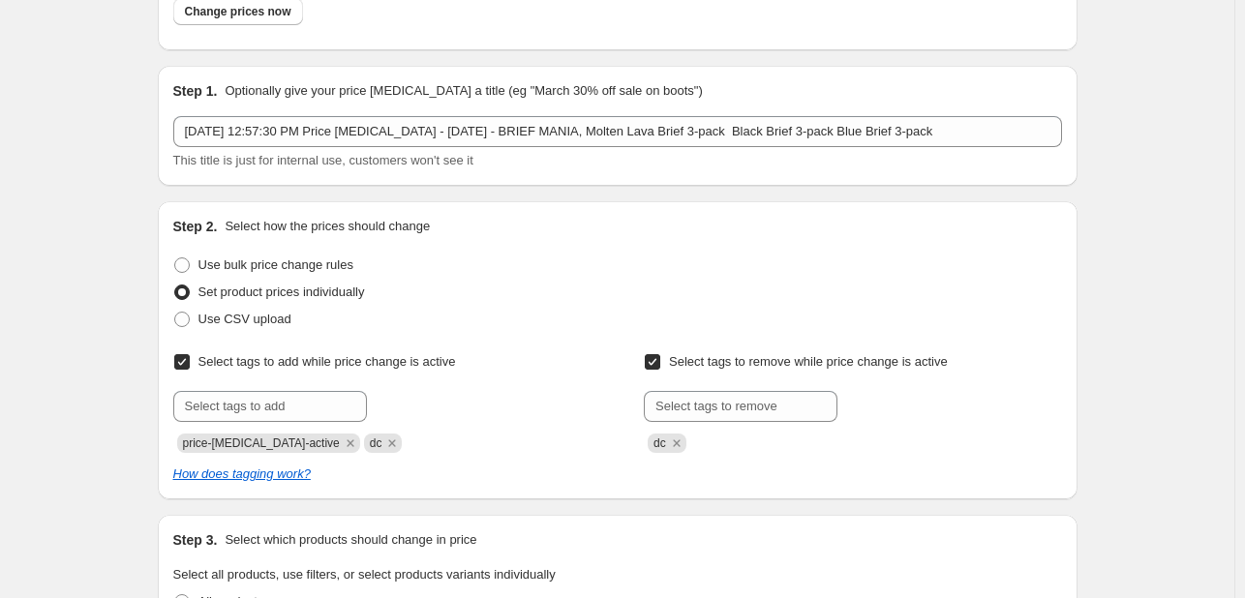
scroll to position [0, 0]
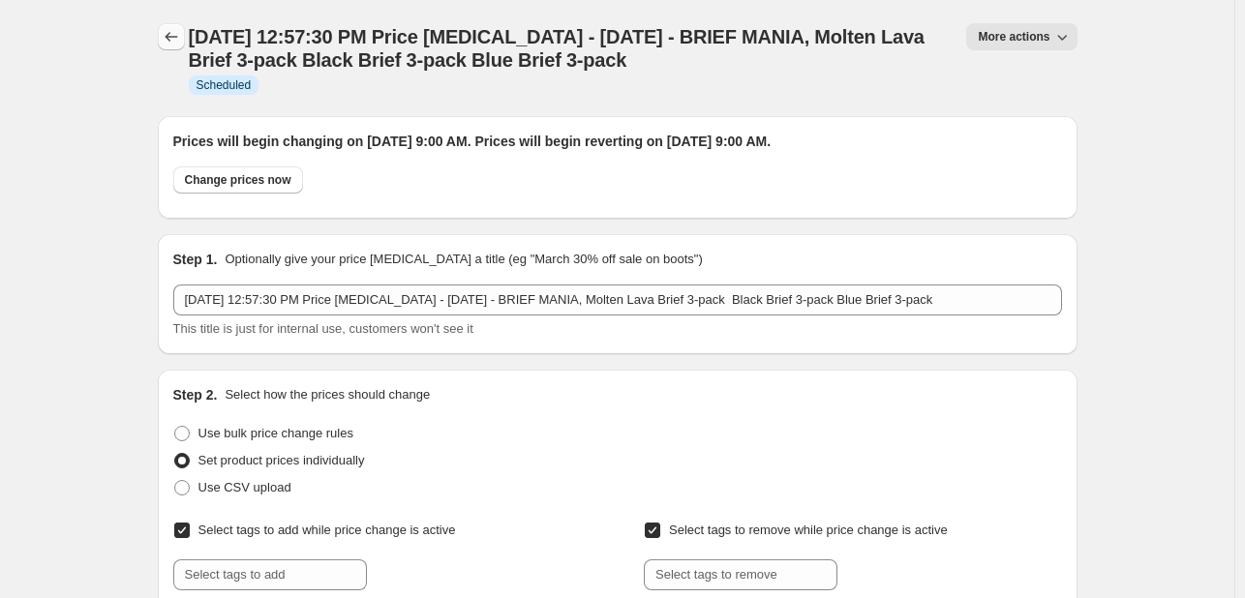
click at [164, 40] on button "Price change jobs" at bounding box center [171, 36] width 27 height 27
